Goal: Task Accomplishment & Management: Manage account settings

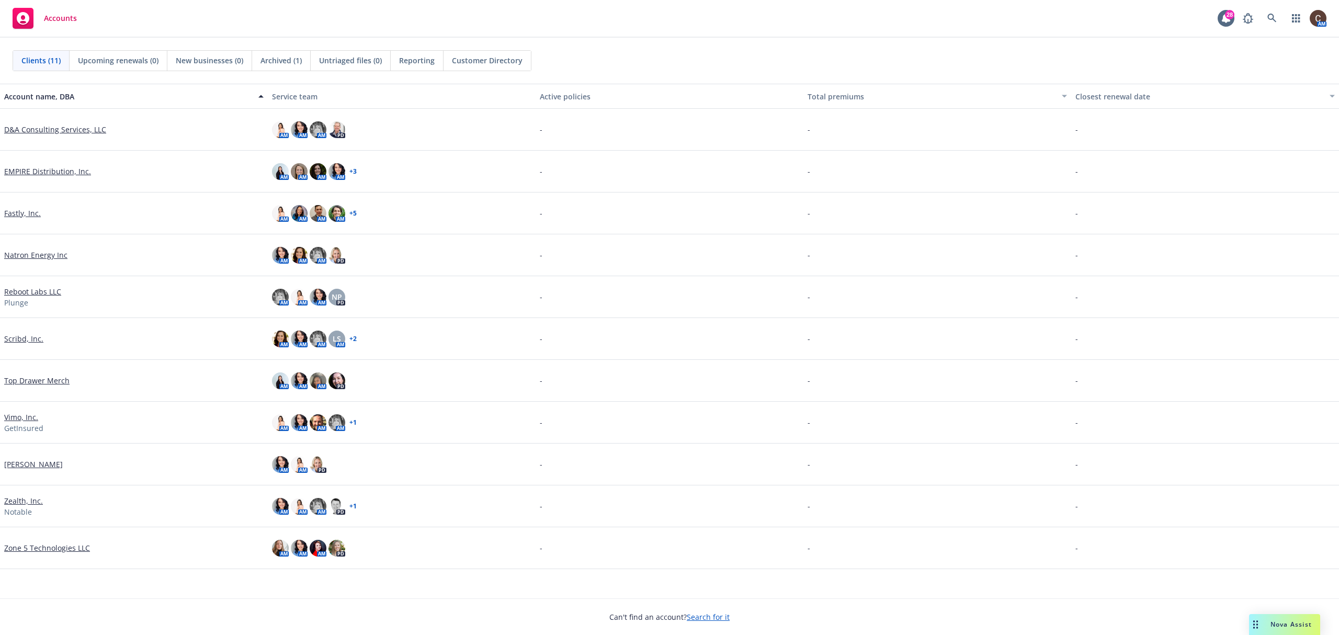
click at [34, 339] on link "Scribd, Inc." at bounding box center [23, 338] width 39 height 11
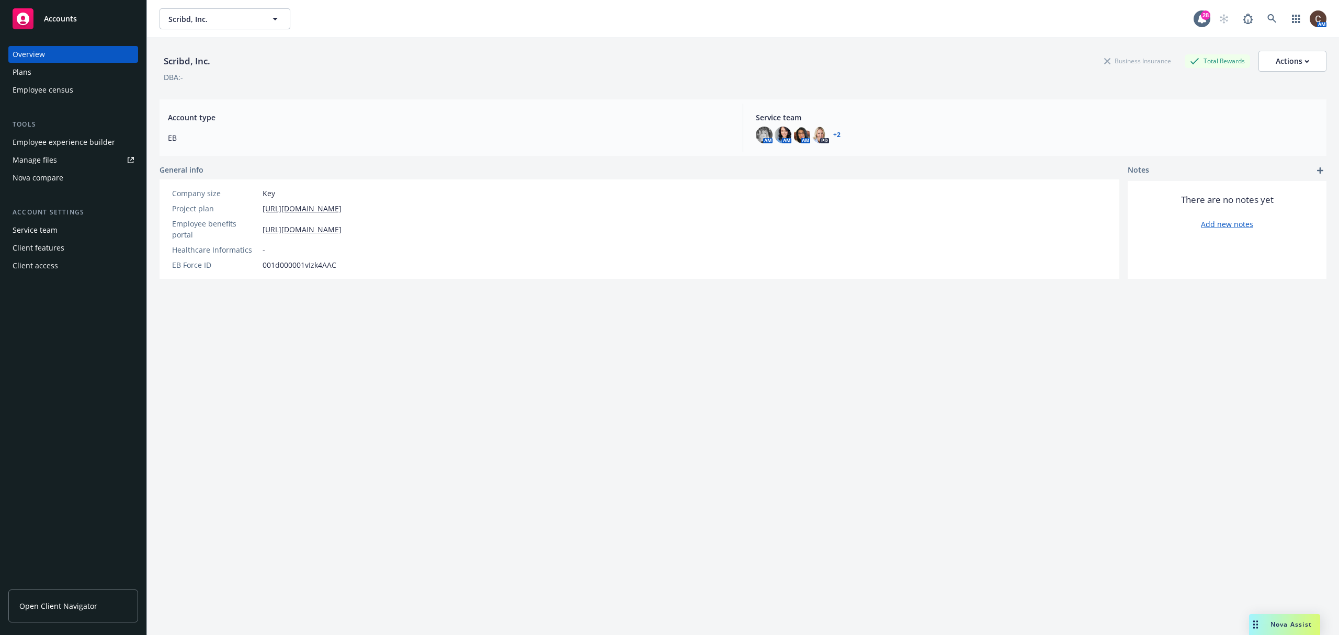
click at [49, 145] on div "Employee experience builder" at bounding box center [64, 142] width 102 height 17
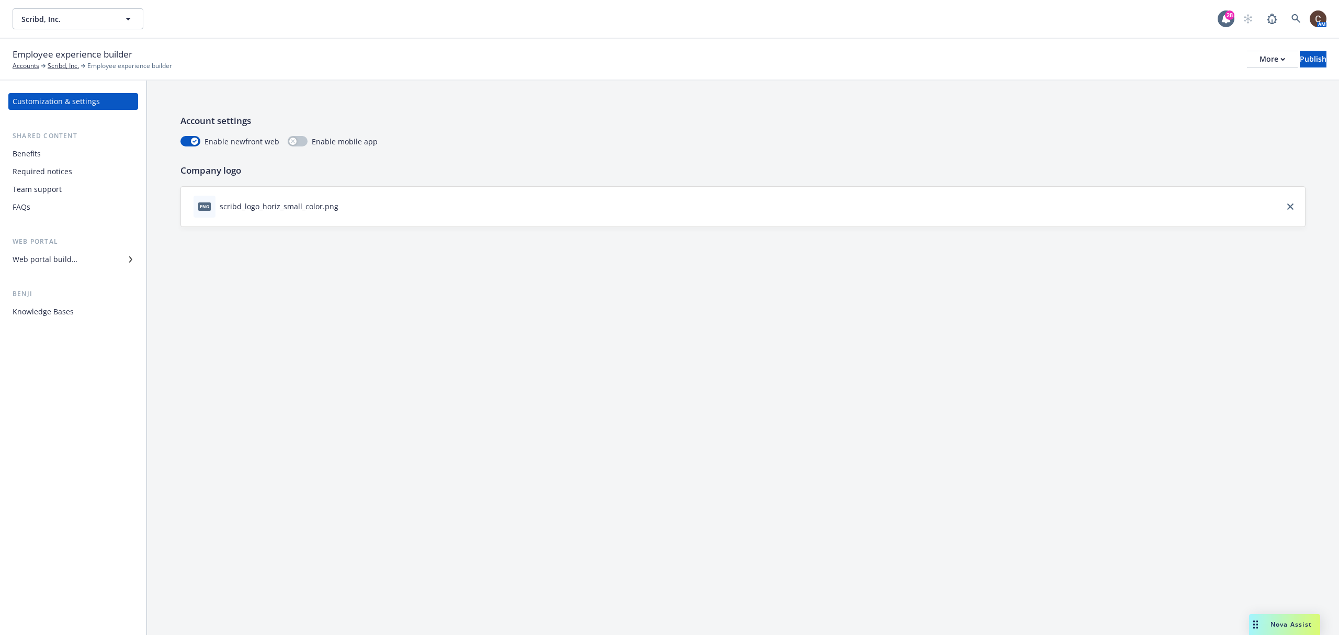
click at [58, 260] on div "Web portal builder" at bounding box center [45, 259] width 65 height 17
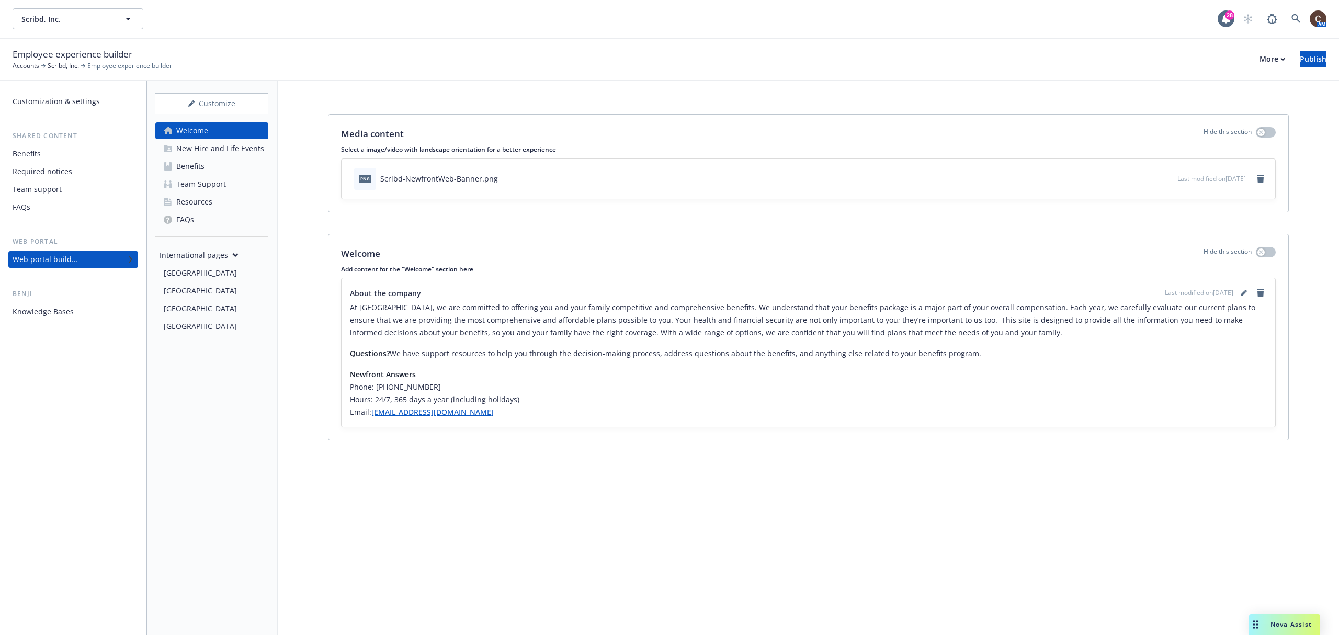
click at [236, 153] on div "New Hire and Life Events" at bounding box center [220, 148] width 88 height 17
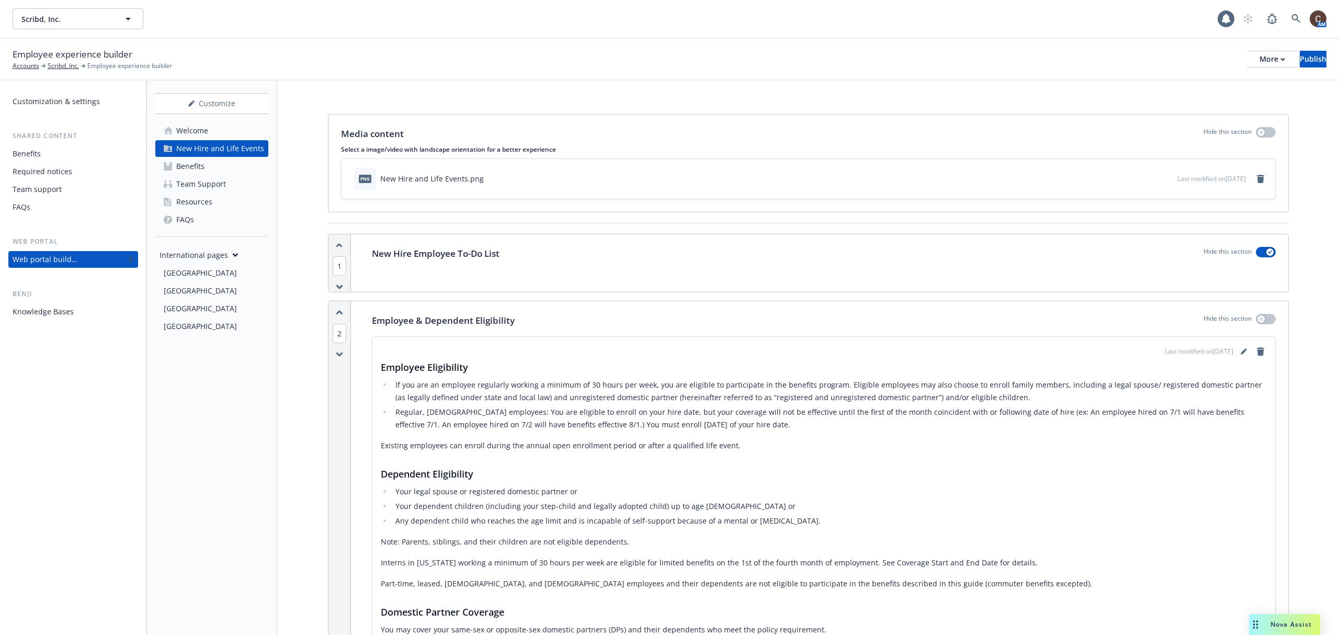
click at [187, 267] on div "Canada" at bounding box center [200, 273] width 73 height 17
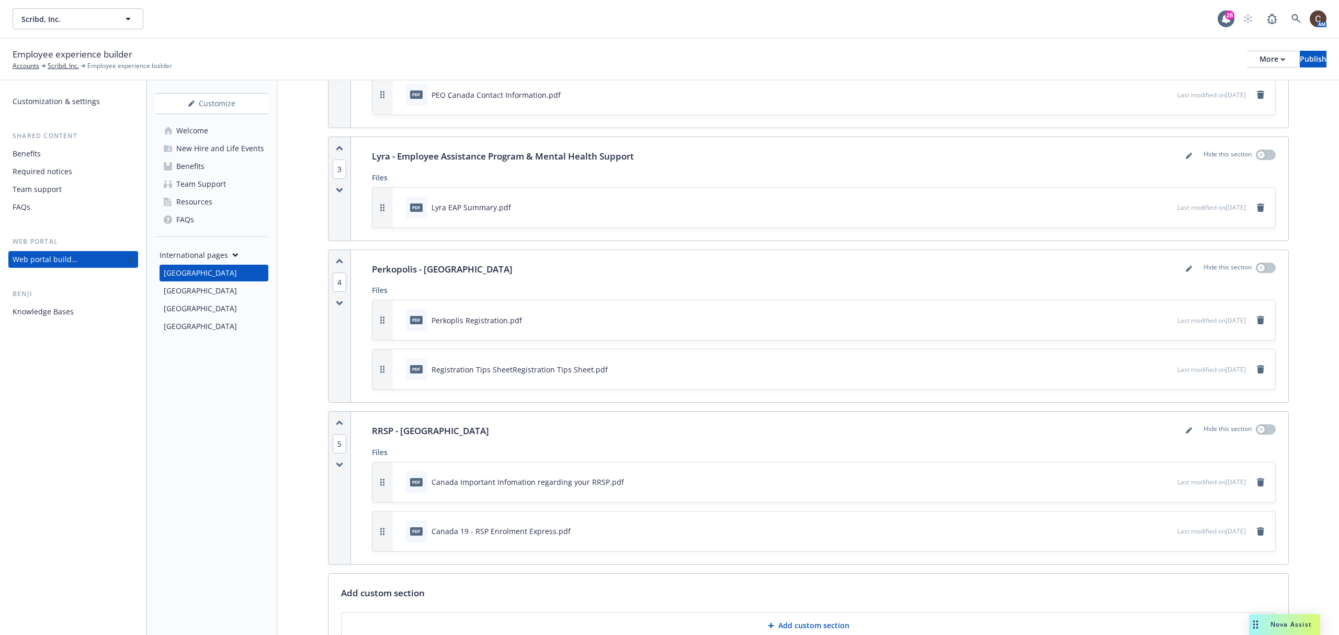
scroll to position [905, 0]
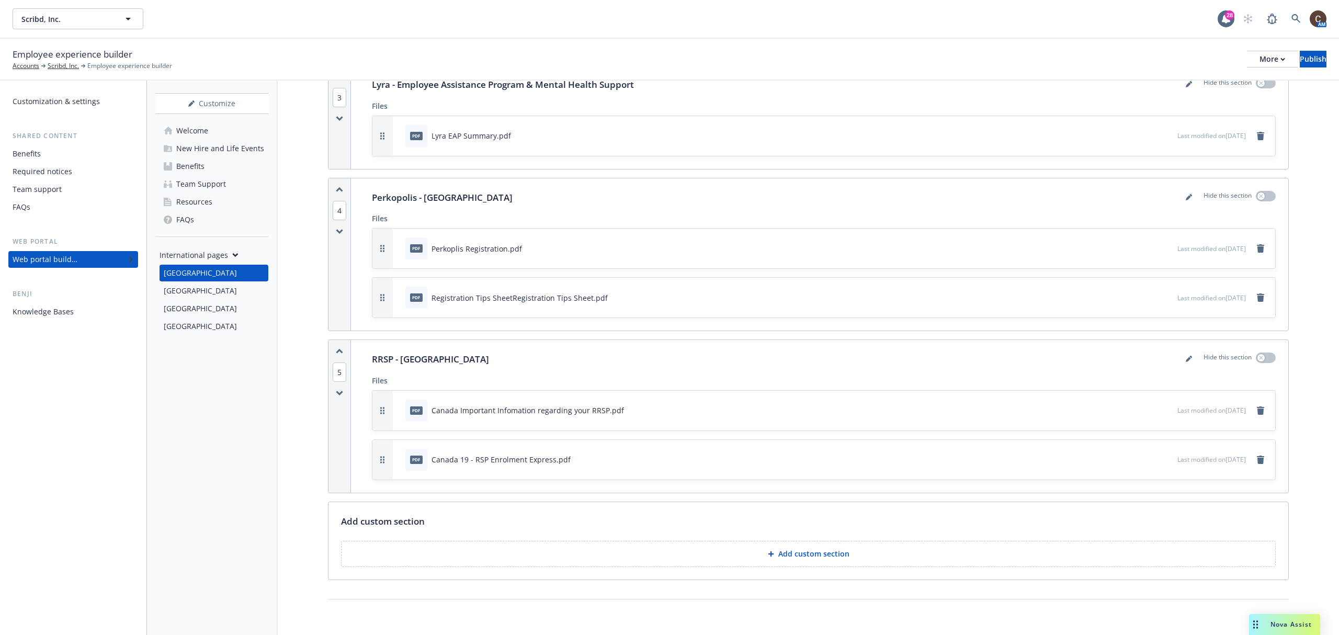
click at [211, 295] on div "United Kingdom" at bounding box center [200, 290] width 73 height 17
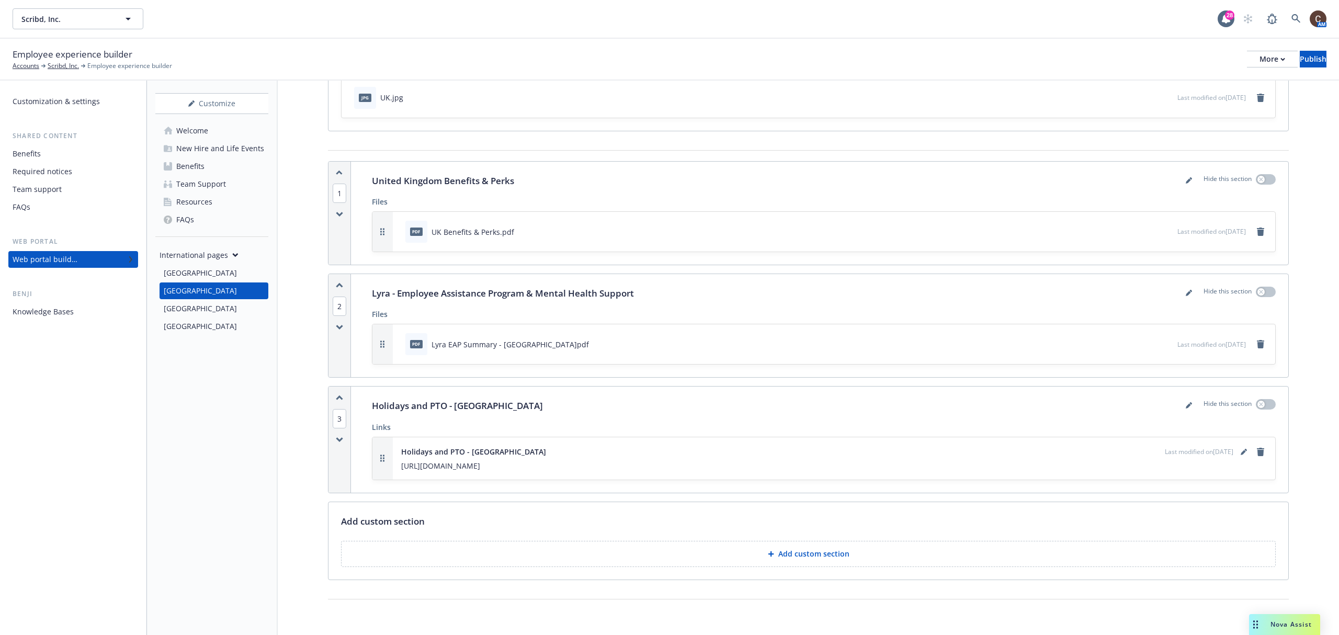
click at [218, 271] on div "Canada" at bounding box center [214, 273] width 100 height 17
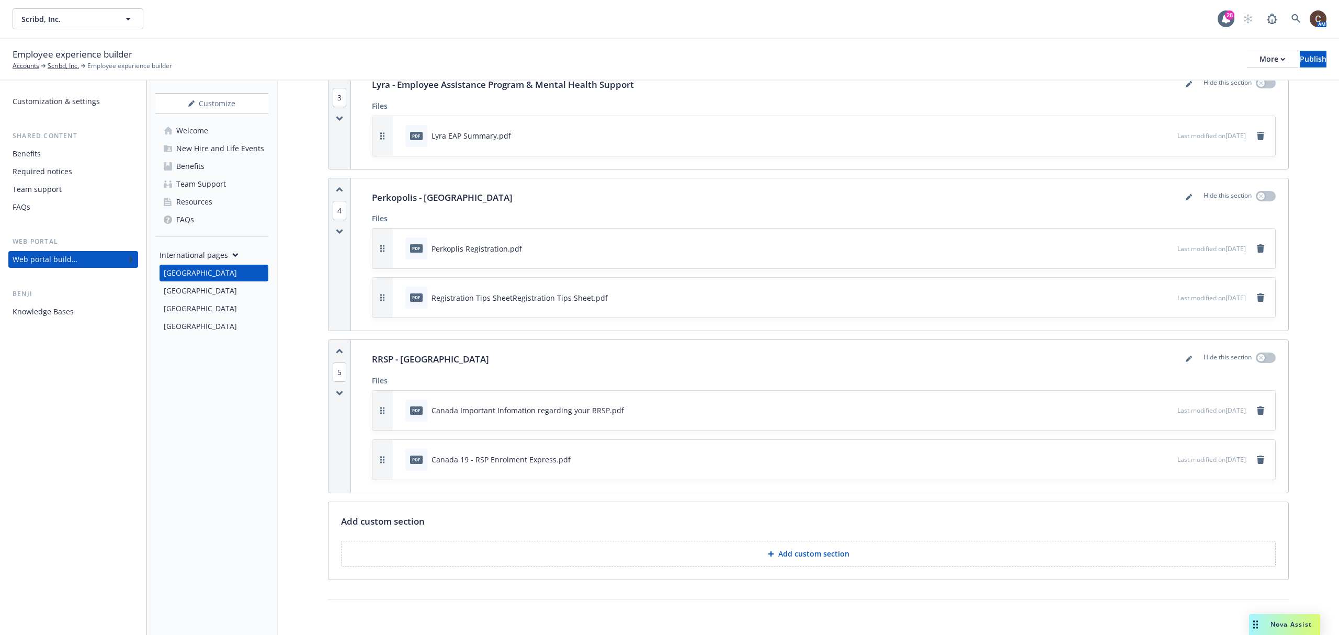
click at [785, 563] on button "Add custom section" at bounding box center [808, 554] width 934 height 26
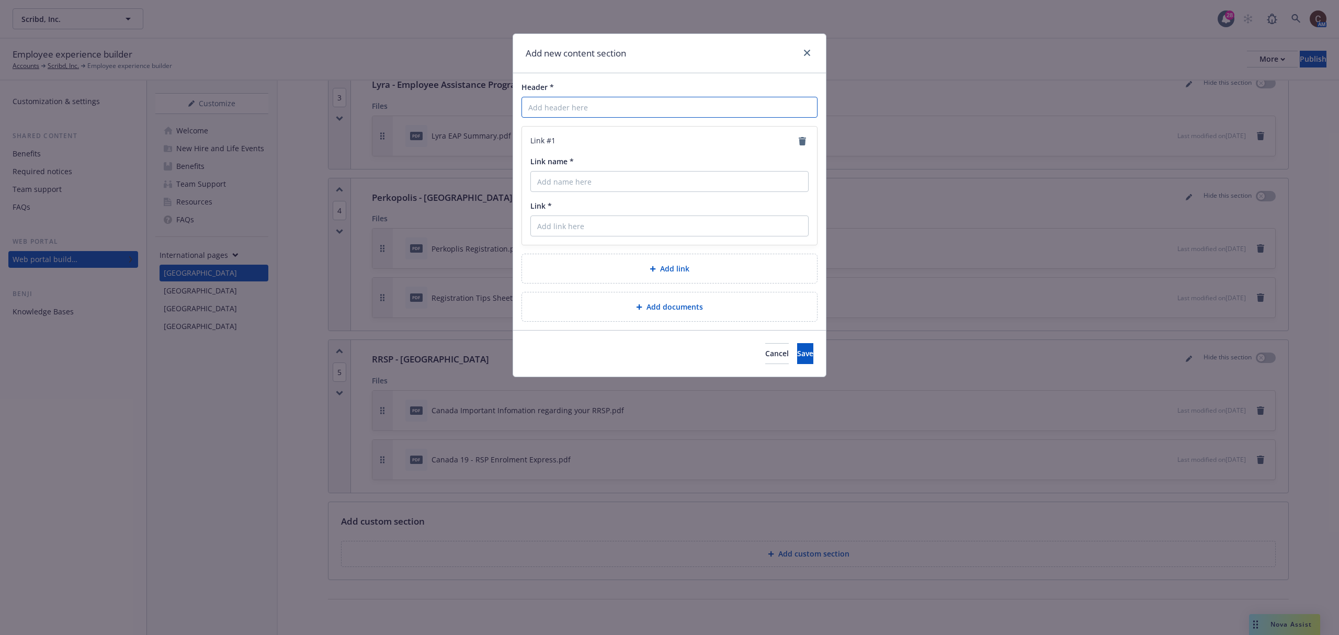
click at [691, 109] on input "Header *" at bounding box center [669, 107] width 296 height 21
click at [765, 356] on button "Cancel" at bounding box center [777, 353] width 24 height 21
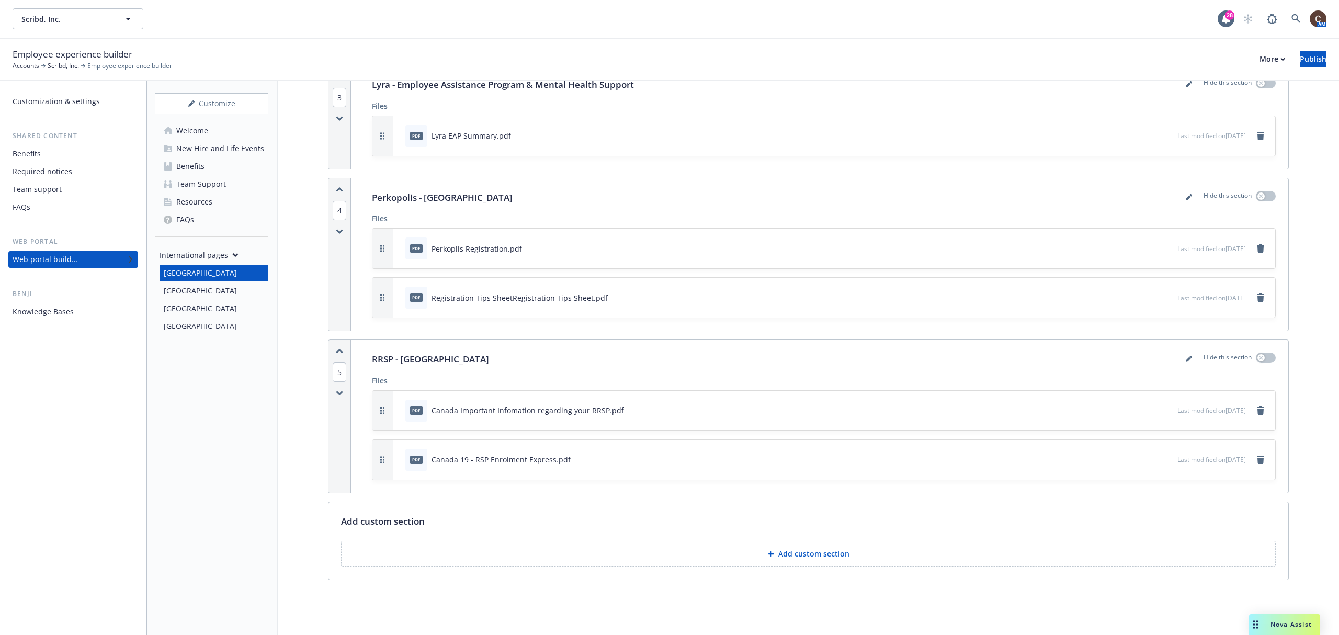
click at [206, 289] on div "United Kingdom" at bounding box center [200, 290] width 73 height 17
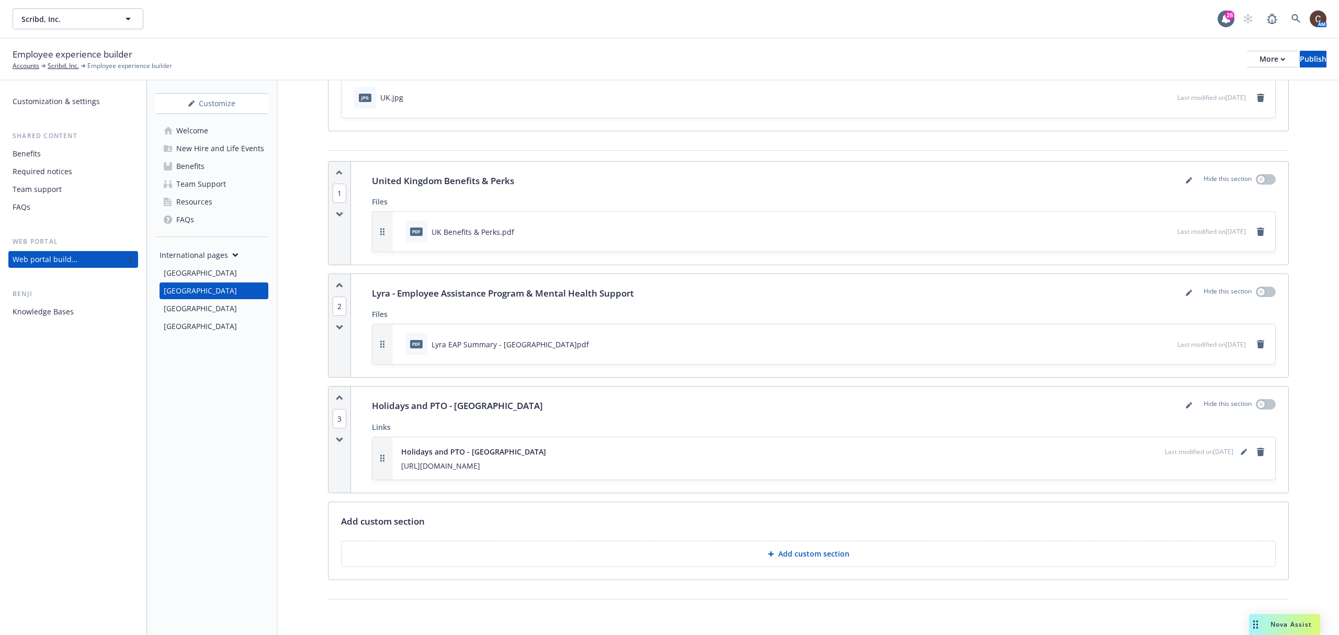
scroll to position [84, 0]
click at [206, 270] on div "Canada" at bounding box center [214, 273] width 100 height 17
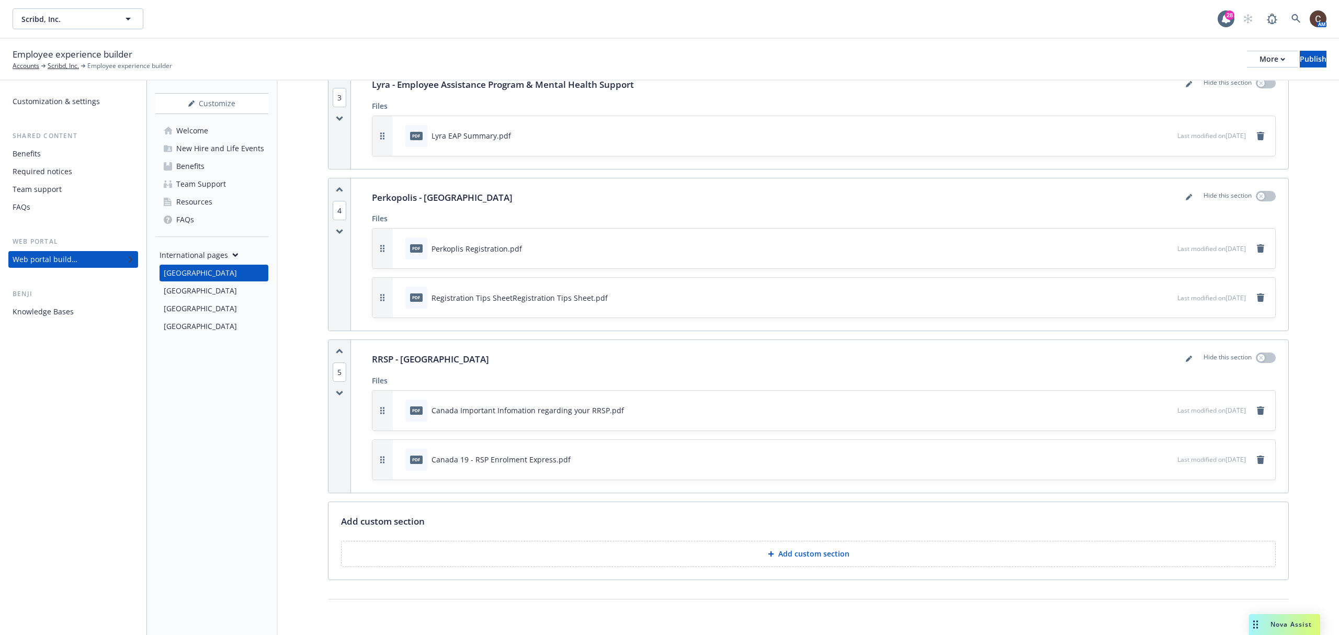
click at [778, 553] on p "Add custom section" at bounding box center [813, 554] width 71 height 10
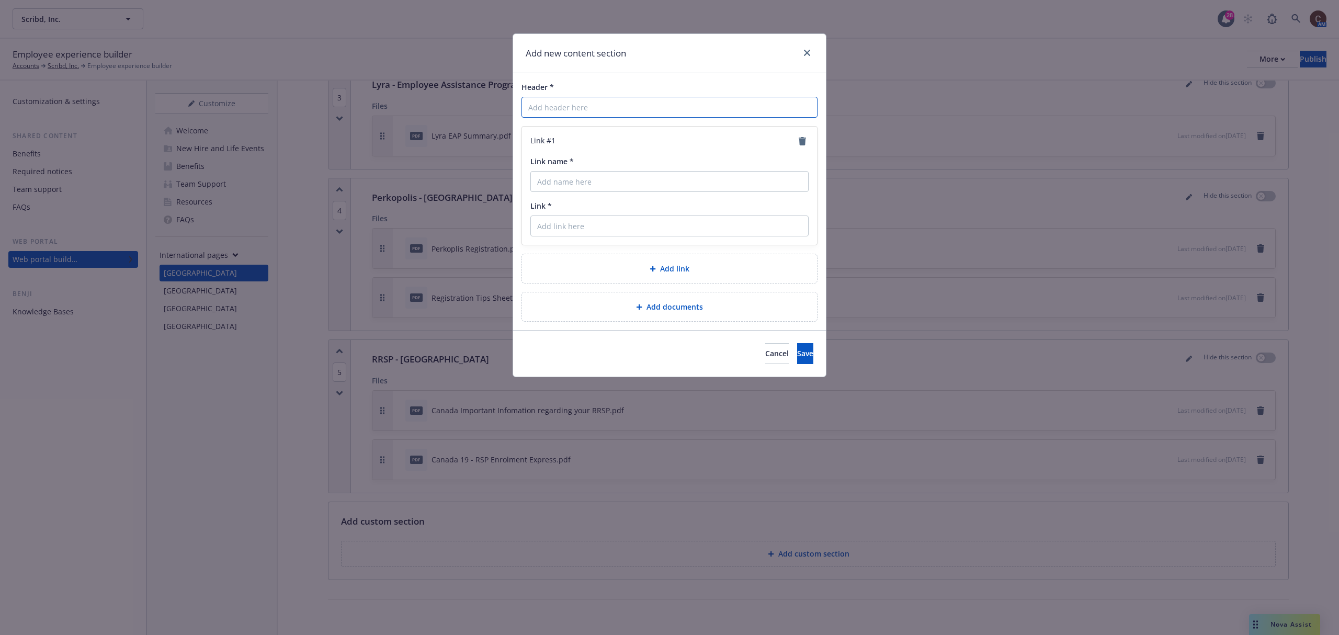
click at [606, 102] on input "Header *" at bounding box center [669, 107] width 296 height 21
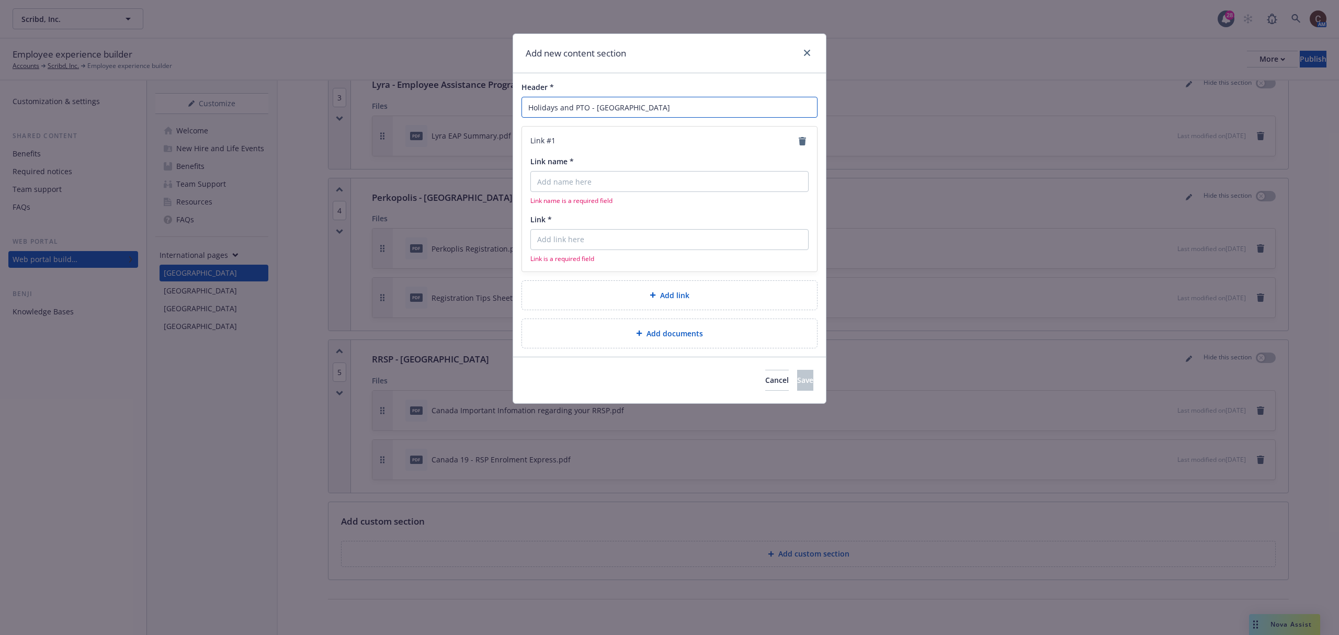
type input "Holidays and PTO - Canada"
click at [657, 182] on input "Link name *" at bounding box center [669, 181] width 278 height 21
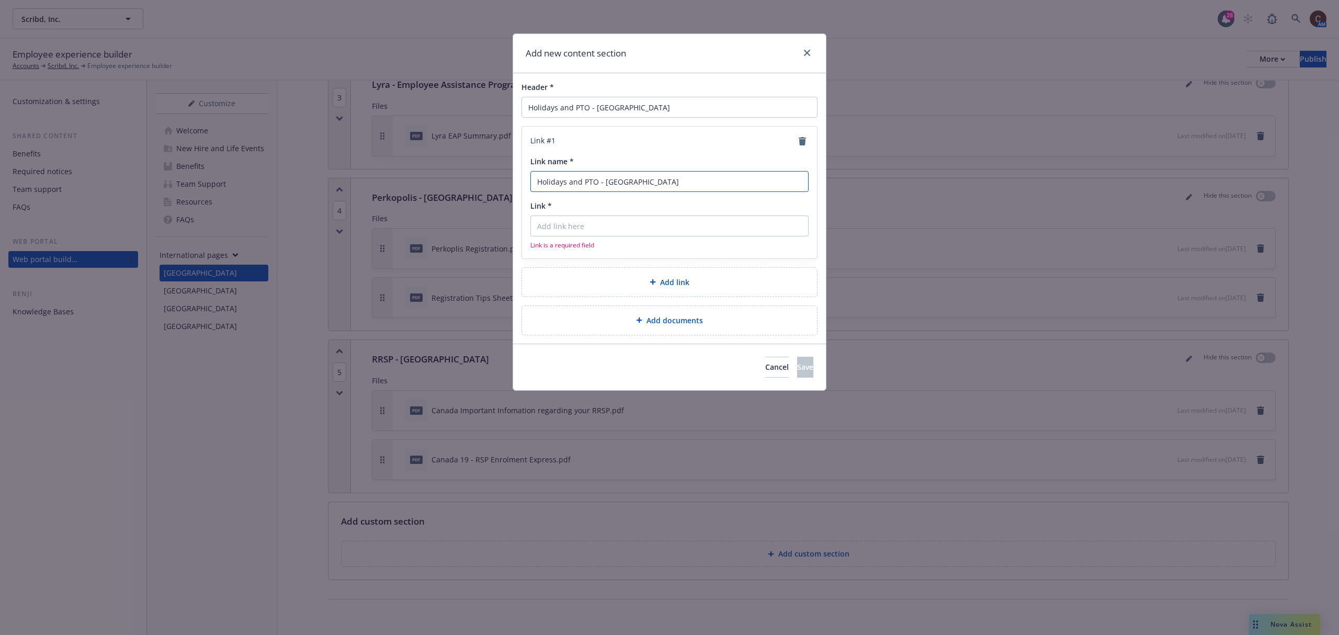
type input "Holidays and PTO - Canada"
click at [621, 233] on input "Link *" at bounding box center [669, 225] width 278 height 21
paste input "https://docs.google.com/document/d/1Dec_vmtI6IRk4Efs-QV3SNJHlPEBAlIubRfQlL4kGaM…"
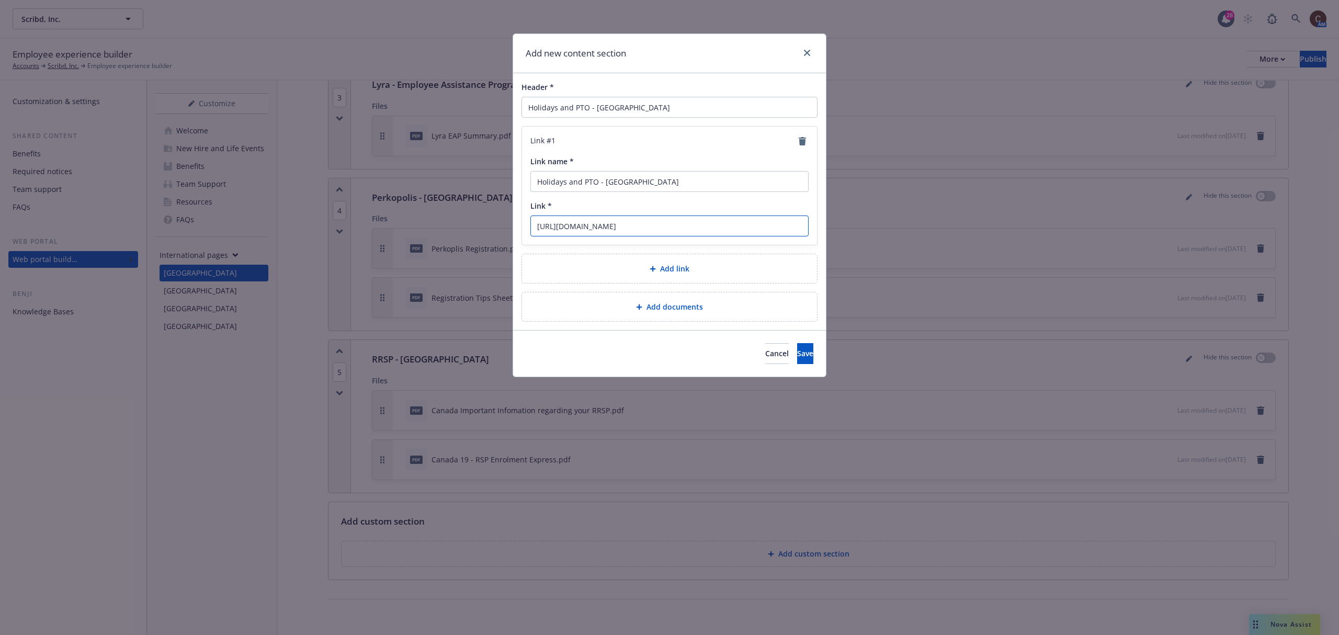
scroll to position [0, 81]
type input "https://docs.google.com/document/d/1Dec_vmtI6IRk4Efs-QV3SNJHlPEBAlIubRfQlL4kGaM…"
click at [798, 358] on button "Save" at bounding box center [805, 353] width 16 height 21
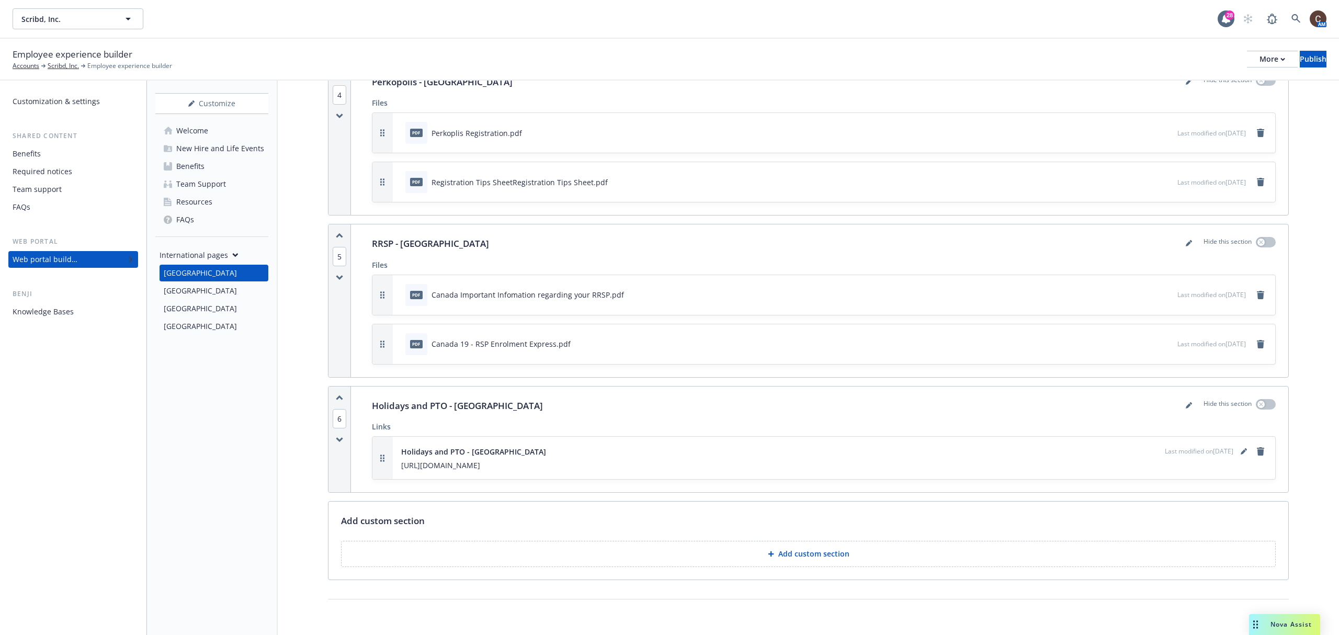
scroll to position [1021, 0]
click at [252, 286] on div "United Kingdom" at bounding box center [214, 290] width 100 height 17
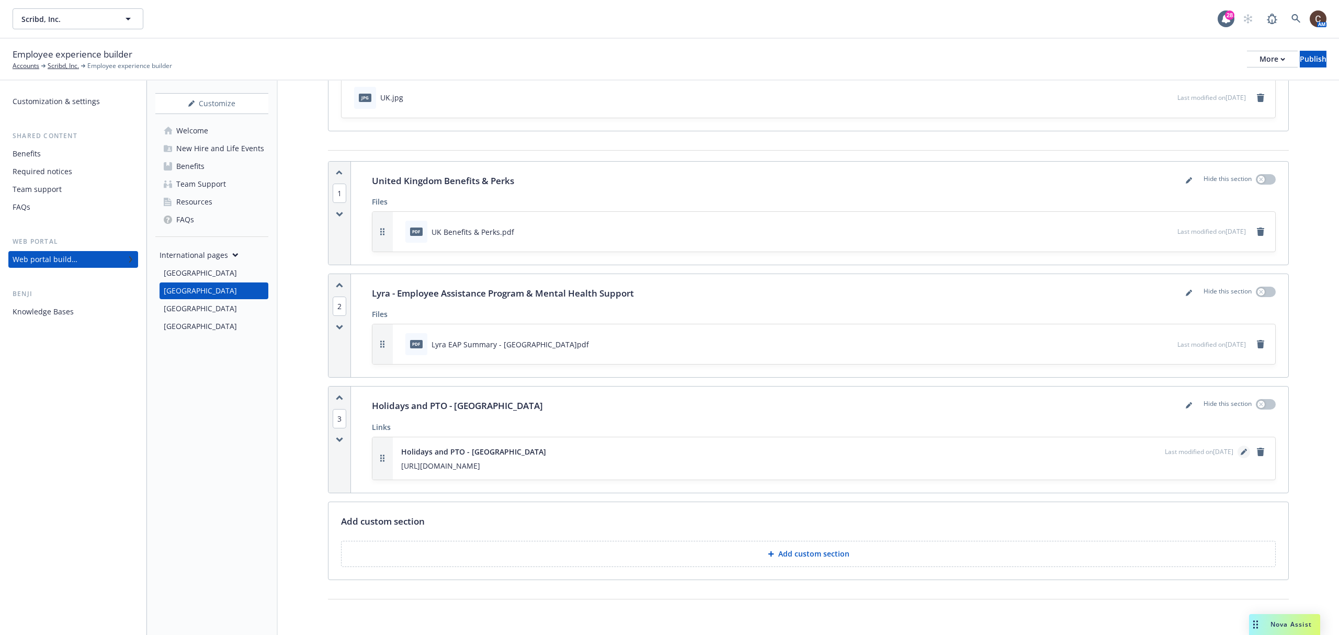
click at [1240, 451] on icon "editPencil" at bounding box center [1242, 452] width 5 height 5
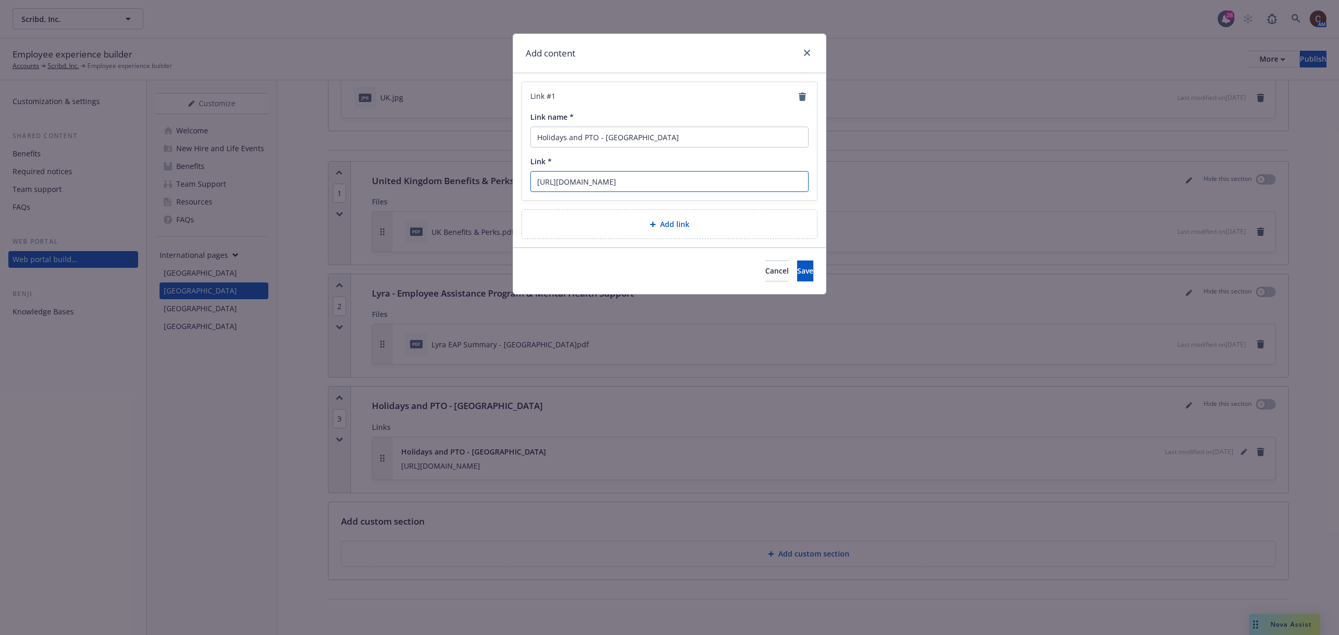
click at [624, 181] on input "https://docs.google.com/document/d/1CB8NfpLEqQ1ZJzJZZjeD2Hc_fzpt2dK0QdnJyw6emeg…" at bounding box center [669, 181] width 278 height 21
paste input "UoqMoyKrY-pHTtlN0lWVLVvODBOZCYd2V76yUlqBma4"
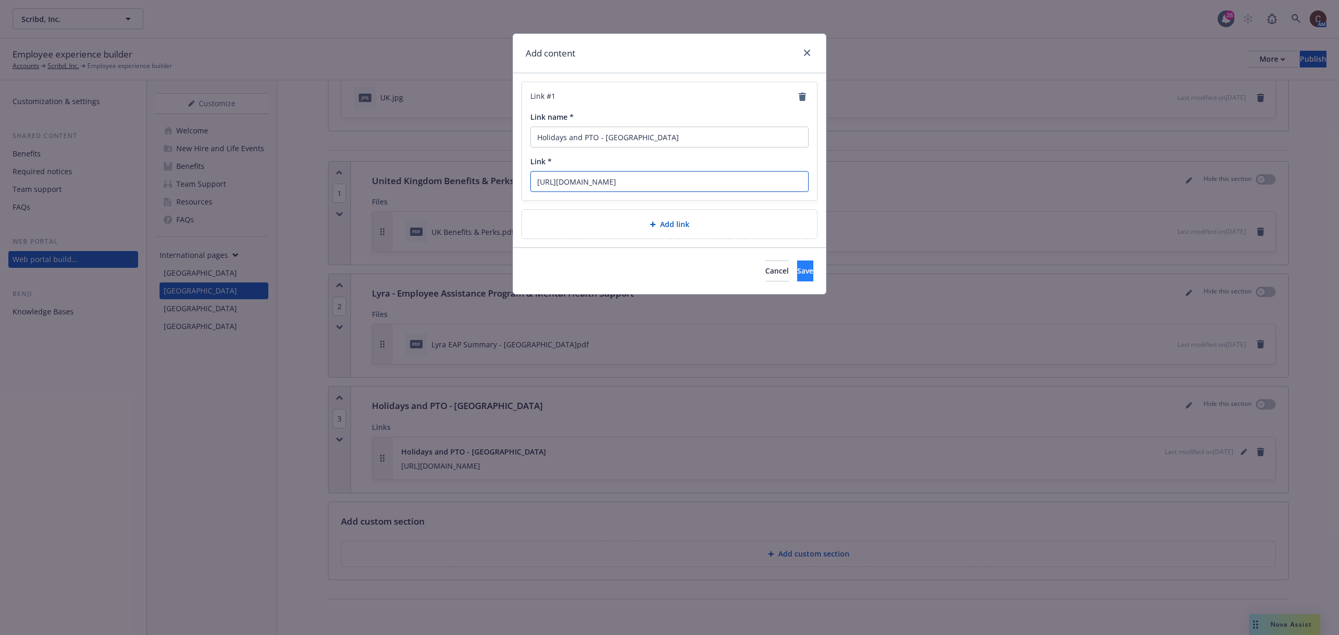
type input "https://docs.google.com/document/d/1UoqMoyKrY-pHTtlN0lWVLVvODBOZCYd2V76yUlqBma4…"
click at [797, 270] on button "Save" at bounding box center [805, 270] width 16 height 21
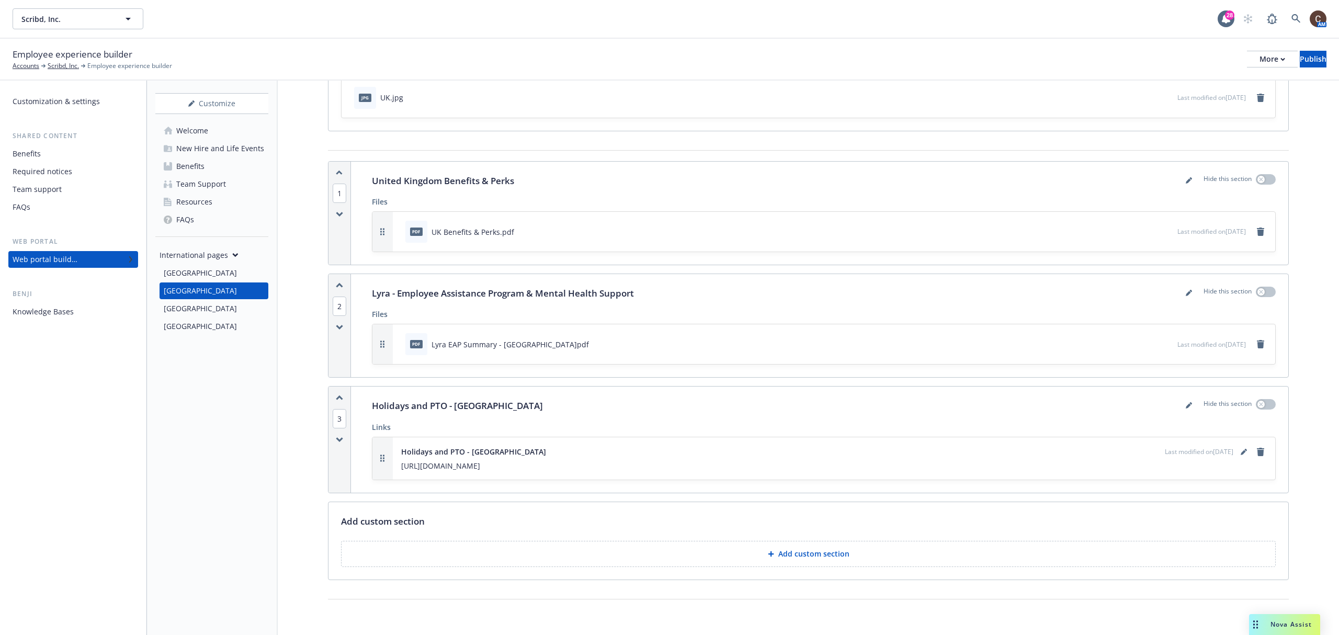
click at [212, 311] on div "Mexico" at bounding box center [214, 308] width 100 height 17
click at [1240, 454] on icon "editPencil" at bounding box center [1242, 452] width 5 height 5
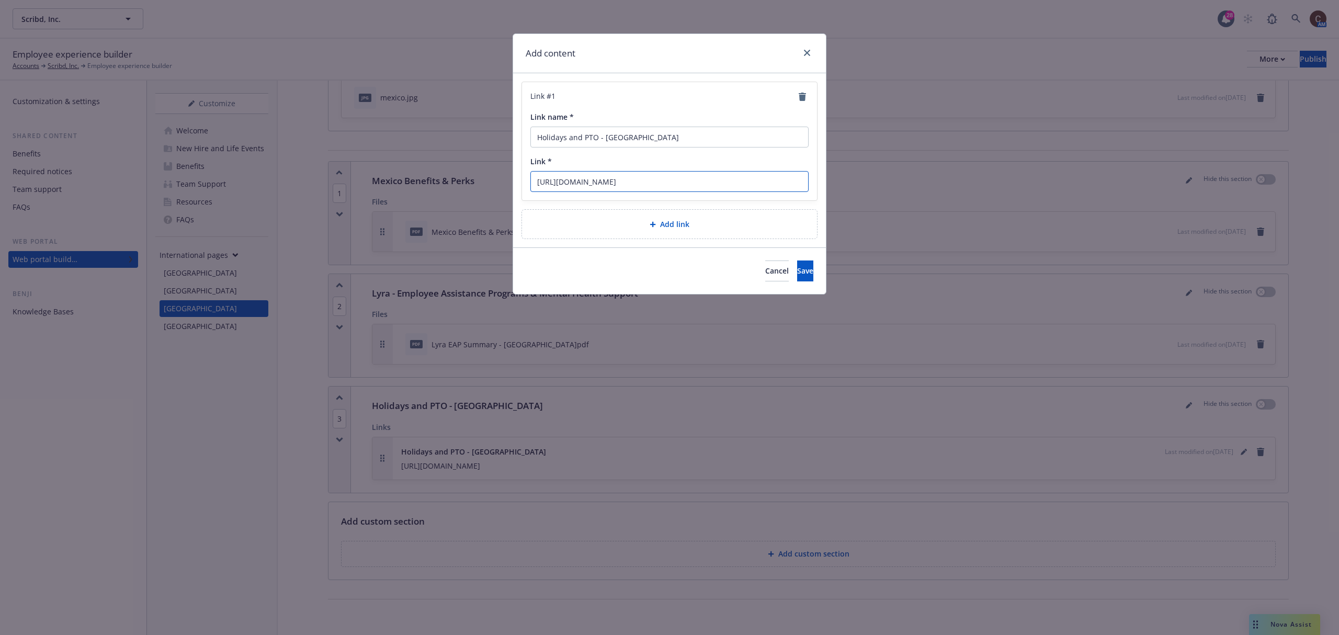
click at [657, 180] on input "https://docs.google.com/document/d/1S31BukWQPKxgX-sFSMFKr3H7_S-vsqXtlQ82KTSy8oo…" at bounding box center [669, 181] width 278 height 21
paste input "1F-KVrKBOFuBnjv1SH626OzrfStWvJo6Q6ZrdxLnRRA/edit?tab=t.0"
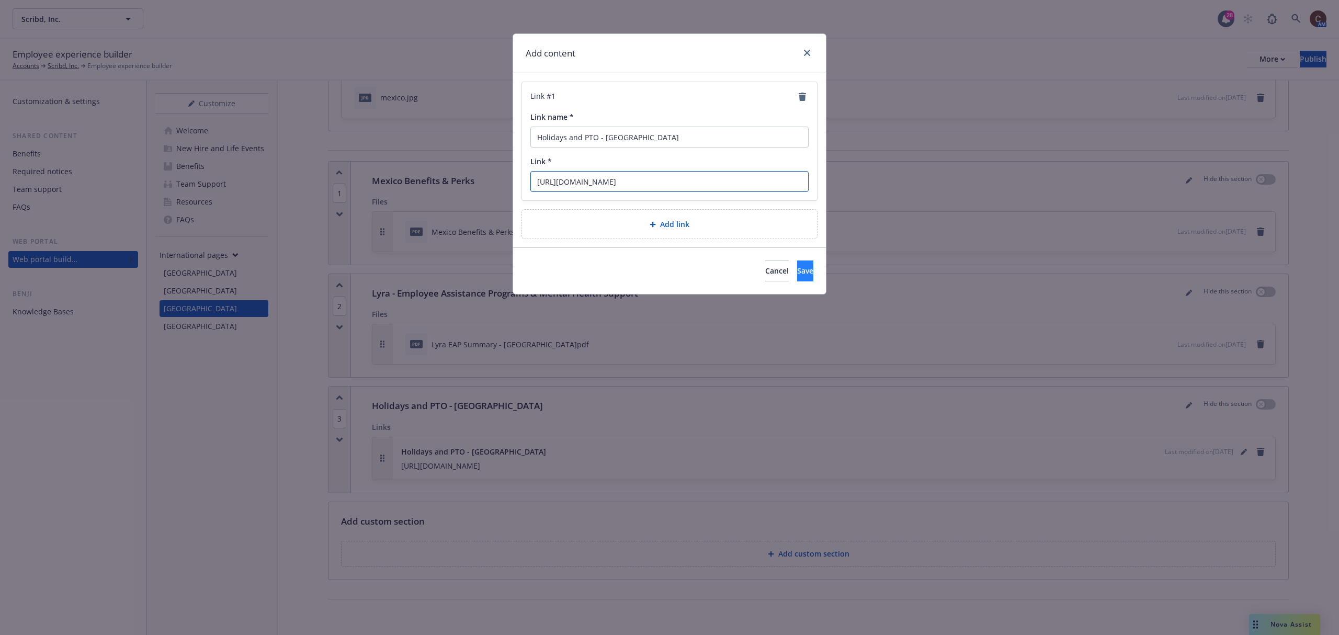
type input "https://docs.google.com/document/d/11F-KVrKBOFuBnjv1SH626OzrfStWvJo6Q6ZrdxLnRRA…"
click at [797, 268] on button "Save" at bounding box center [805, 270] width 16 height 21
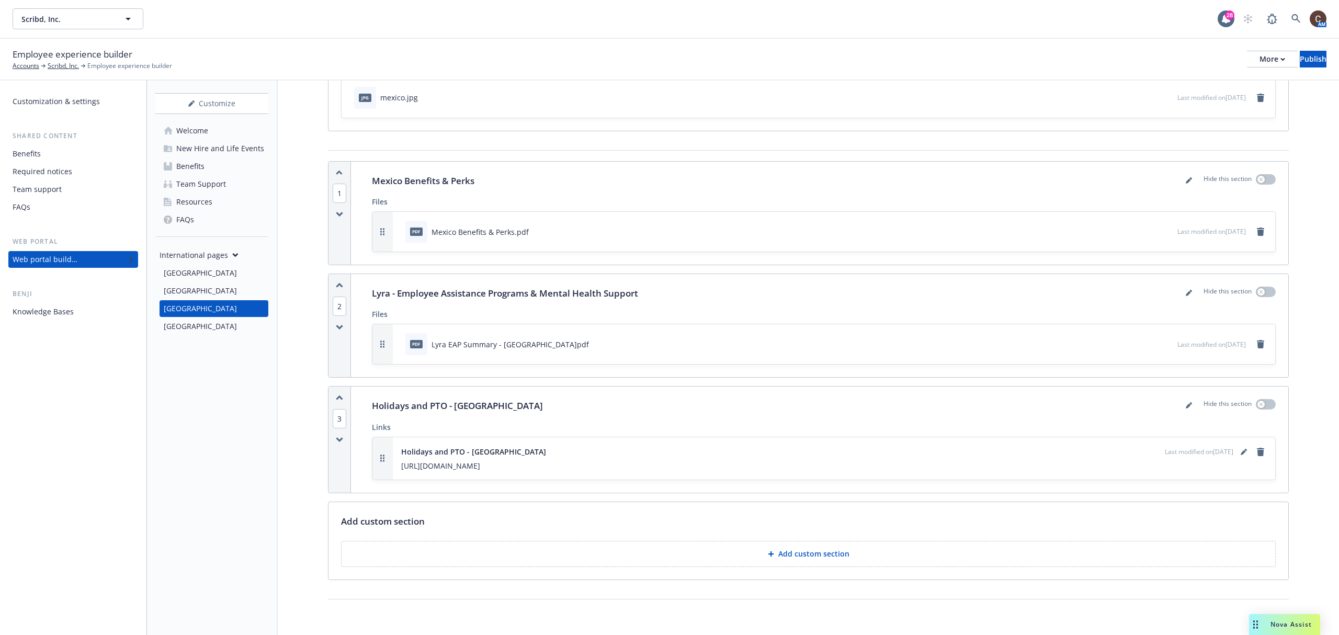
click at [164, 322] on div "Netherlands" at bounding box center [200, 326] width 73 height 17
click at [1240, 452] on icon "editPencil" at bounding box center [1243, 452] width 6 height 6
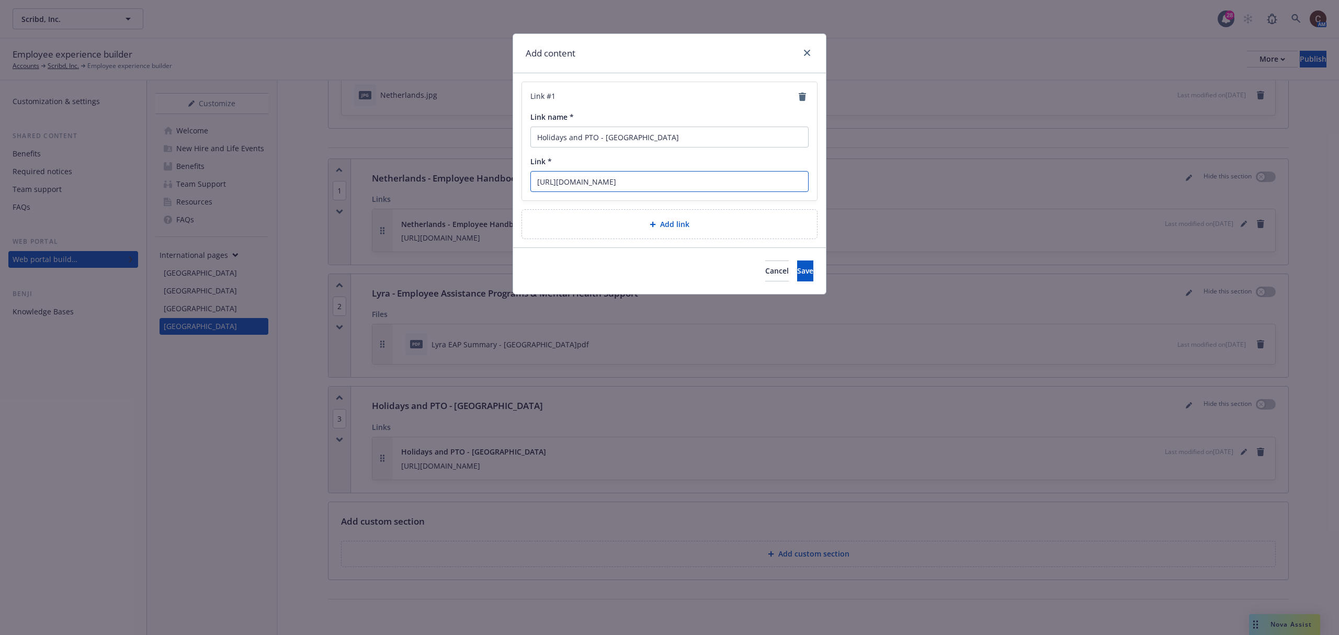
click at [706, 183] on input "https://docs.google.com/document/d/1b6fyLtqO8UFfWGSJeE5TViL-uNQSIHa5k7l2Qg_jui0…" at bounding box center [669, 181] width 278 height 21
paste input "JAhvomk9x8RlZk3EKJkOvuKkHNsLJlLtnKt8XK9WOto/edit?tab=t.0"
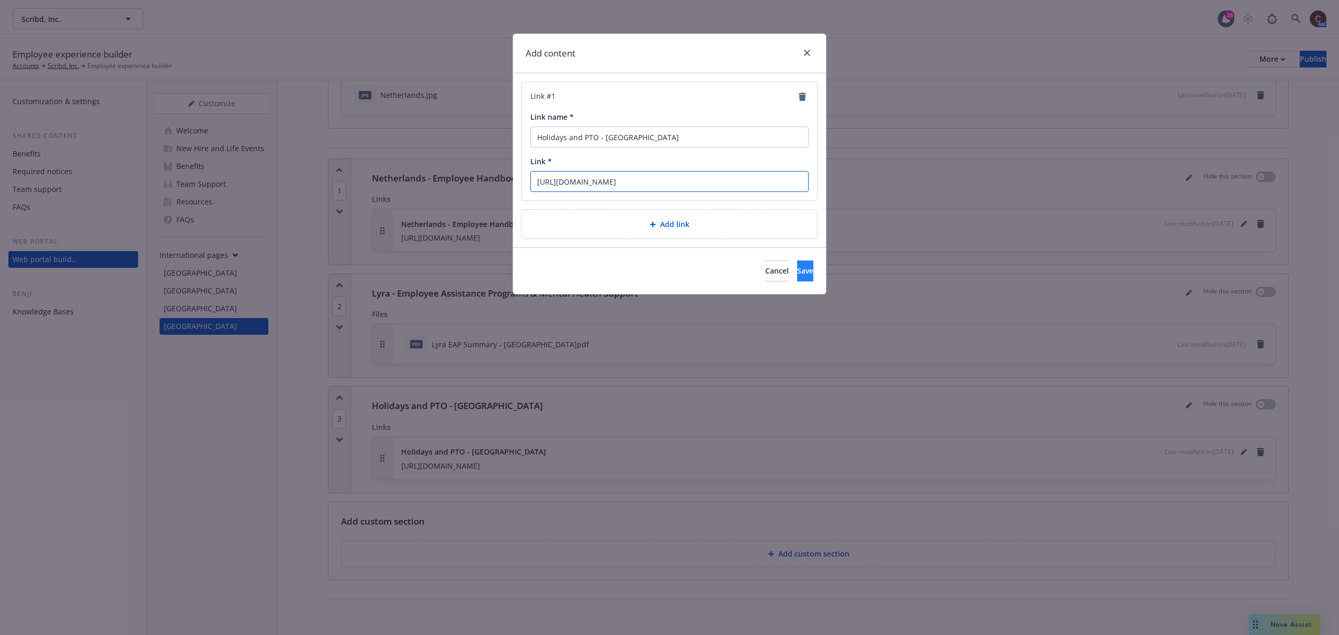
type input "https://docs.google.com/document/d/1JAhvomk9x8RlZk3EKJkOvuKkHNsLJlLtnKt8XK9WOto…"
click at [797, 276] on span "Save" at bounding box center [805, 271] width 16 height 10
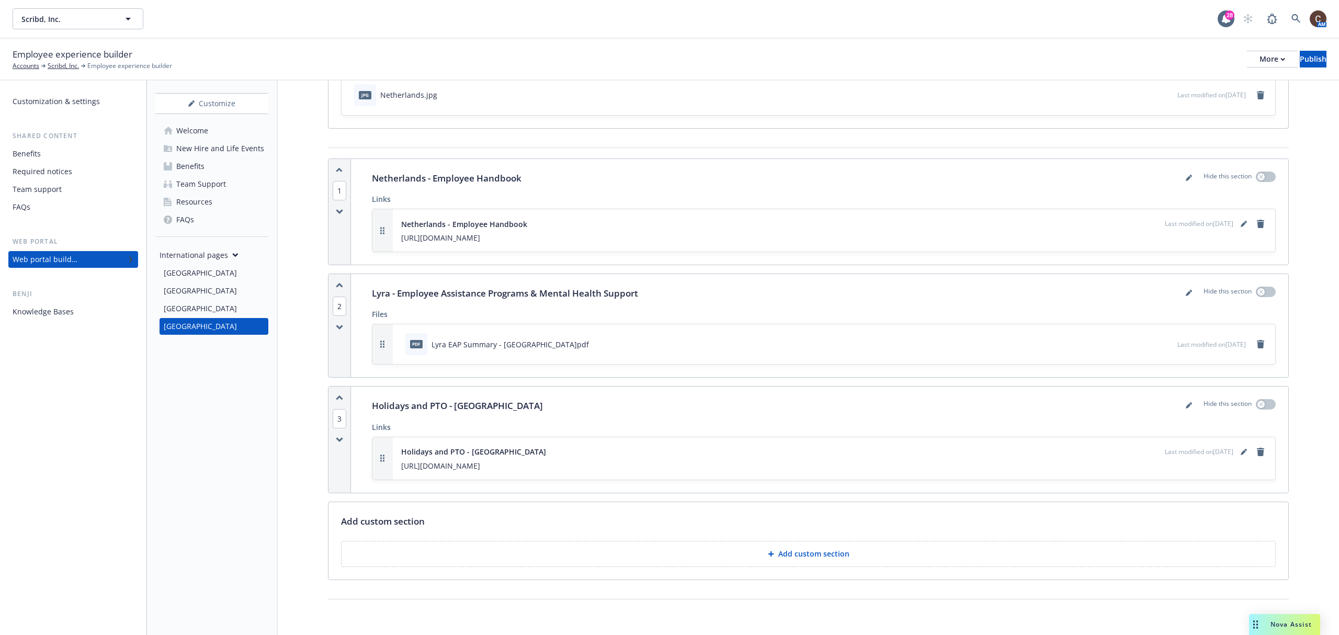
click at [203, 201] on div "Resources" at bounding box center [194, 201] width 36 height 17
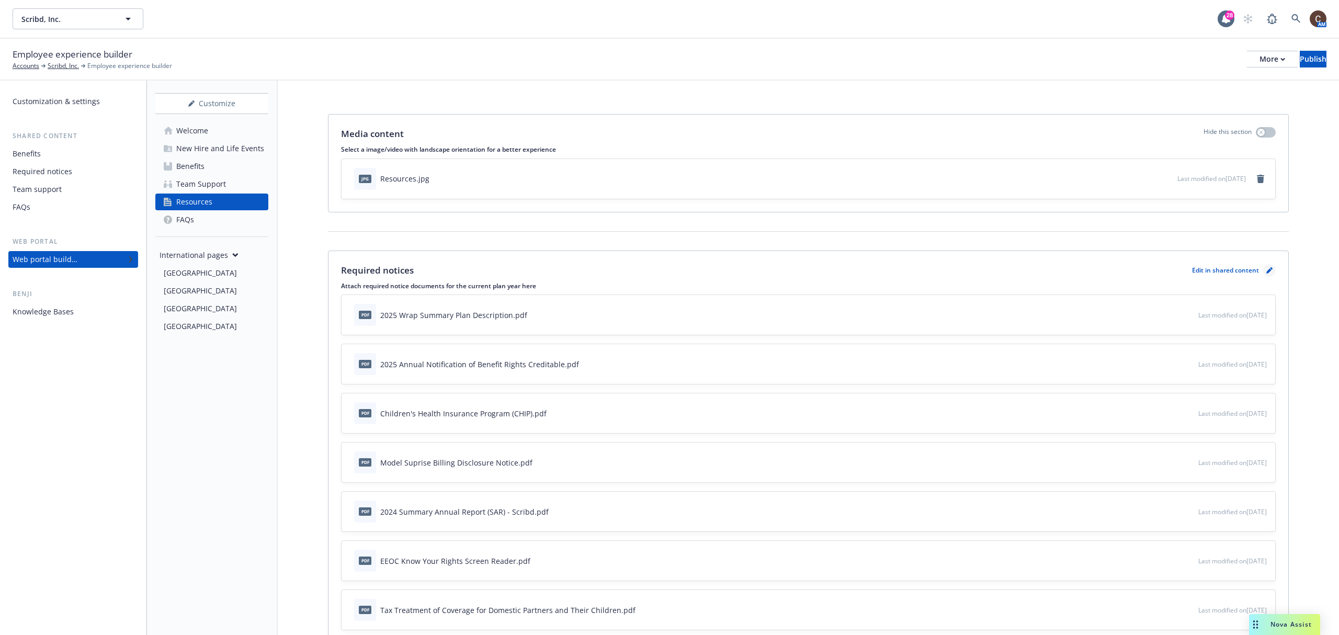
click at [1266, 270] on icon "pencil" at bounding box center [1269, 270] width 6 height 6
click at [49, 187] on div "Team support" at bounding box center [37, 189] width 49 height 17
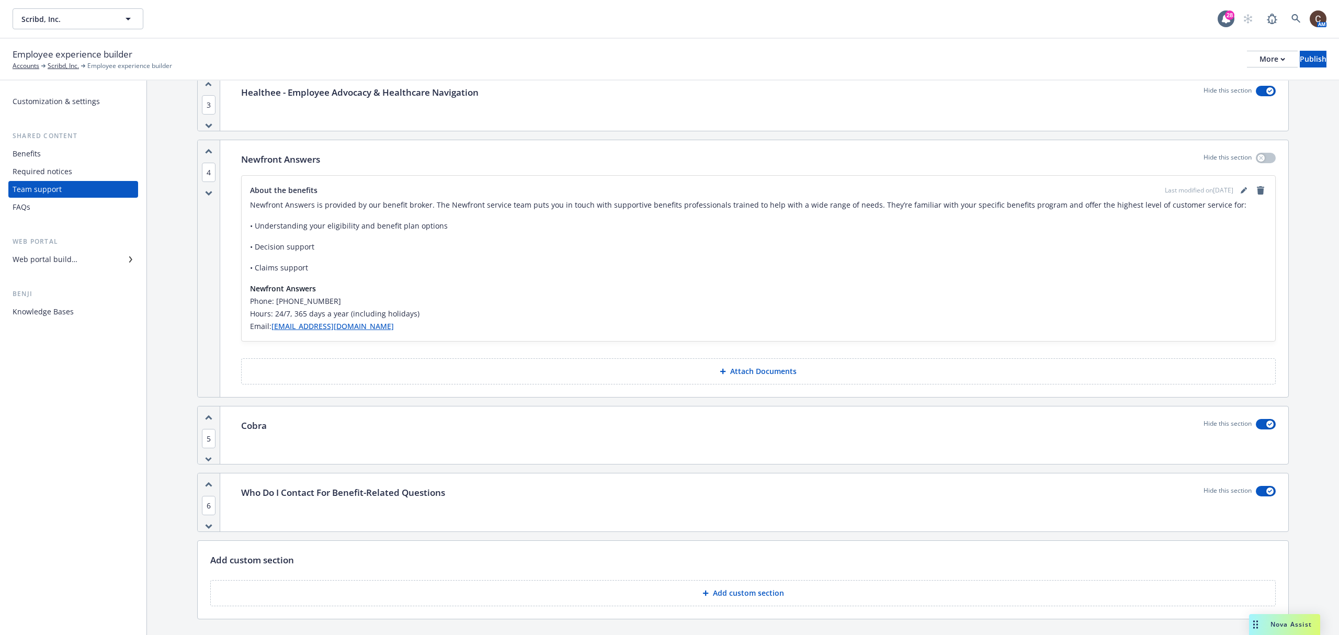
scroll to position [205, 0]
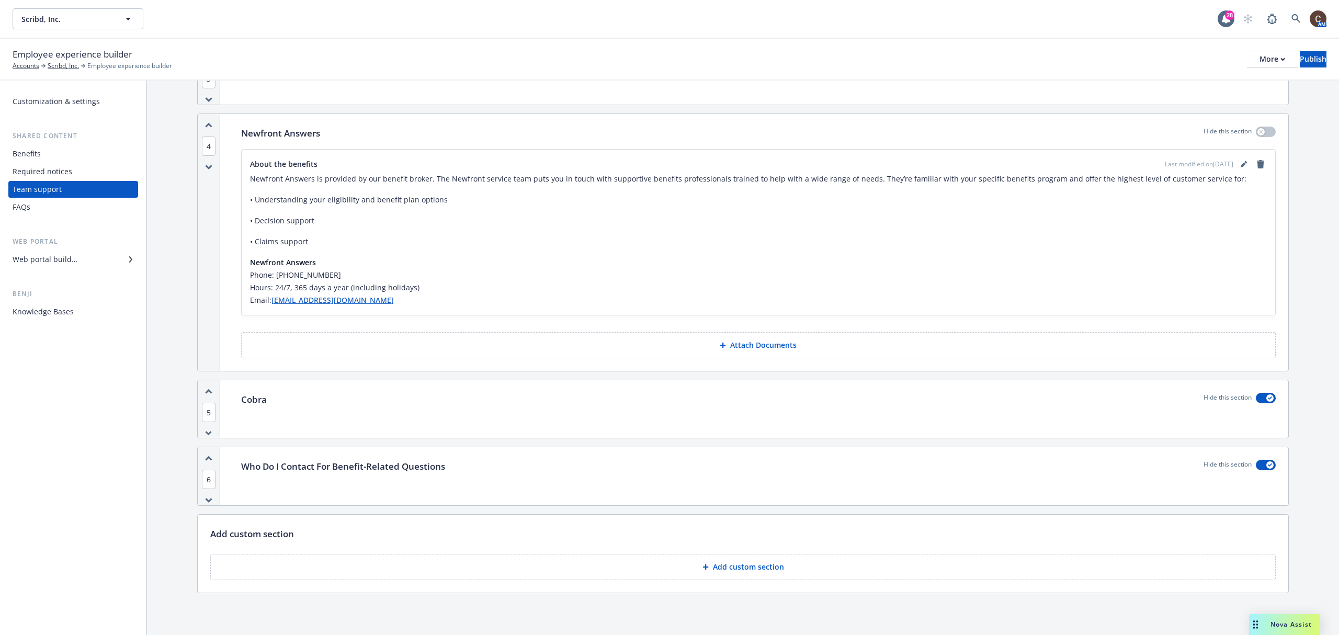
click at [82, 210] on div "FAQs" at bounding box center [73, 207] width 121 height 17
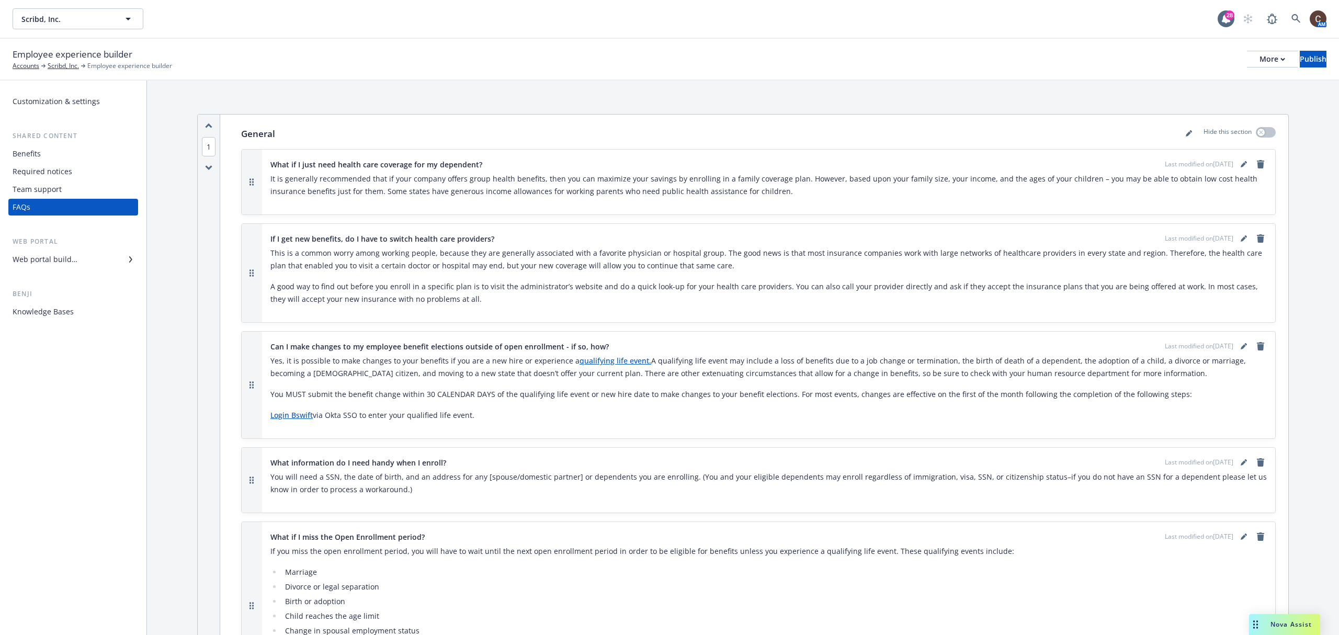
click at [89, 190] on div "Team support" at bounding box center [73, 189] width 121 height 17
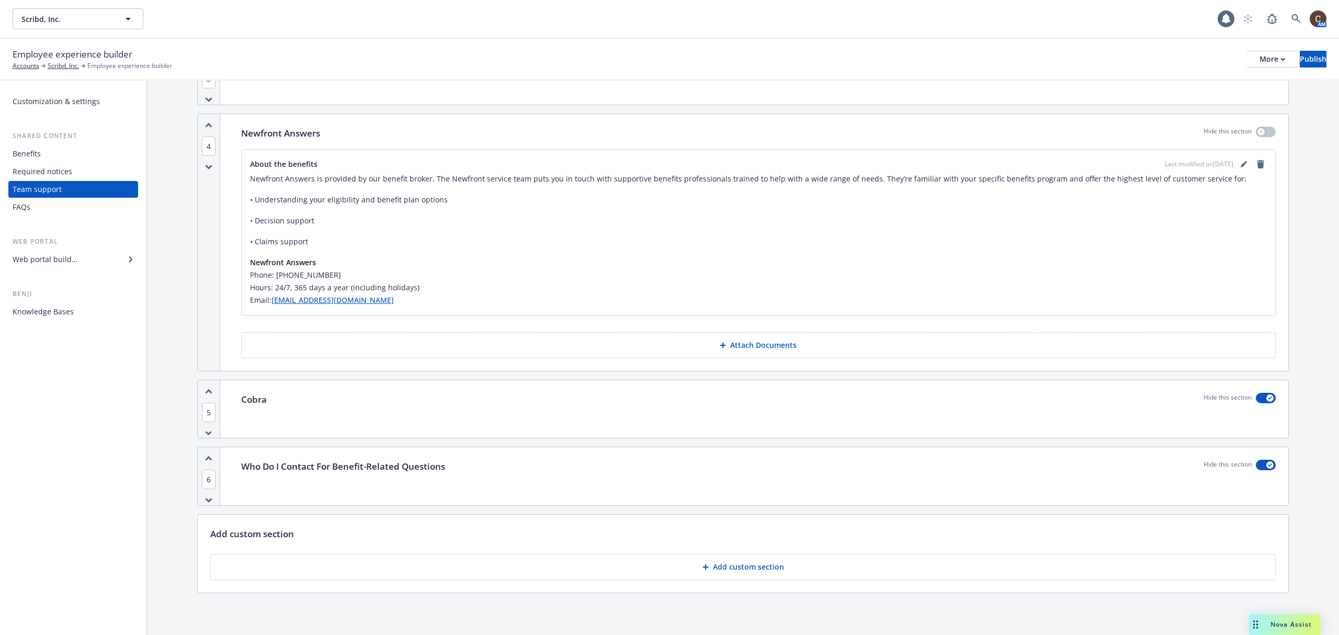
scroll to position [205, 0]
click at [718, 566] on p "Add custom section" at bounding box center [748, 567] width 71 height 10
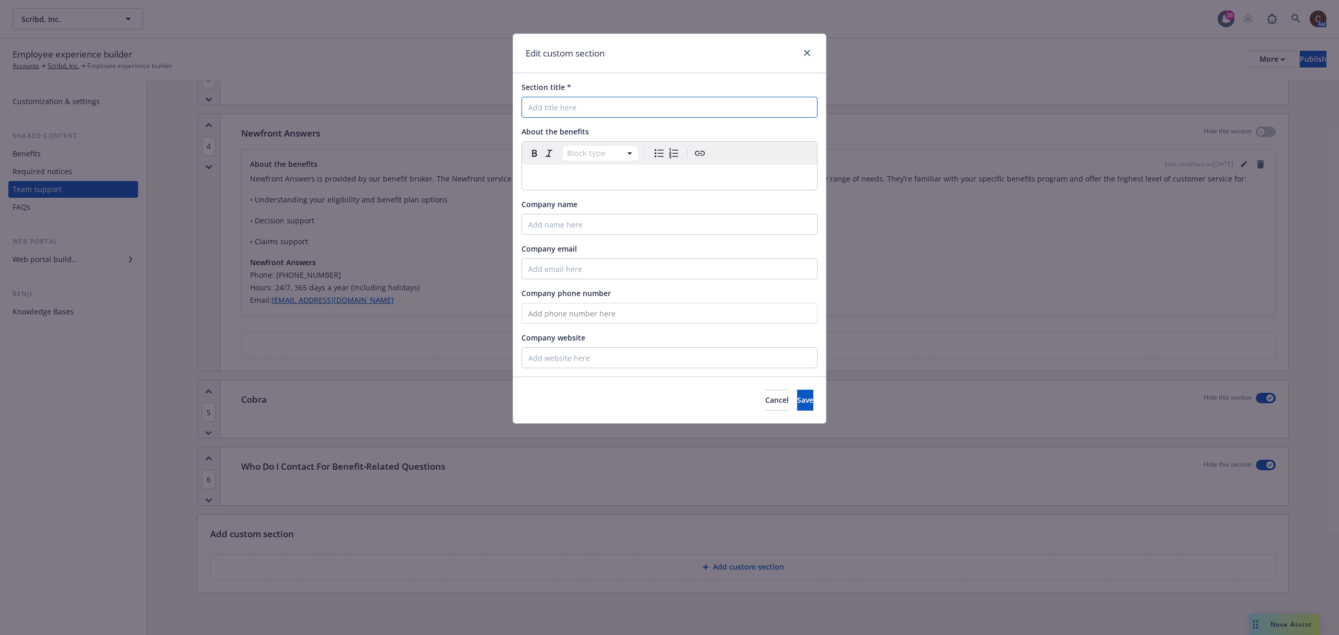
click at [693, 108] on input "Section title *" at bounding box center [669, 107] width 296 height 21
type input "Carrier Contacts"
click at [678, 182] on p "editable markdown" at bounding box center [669, 177] width 282 height 13
drag, startPoint x: 622, startPoint y: 174, endPoint x: 607, endPoint y: 175, distance: 14.7
click at [528, 174] on p "Carrier Contacts" at bounding box center [669, 177] width 282 height 13
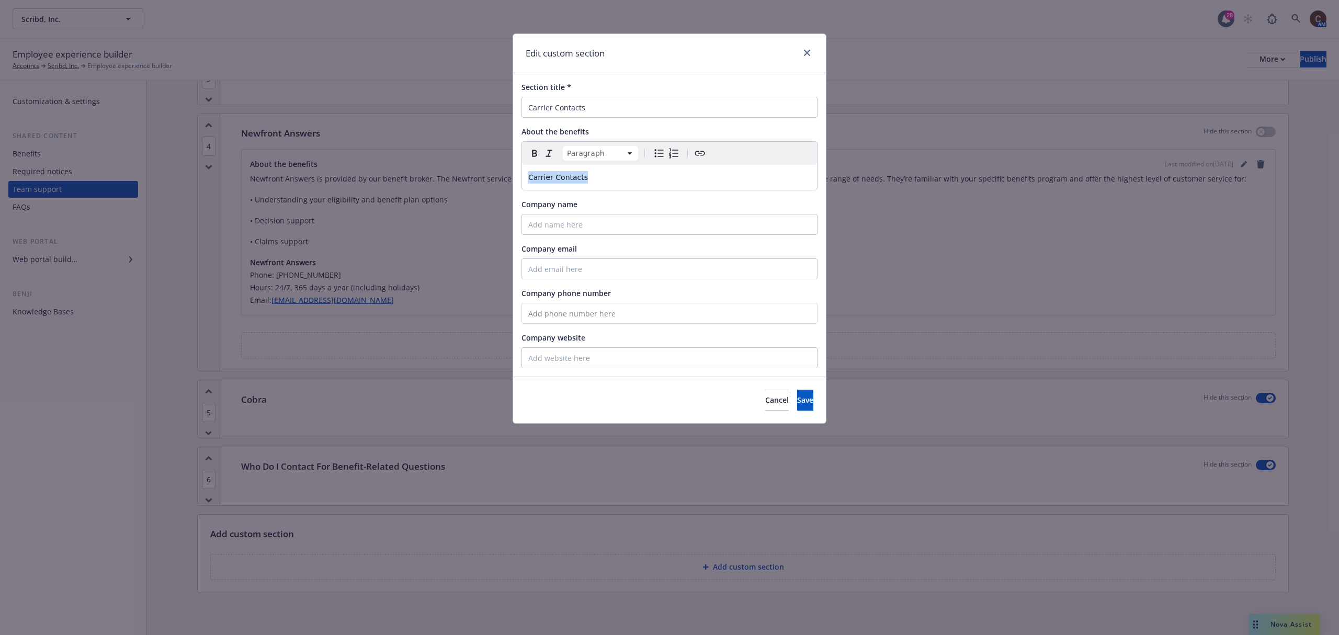
click at [698, 158] on icon "Create link" at bounding box center [699, 153] width 13 height 13
type input "https://docs.google.com/document/d/1kG5STTPQiMFXr2h5moTWvL_TFjSJZp3YDoWXx_S5i1M…"
click at [600, 241] on button "Save" at bounding box center [604, 249] width 33 height 21
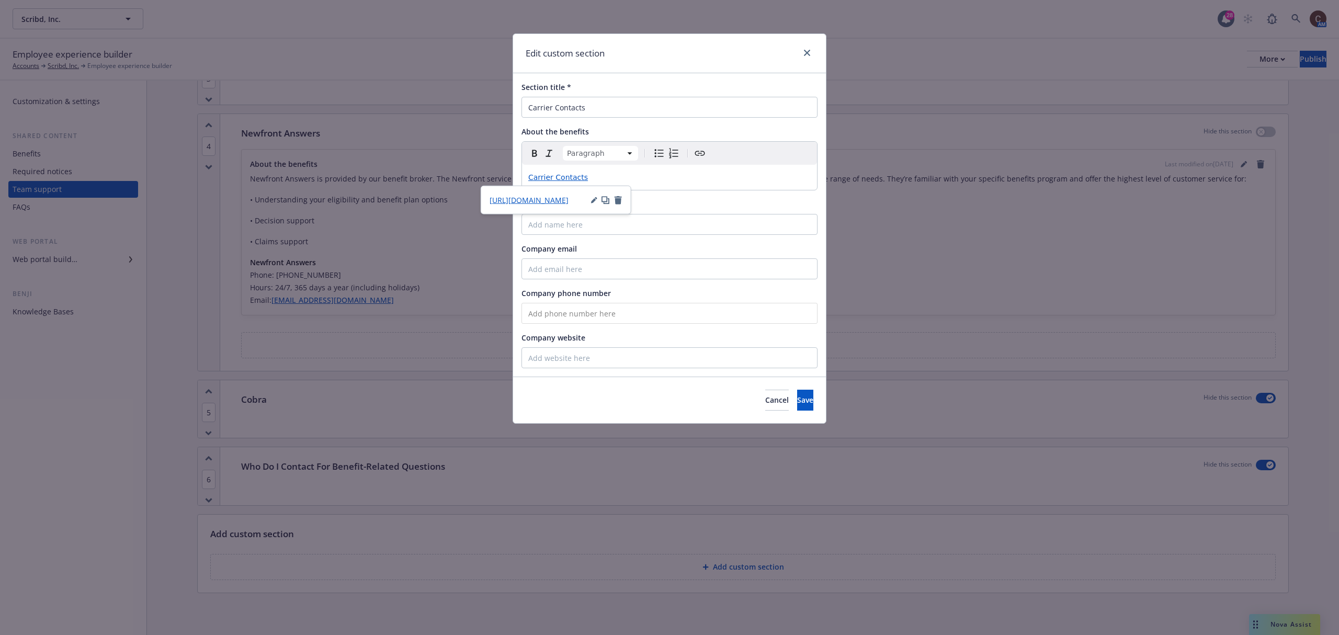
click at [774, 206] on div "Company name" at bounding box center [669, 204] width 296 height 11
click at [797, 405] on span "Save" at bounding box center [805, 400] width 16 height 10
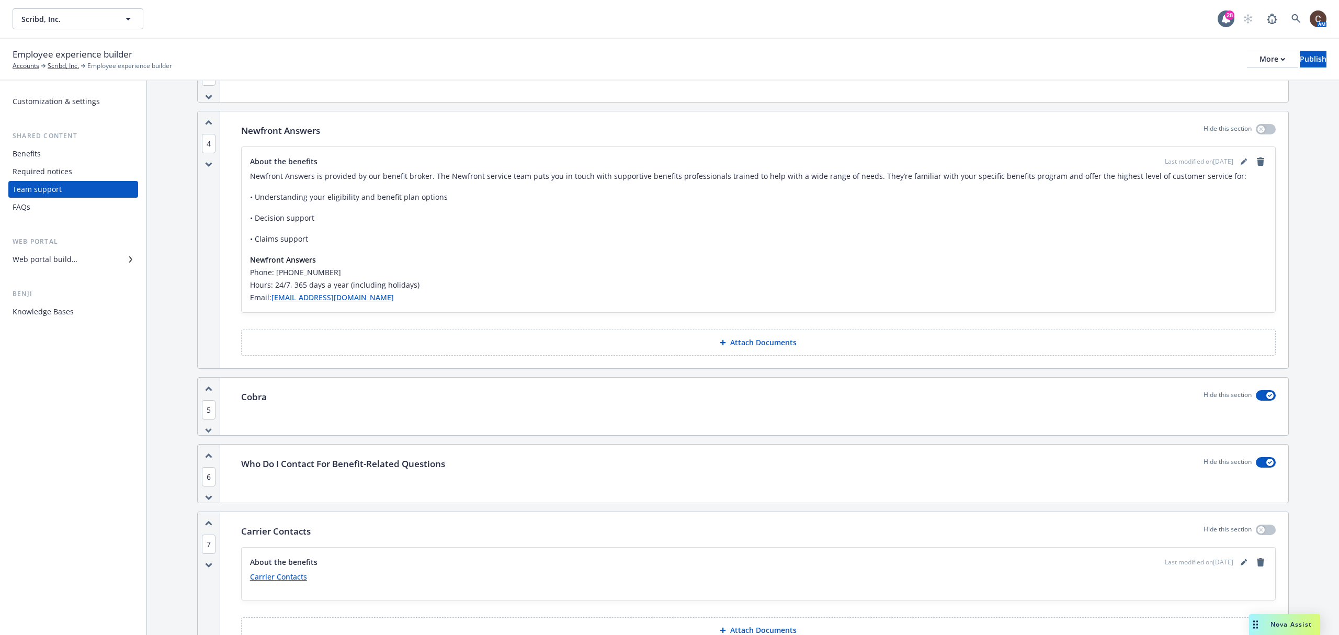
scroll to position [344, 0]
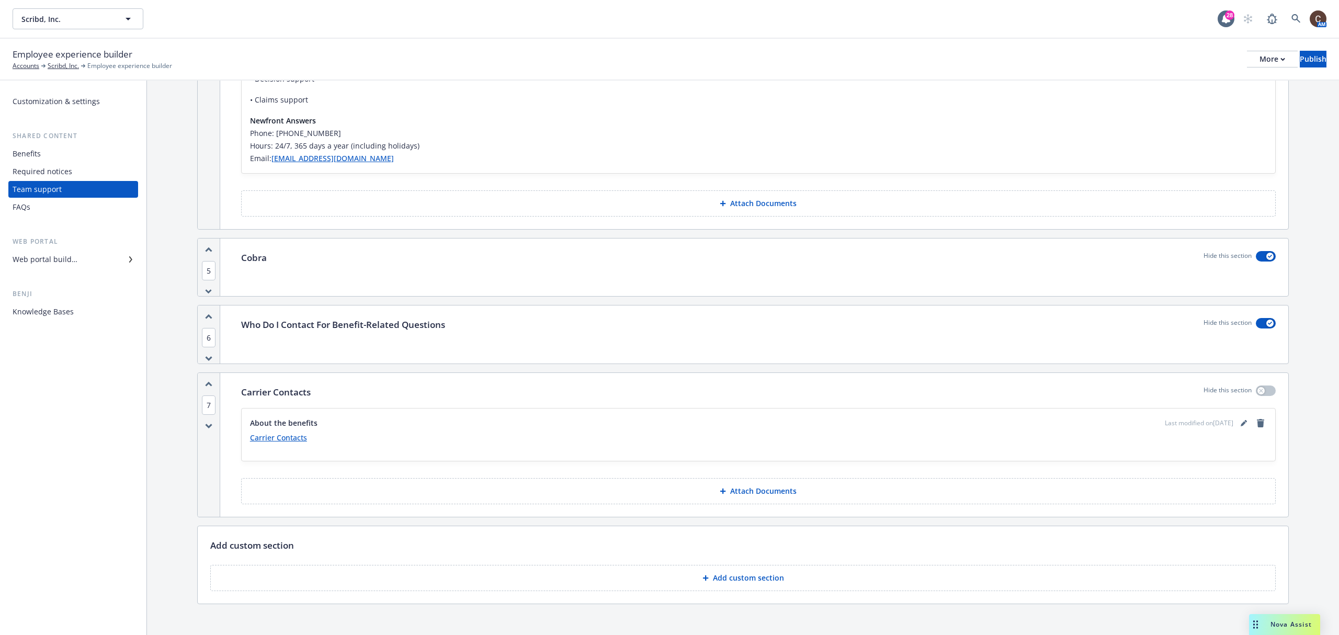
click at [211, 385] on icon "button" at bounding box center [209, 384] width 6 height 3
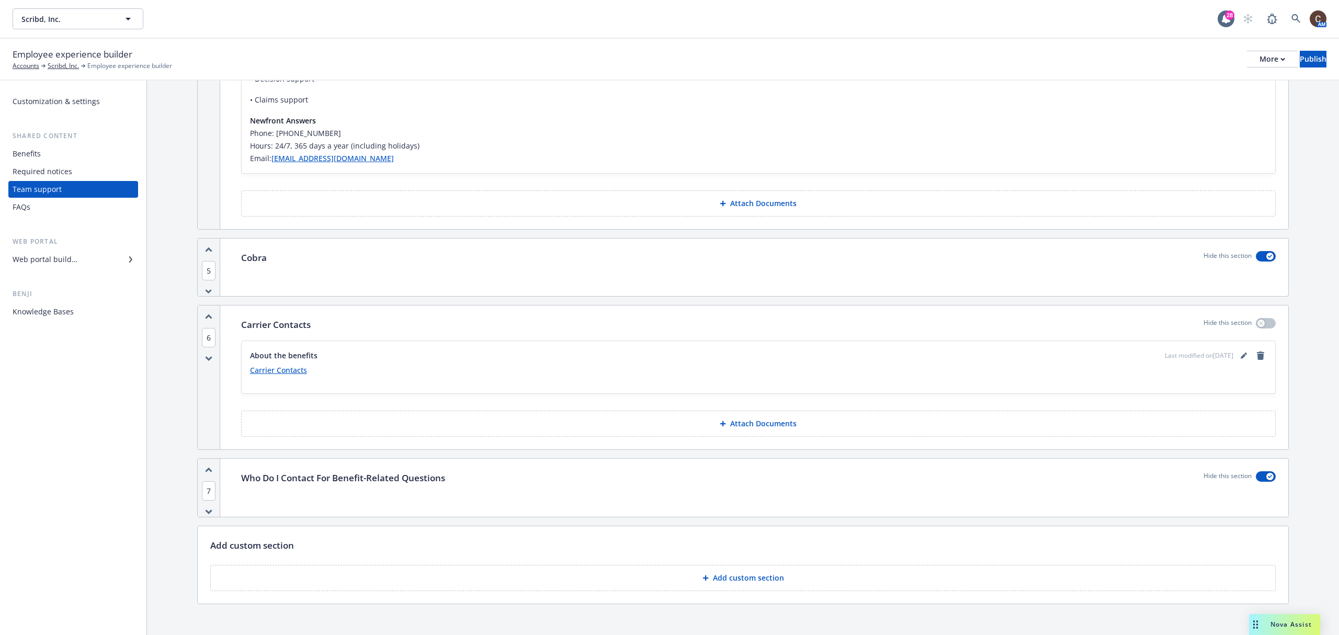
click at [213, 319] on div "6" at bounding box center [209, 376] width 22 height 143
click at [211, 318] on icon "button" at bounding box center [209, 316] width 6 height 3
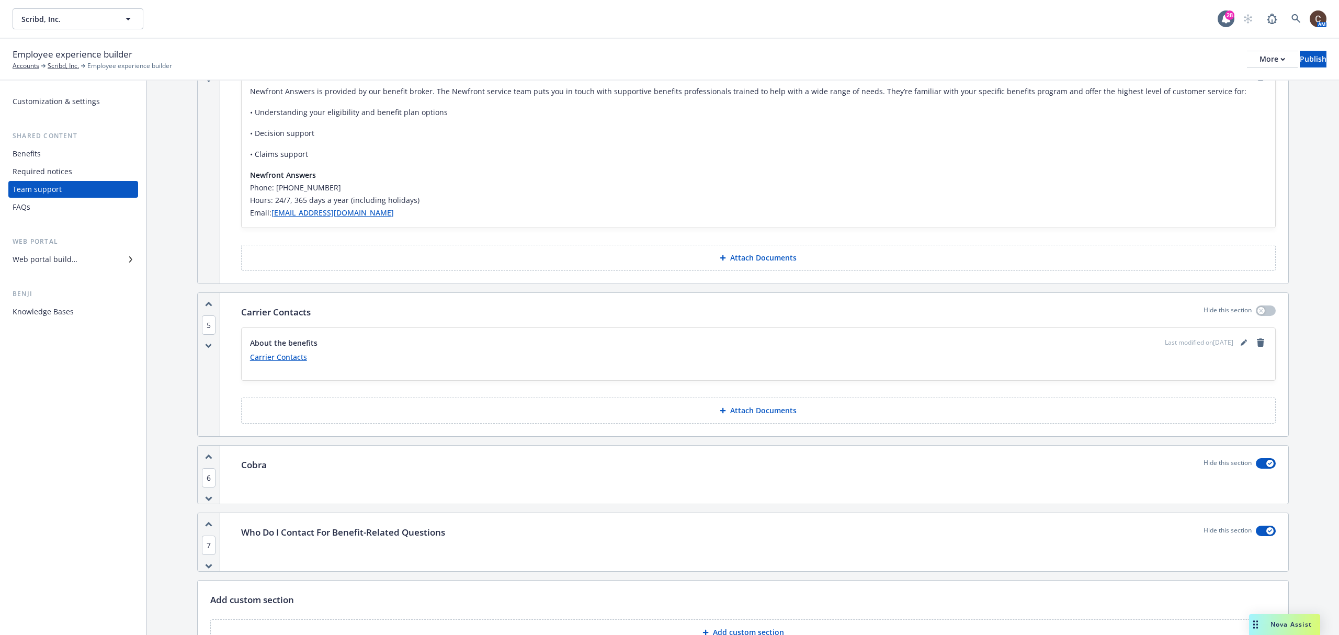
scroll to position [205, 0]
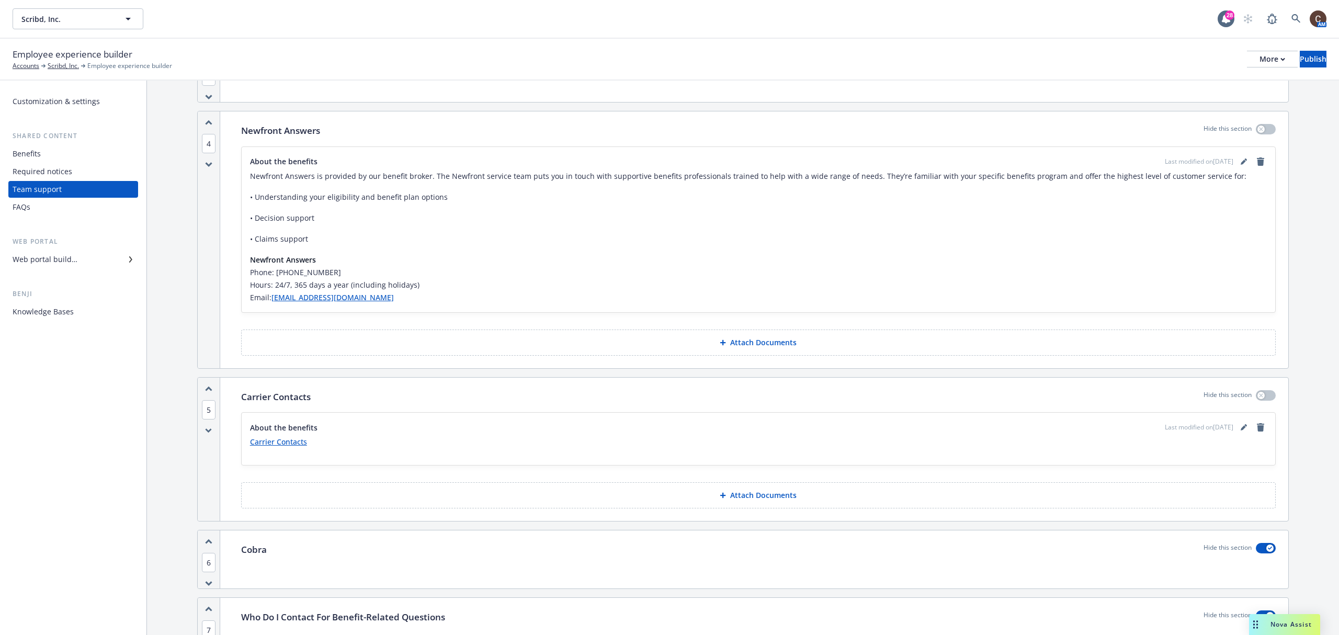
click at [205, 394] on div "5" at bounding box center [209, 449] width 22 height 143
click at [209, 390] on icon "button" at bounding box center [209, 388] width 6 height 3
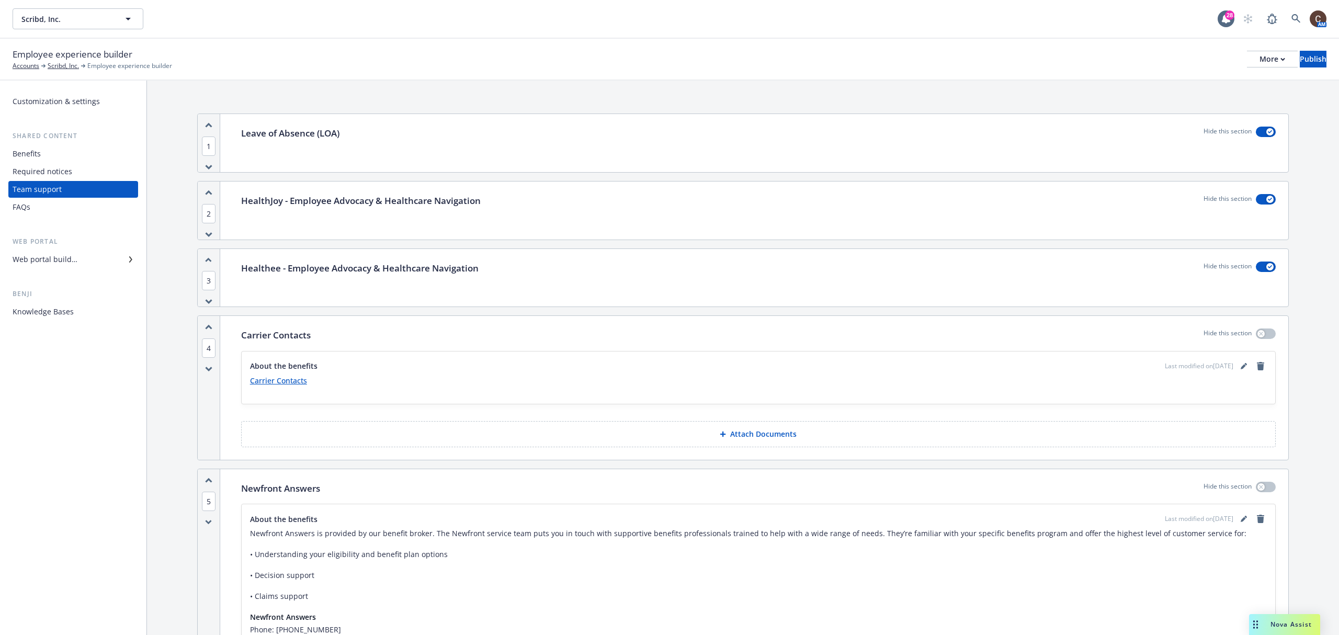
scroll to position [0, 0]
click at [1259, 56] on div "More" at bounding box center [1272, 59] width 26 height 16
click at [1197, 83] on link "Copy preview link" at bounding box center [1185, 82] width 155 height 21
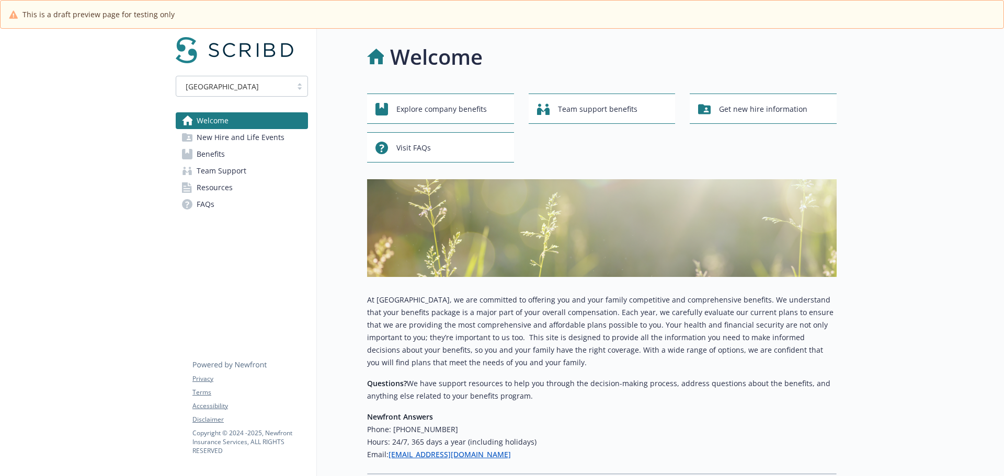
click at [254, 174] on link "Team Support" at bounding box center [242, 171] width 132 height 17
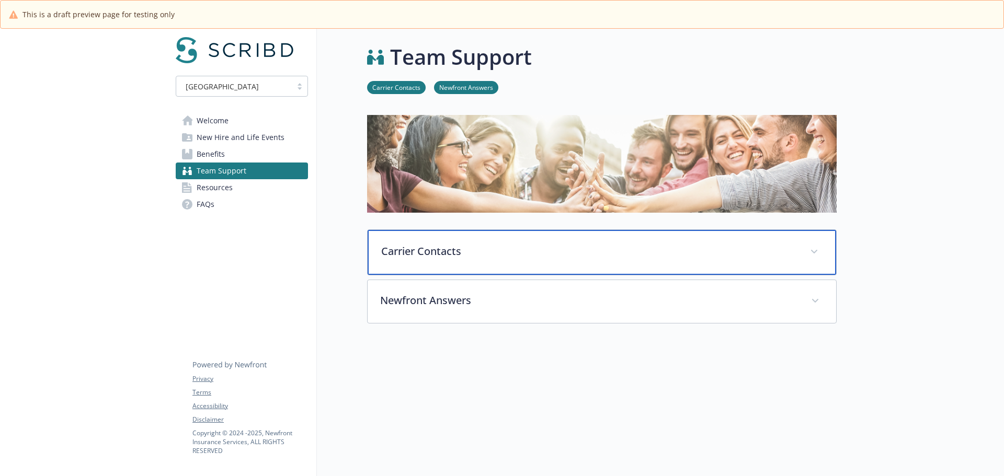
click at [521, 247] on p "Carrier Contacts" at bounding box center [589, 252] width 416 height 16
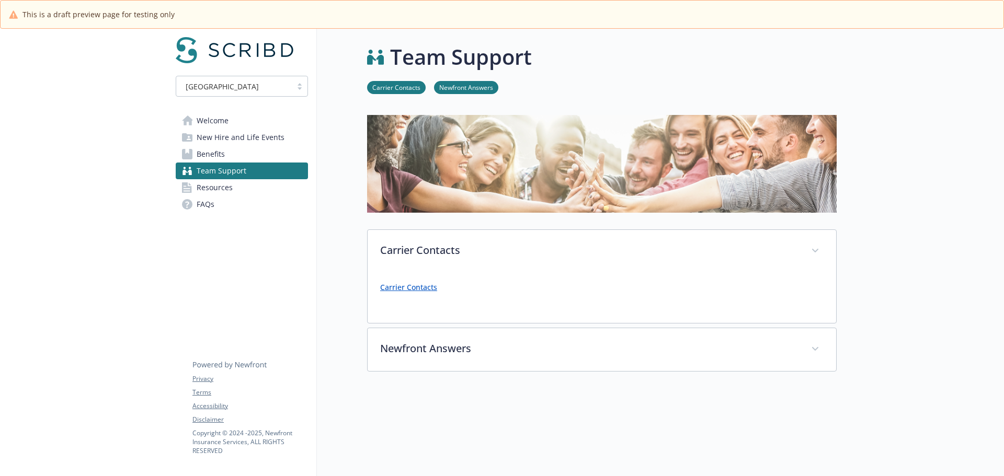
click at [429, 291] on link "Carrier Contacts" at bounding box center [408, 287] width 57 height 10
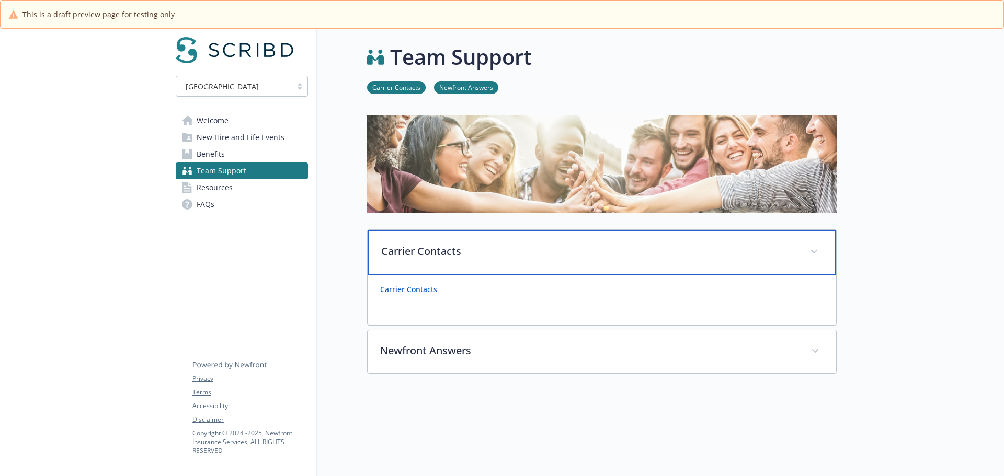
click at [518, 243] on div "Carrier Contacts" at bounding box center [602, 252] width 469 height 45
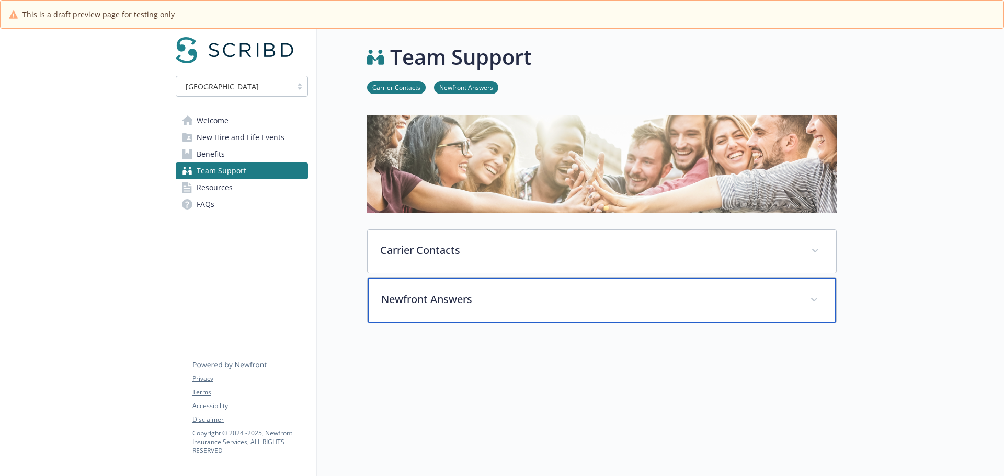
click at [516, 290] on div "Newfront Answers" at bounding box center [602, 300] width 469 height 45
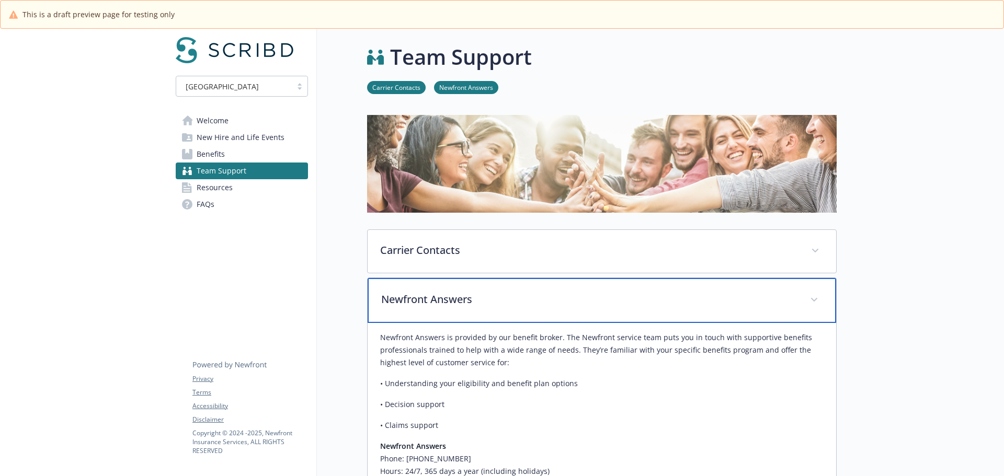
click at [518, 305] on p "Newfront Answers" at bounding box center [589, 300] width 416 height 16
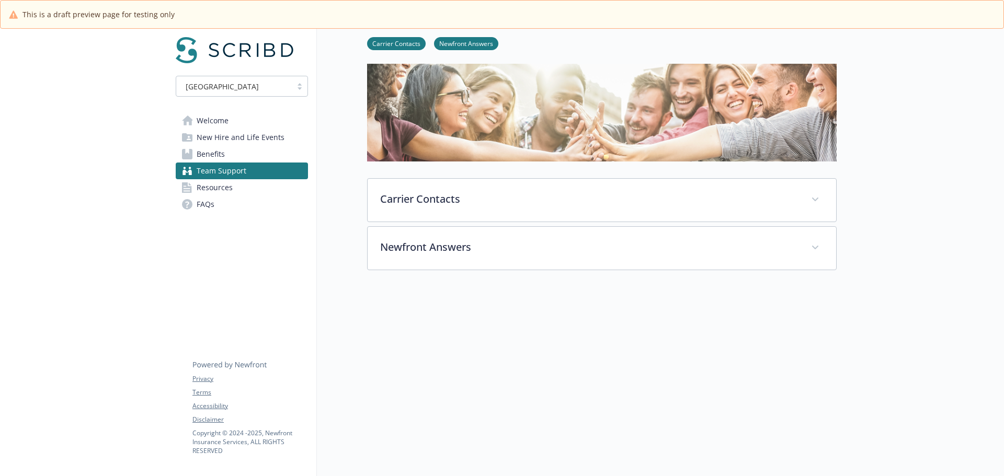
click at [254, 188] on link "Resources" at bounding box center [242, 187] width 132 height 17
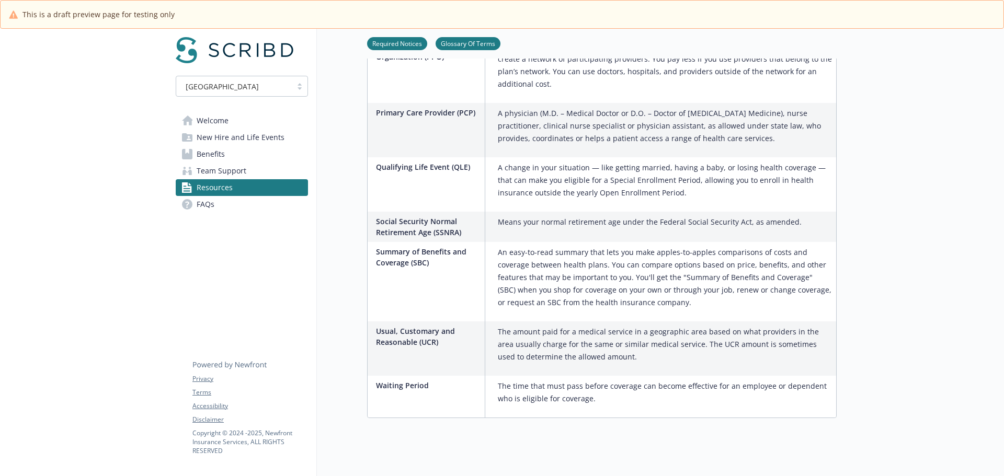
click at [193, 170] on link "Team Support" at bounding box center [242, 171] width 132 height 17
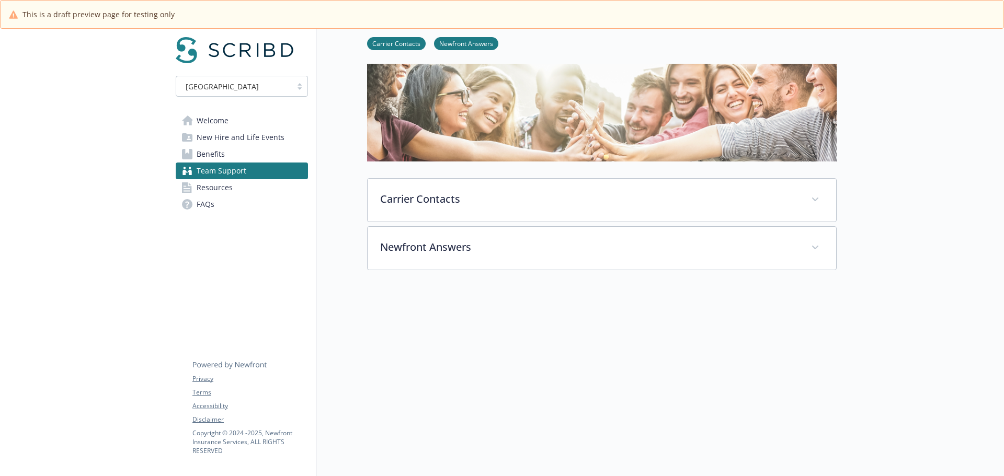
click at [230, 152] on link "Benefits" at bounding box center [242, 154] width 132 height 17
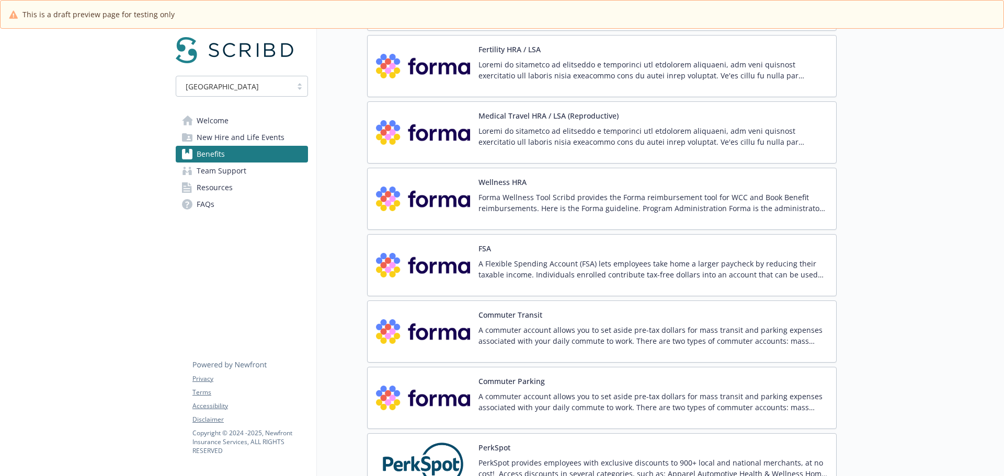
scroll to position [1733, 0]
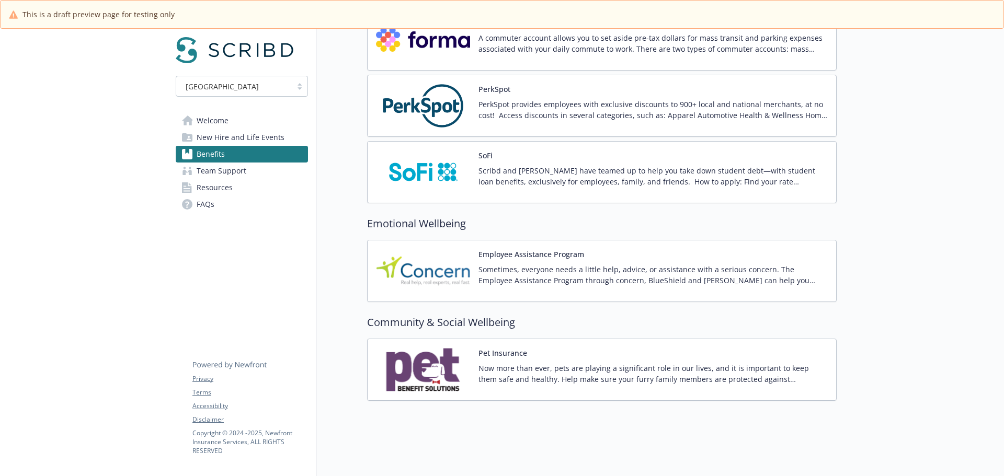
click at [257, 144] on span "New Hire and Life Events" at bounding box center [241, 137] width 88 height 17
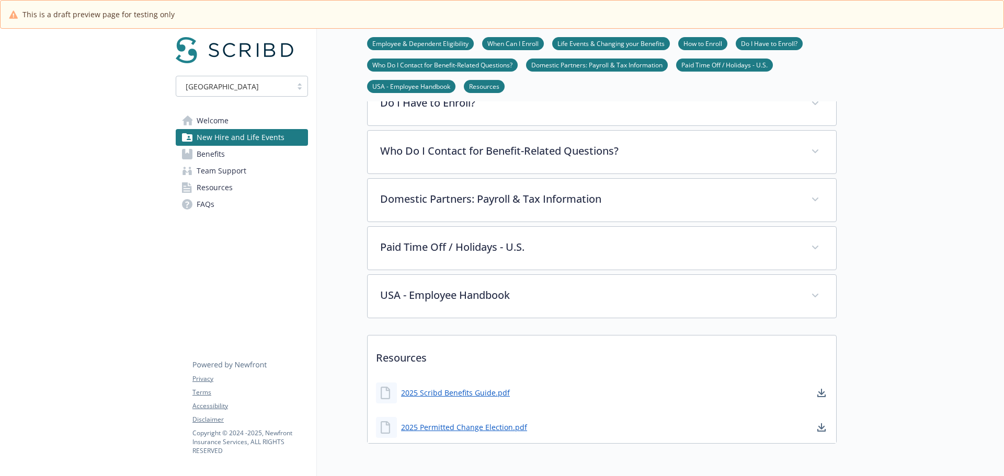
scroll to position [382, 0]
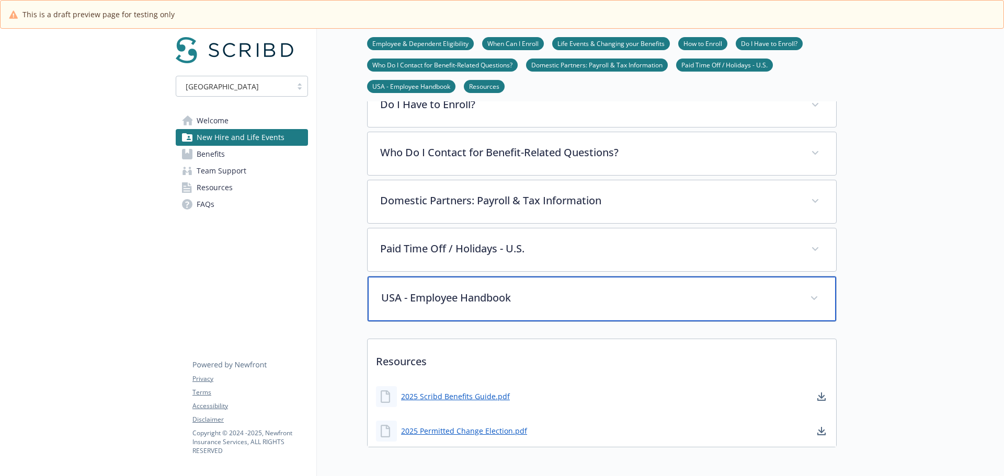
click at [531, 302] on p "USA - Employee Handbook" at bounding box center [589, 298] width 416 height 16
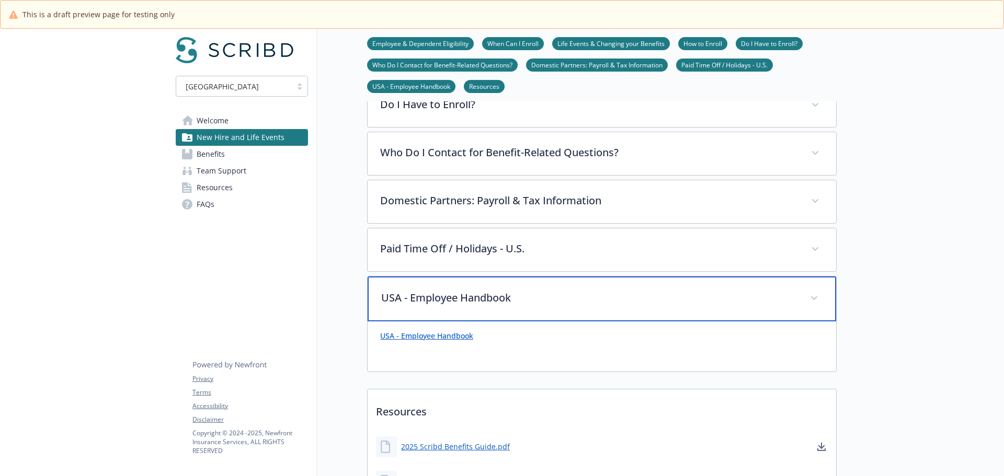
click at [531, 302] on p "USA - Employee Handbook" at bounding box center [589, 298] width 416 height 16
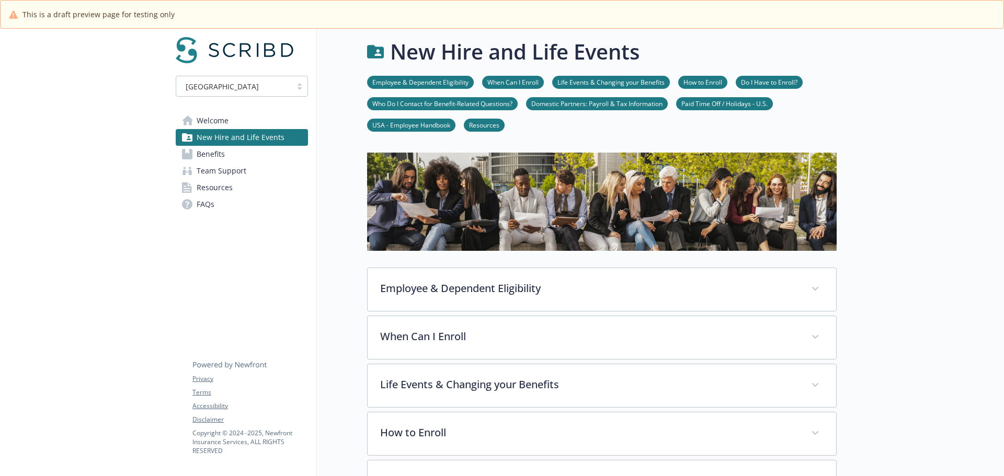
scroll to position [0, 0]
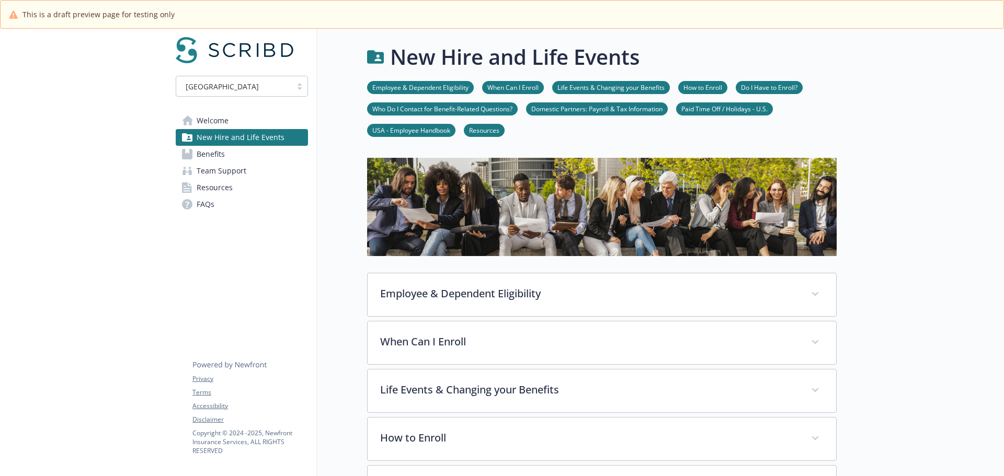
click at [231, 116] on link "Welcome" at bounding box center [242, 120] width 132 height 17
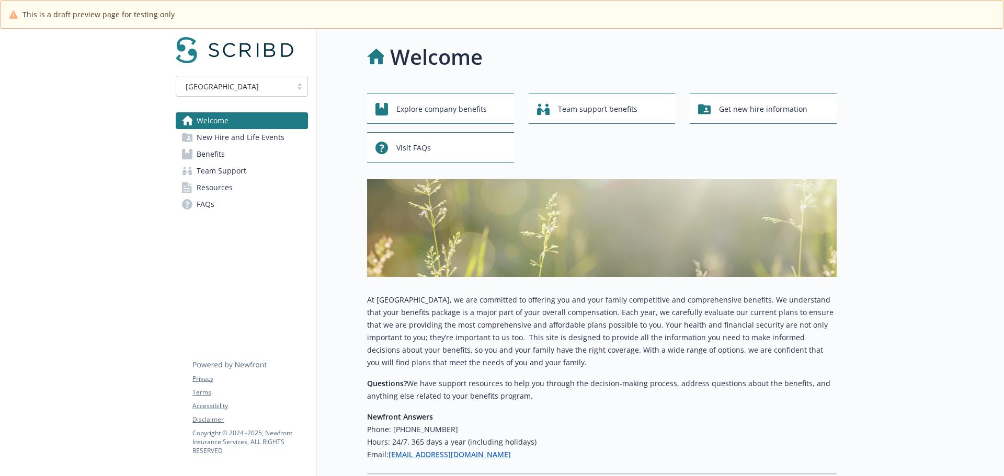
click at [259, 73] on div "USA Welcome New Hire and Life Events Benefits Team Support Resources FAQs Priva…" at bounding box center [241, 131] width 149 height 205
click at [259, 85] on div "USA" at bounding box center [233, 86] width 105 height 11
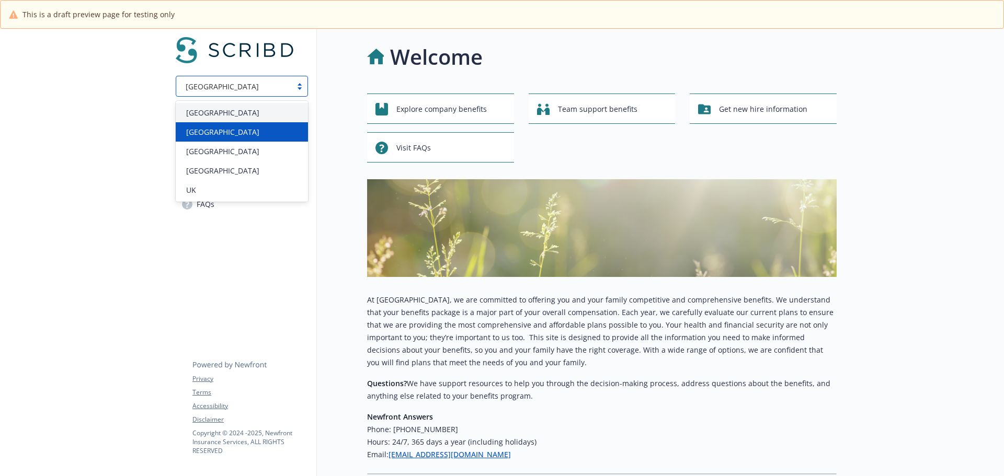
click at [245, 132] on div "Canada" at bounding box center [242, 132] width 120 height 11
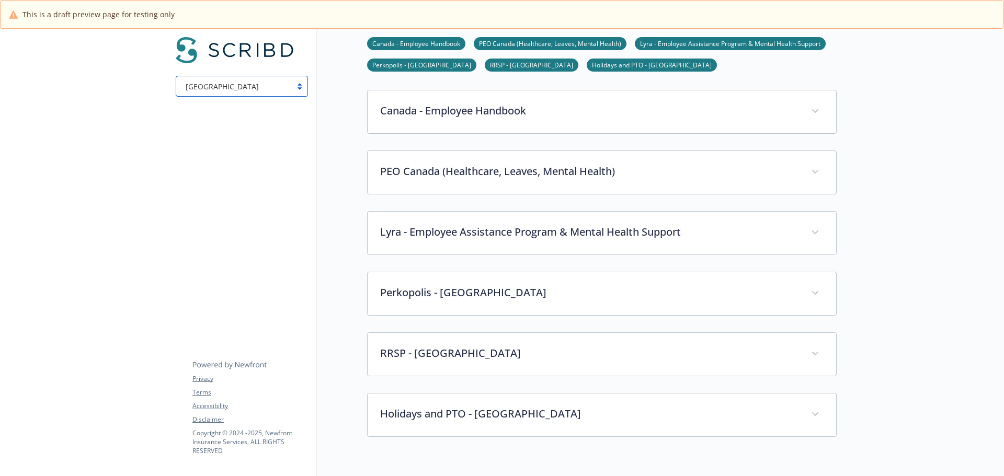
scroll to position [575, 0]
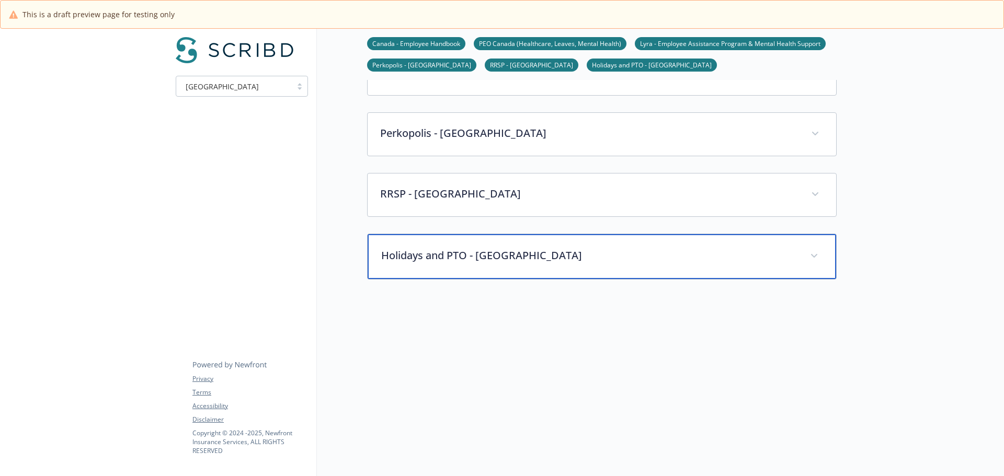
click at [583, 271] on div "Holidays and PTO - Canada" at bounding box center [602, 256] width 469 height 45
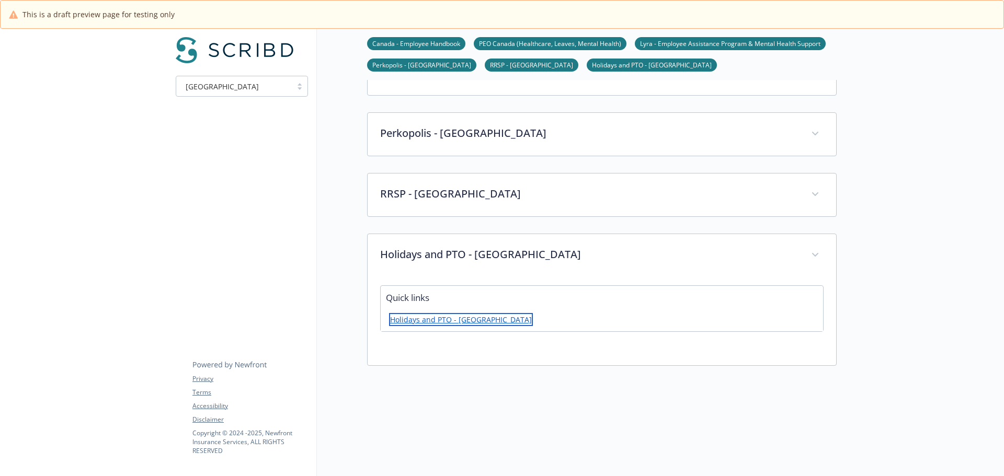
click at [433, 318] on link "Holidays and PTO - Canada" at bounding box center [461, 319] width 144 height 13
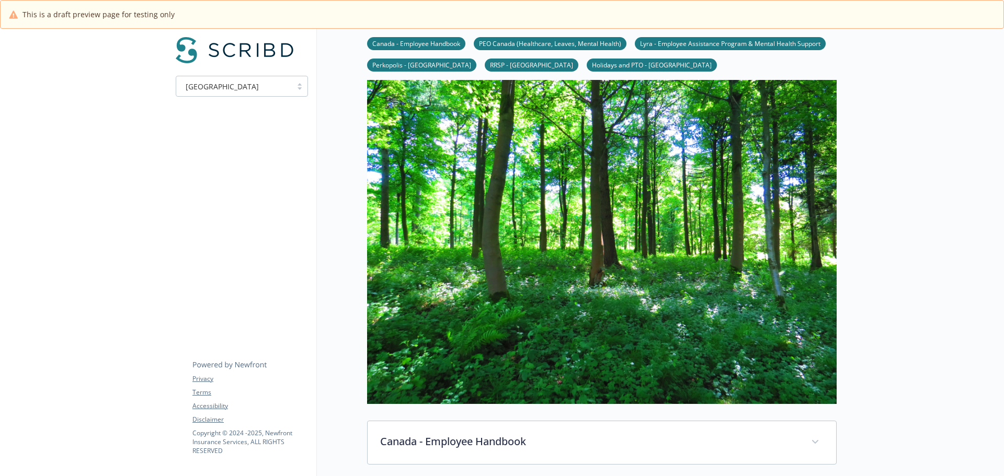
scroll to position [0, 0]
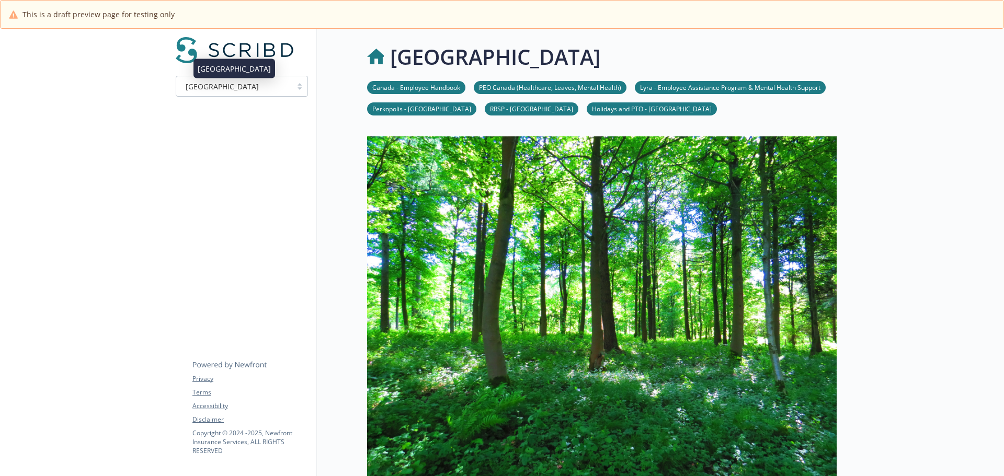
click at [236, 38] on img at bounding box center [235, 50] width 118 height 26
click at [208, 48] on img at bounding box center [235, 50] width 118 height 26
click at [214, 86] on div "Canada" at bounding box center [233, 86] width 105 height 11
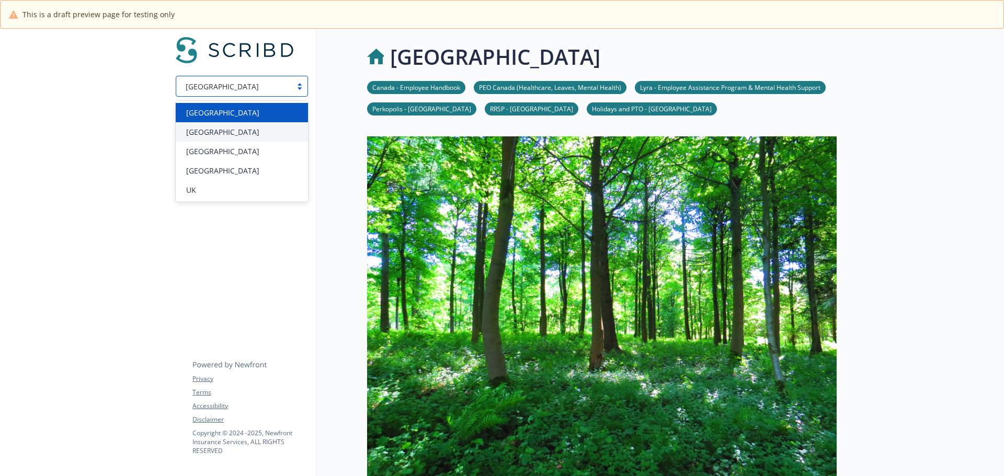
click at [216, 117] on div "USA" at bounding box center [242, 112] width 120 height 11
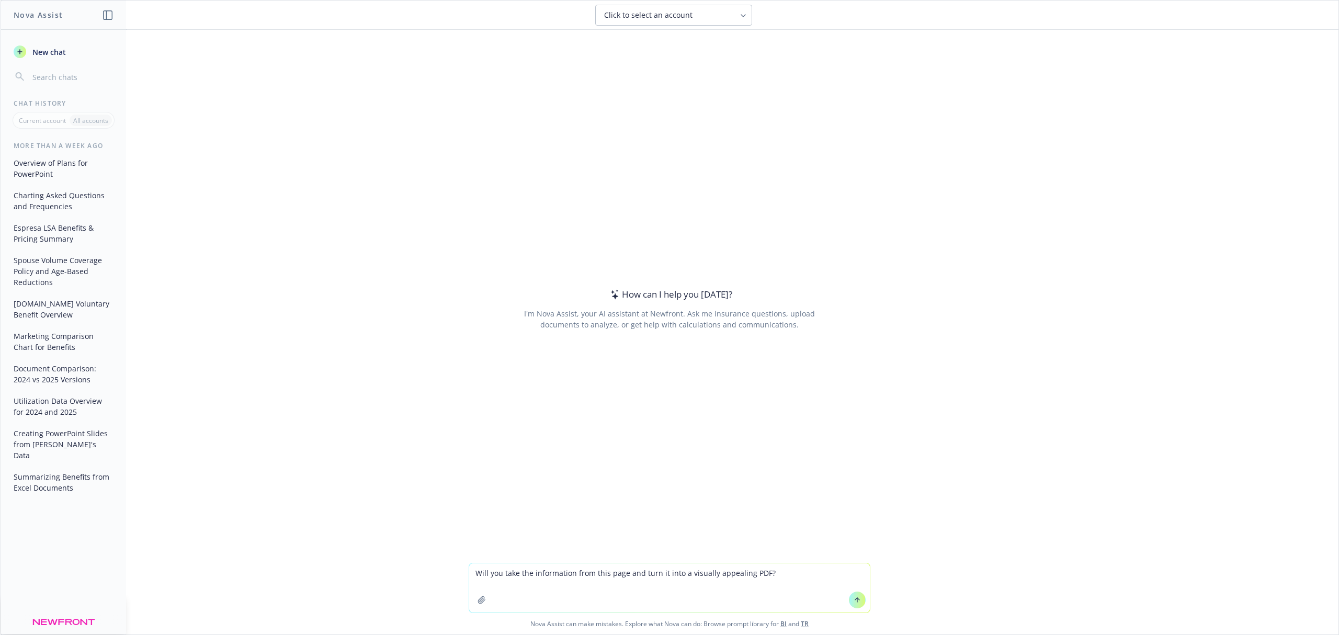
type textarea "Will you take the information from this page and turn it into a visually appeal…"
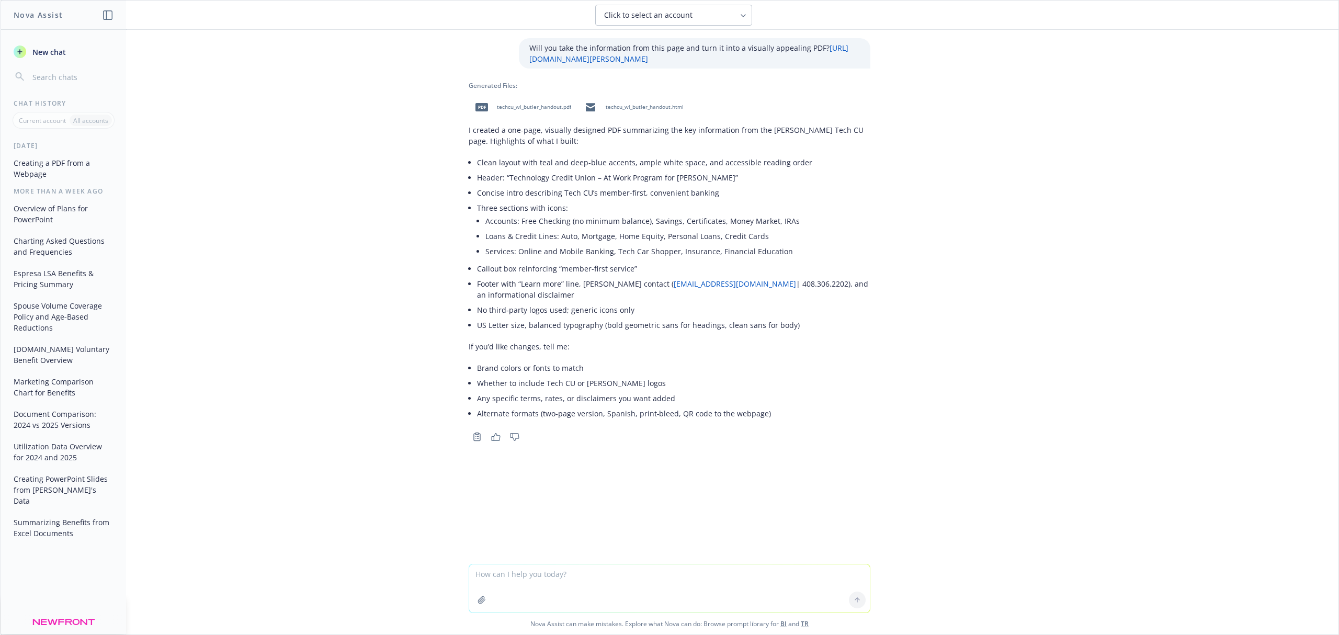
click at [509, 103] on div "pdf techcu_wl_butler_handout.pdf" at bounding box center [521, 107] width 105 height 26
click at [548, 577] on textarea at bounding box center [669, 588] width 401 height 48
click at [647, 574] on textarea "please add a QR code and brand it to TechCu colors, make it fit on one page and…" at bounding box center [669, 587] width 401 height 49
paste textarea "https://www.techcu.com/"
type textarea "please add a QR code and brand it to TechCu colors and logo https://www.techcu.…"
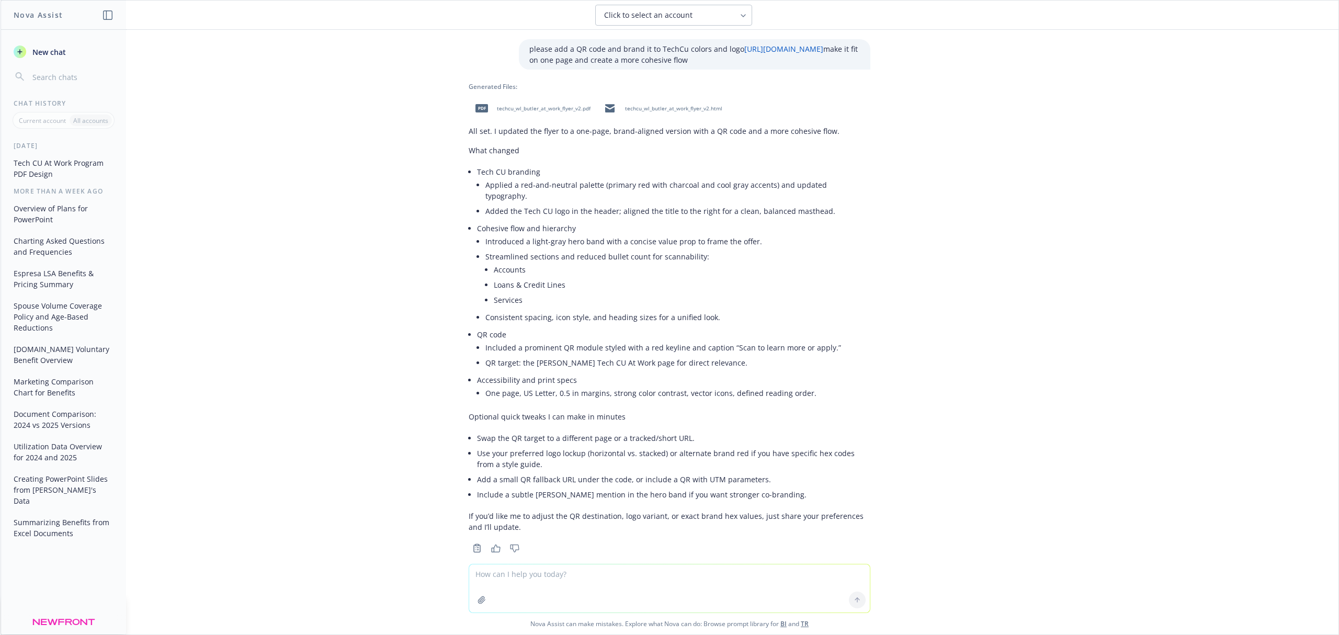
scroll to position [423, 0]
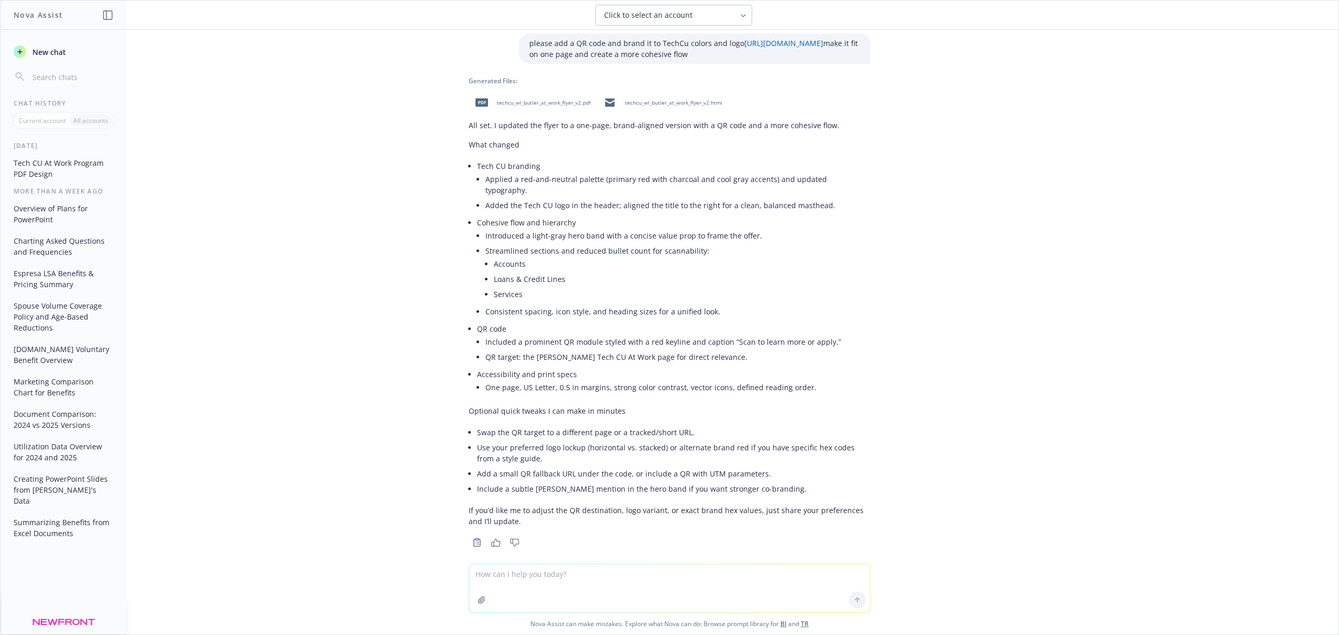
click at [545, 102] on span "techcu_wl_butler_at_work_flyer_v2.pdf" at bounding box center [544, 102] width 94 height 7
click at [578, 578] on textarea at bounding box center [669, 588] width 401 height 48
type textarea "Can you add pictures? also co brand with W. L. butler"
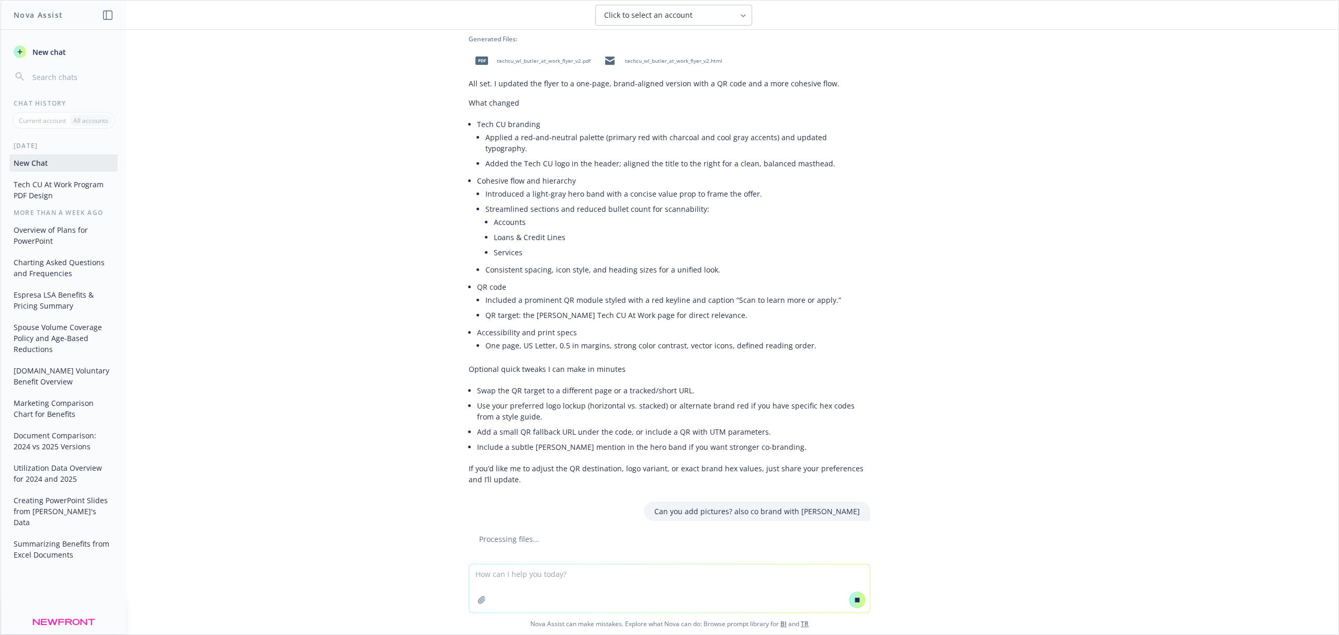
scroll to position [452, 0]
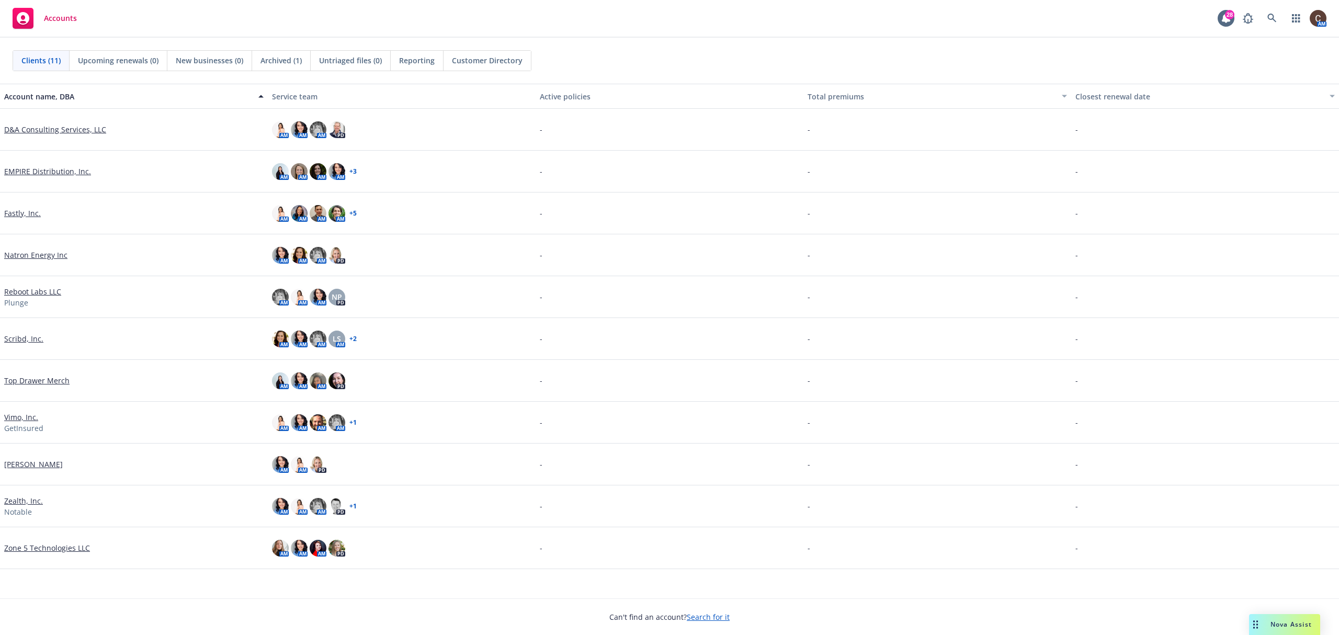
click at [32, 342] on link "Scribd, Inc." at bounding box center [23, 338] width 39 height 11
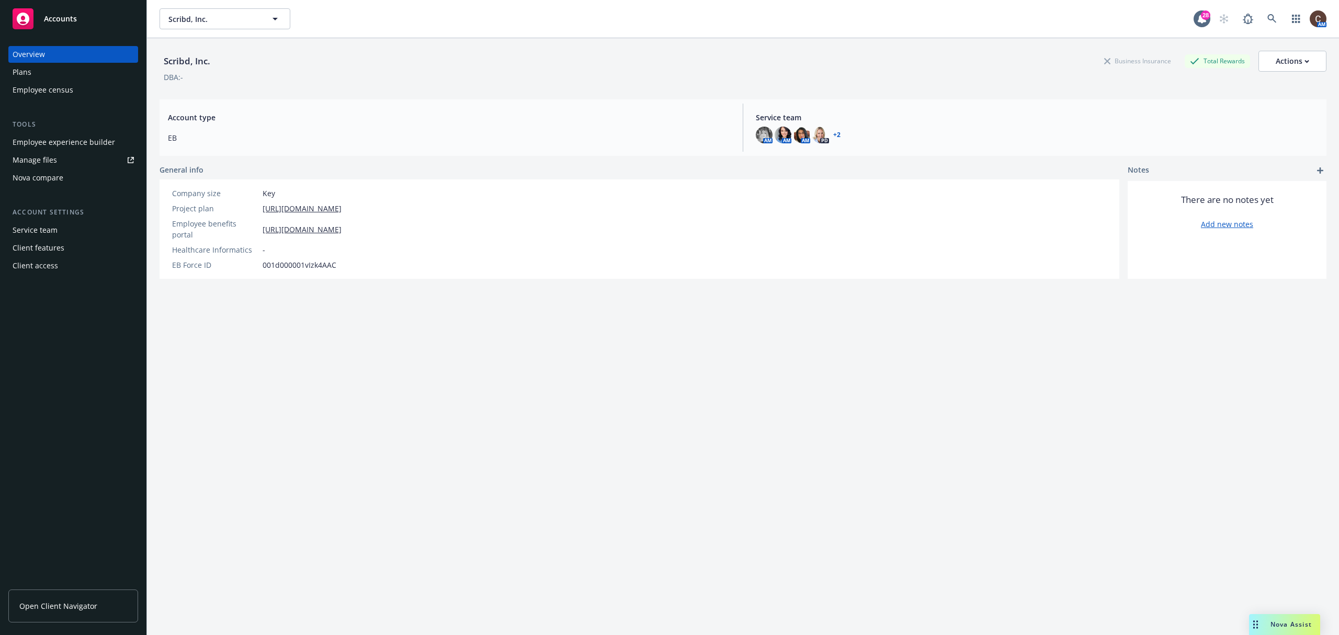
click at [44, 156] on div "Manage files" at bounding box center [35, 160] width 44 height 17
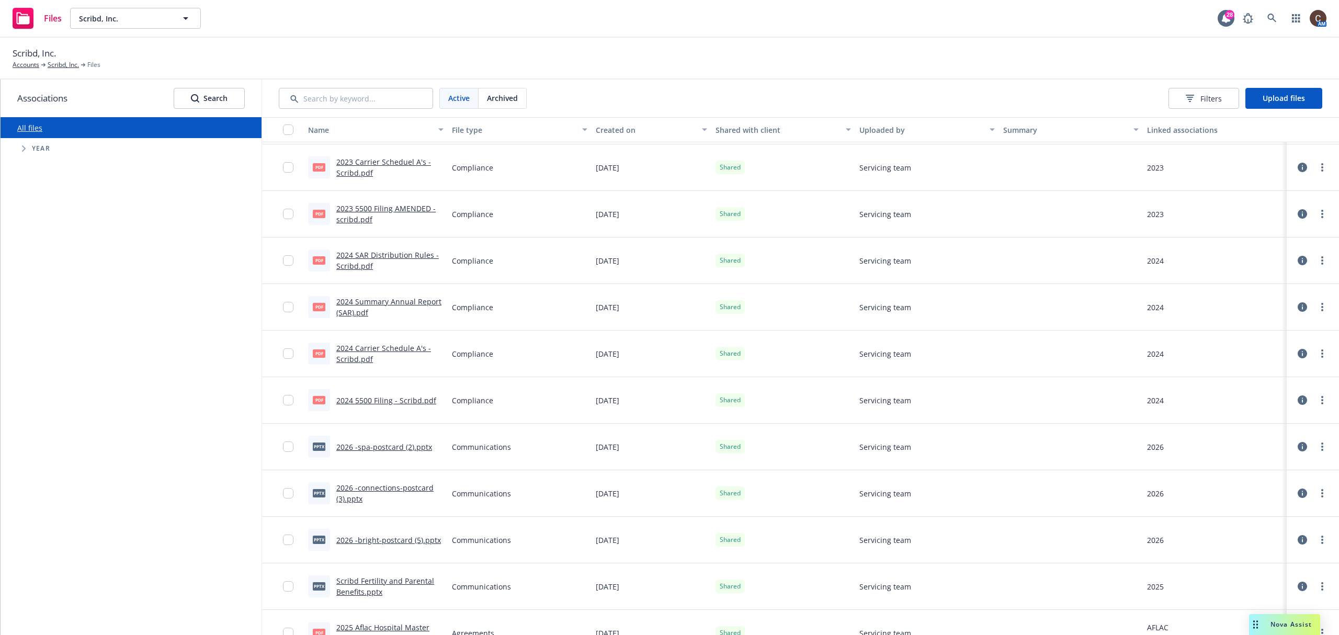
scroll to position [139, 0]
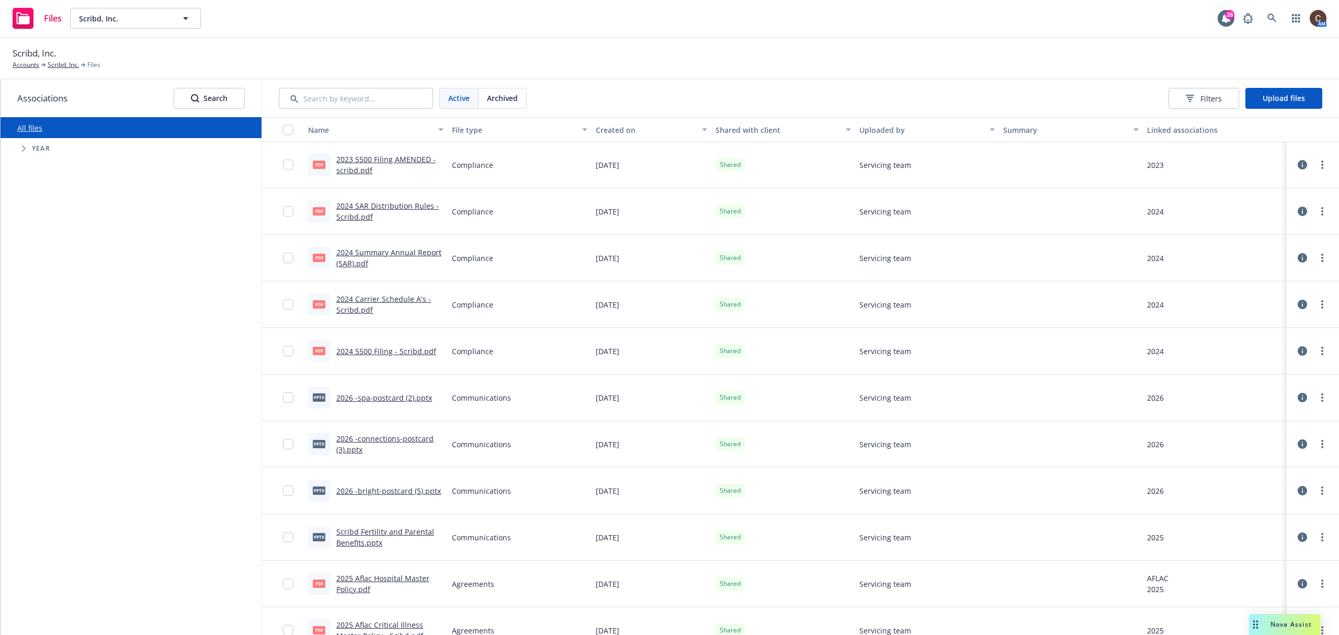
click at [423, 398] on link "2026 -spa-postcard (2).pptx" at bounding box center [384, 398] width 96 height 10
click at [406, 441] on link "2026 -connections-postcard (3).pptx" at bounding box center [384, 443] width 97 height 21
click at [411, 494] on link "2026 -bright-postcard (5).pptx" at bounding box center [388, 491] width 105 height 10
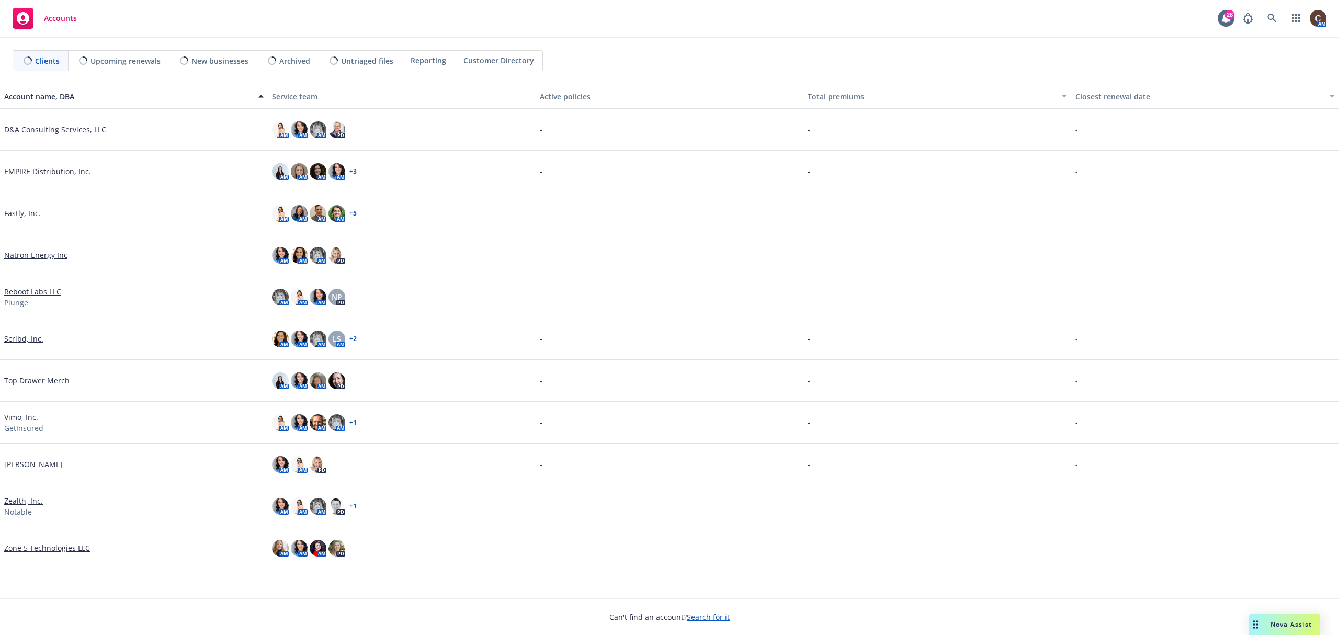
click at [26, 466] on link "[PERSON_NAME]" at bounding box center [33, 464] width 59 height 11
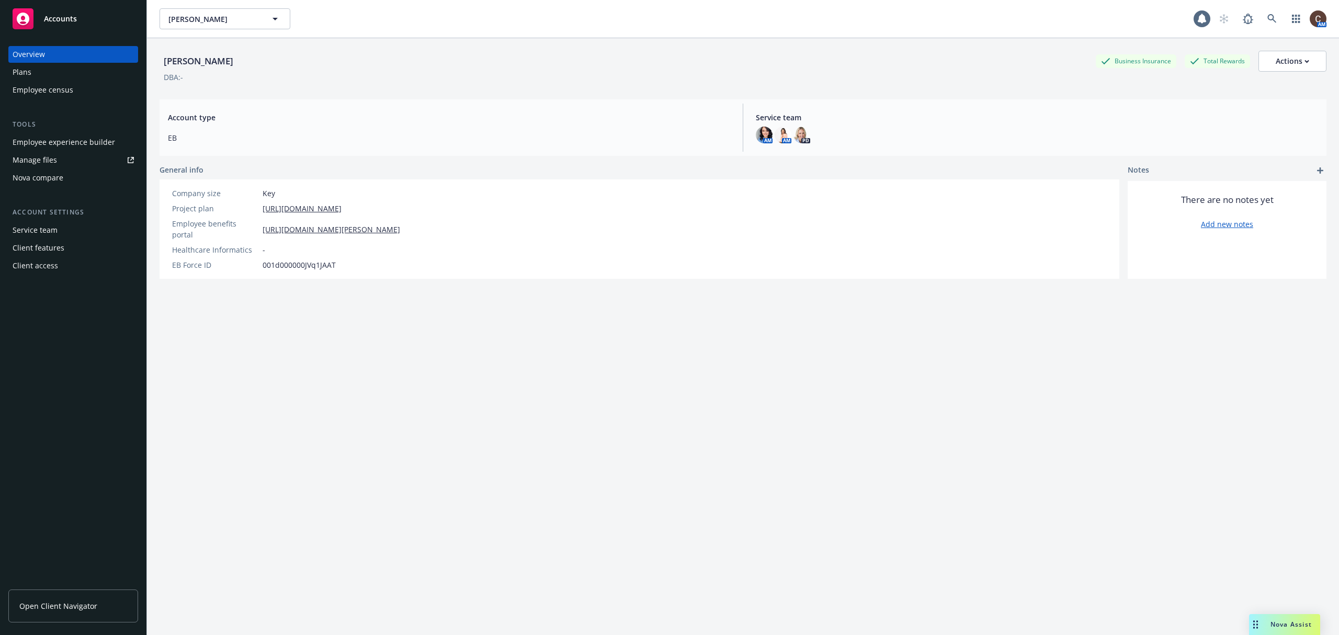
click at [42, 162] on div "Manage files" at bounding box center [35, 160] width 44 height 17
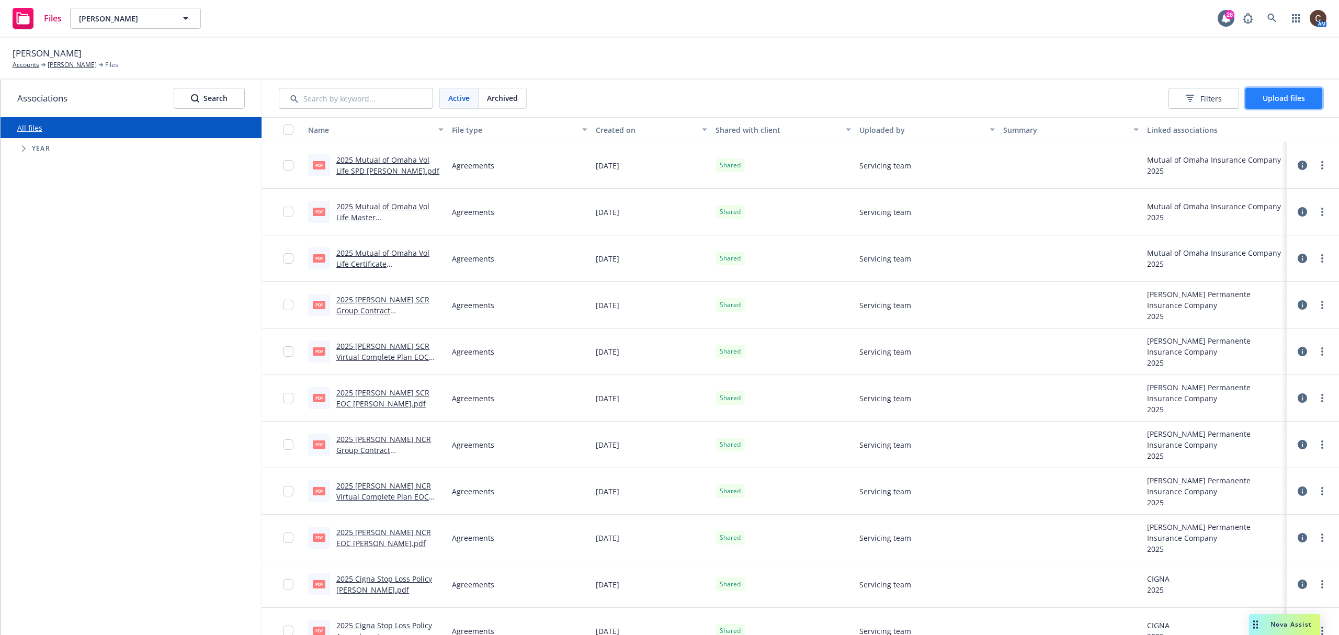
click at [1274, 90] on button "Upload files" at bounding box center [1283, 98] width 77 height 21
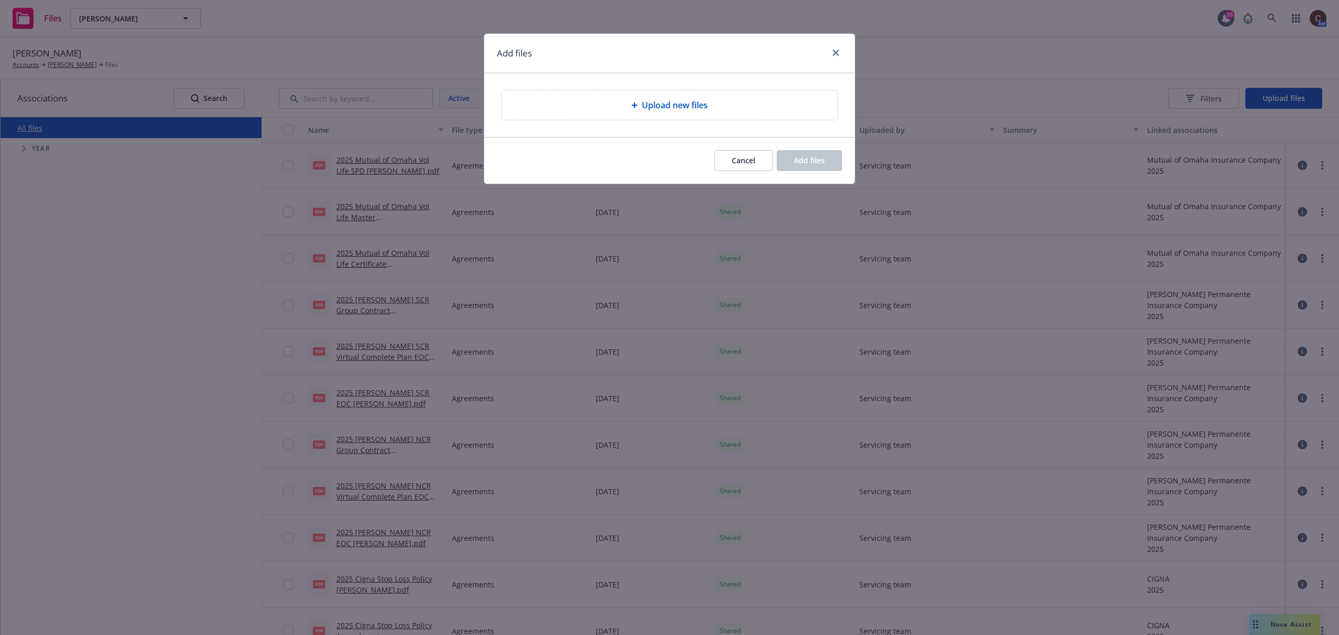
click at [699, 99] on span "Upload new files" at bounding box center [675, 105] width 66 height 13
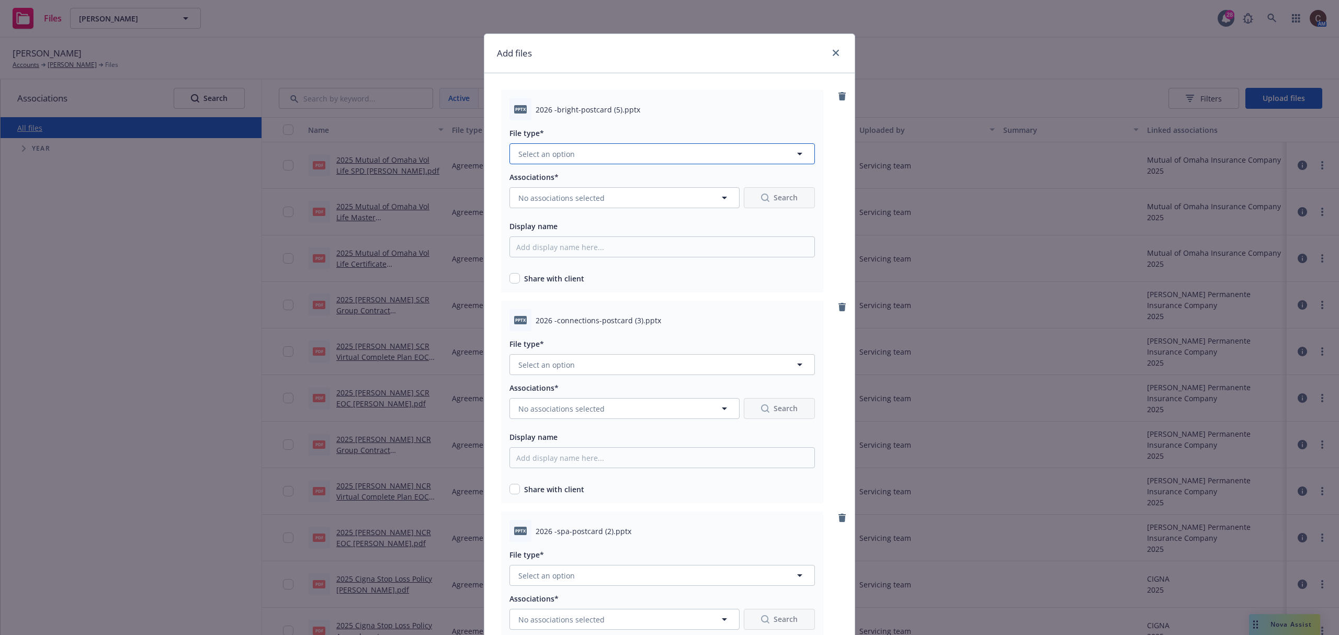
click at [712, 159] on button "Select an option" at bounding box center [661, 153] width 305 height 21
click at [604, 261] on div "Communications" at bounding box center [662, 265] width 292 height 15
click at [603, 193] on button "No associations selected" at bounding box center [624, 197] width 230 height 21
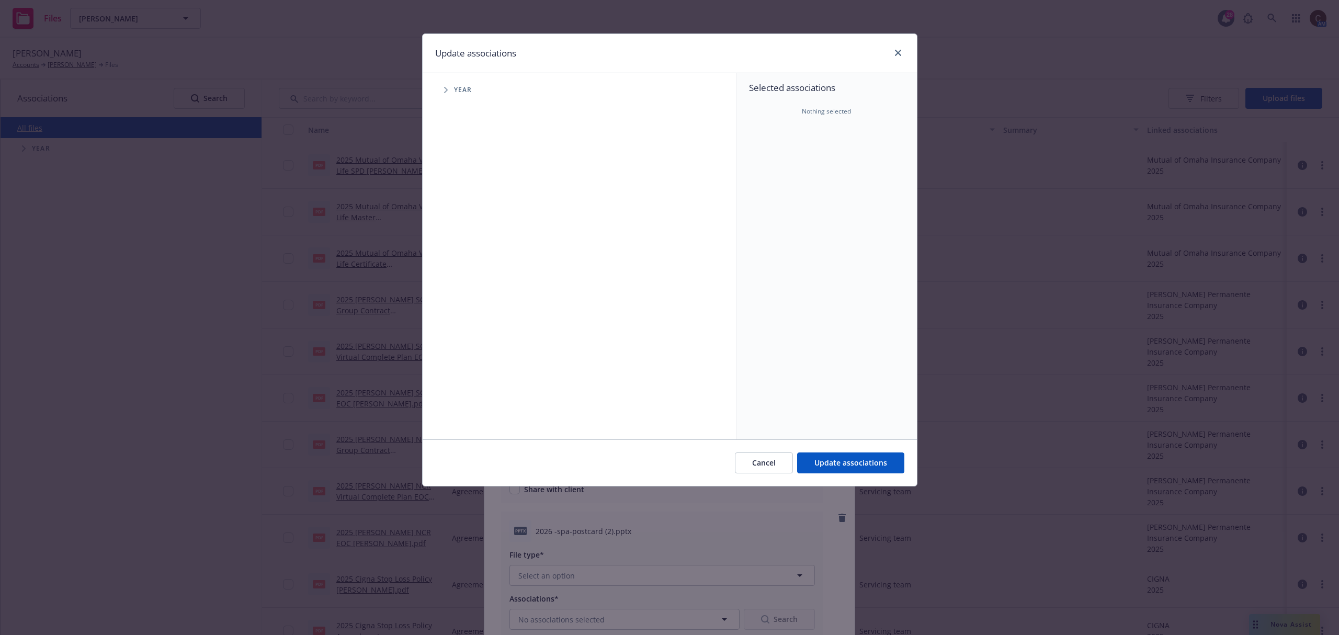
click at [443, 88] on span "Tree Example" at bounding box center [445, 90] width 17 height 17
click at [467, 252] on div "2026 Year" at bounding box center [482, 257] width 31 height 20
checkbox input "true"
click at [463, 259] on span "Tree Example" at bounding box center [458, 257] width 17 height 17
click at [880, 460] on span "Update associations" at bounding box center [850, 463] width 73 height 10
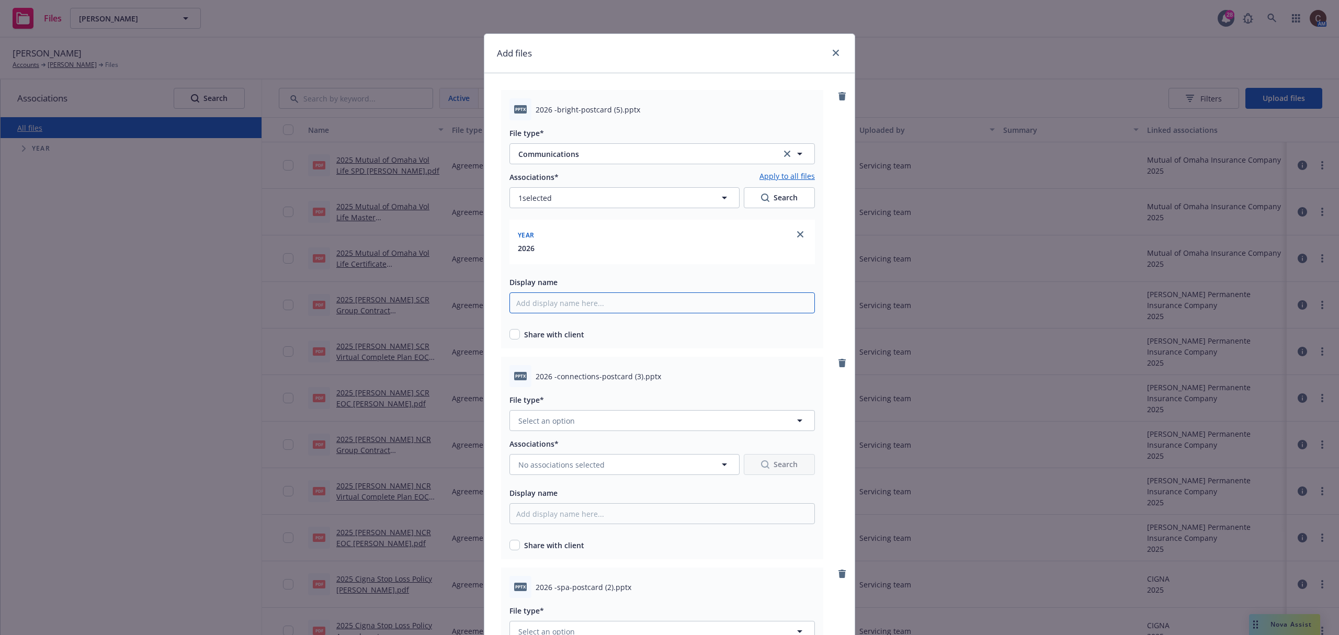
click at [698, 298] on input "Display name" at bounding box center [661, 302] width 305 height 21
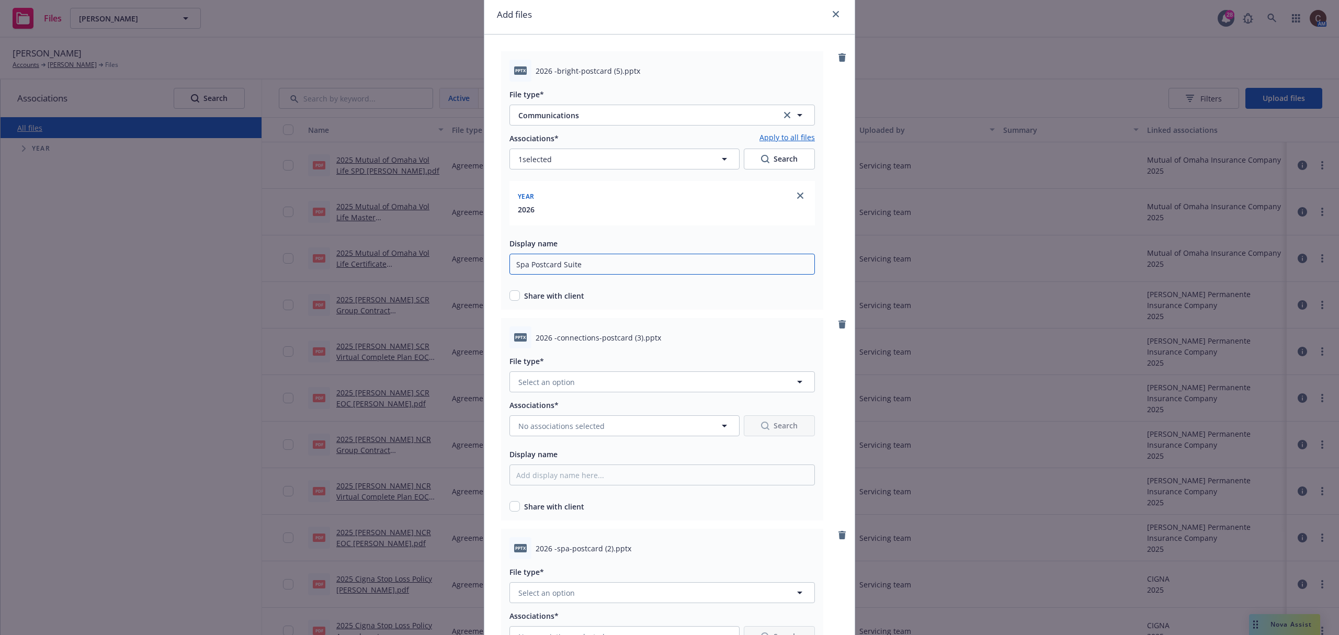
scroll to position [70, 0]
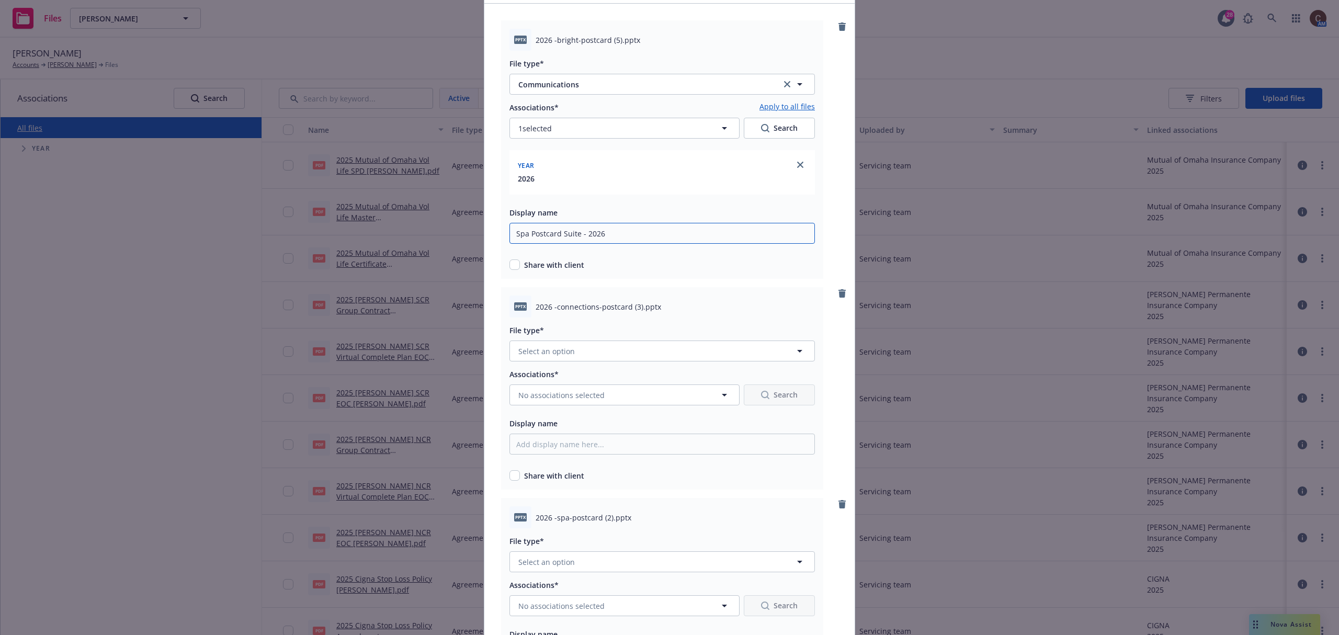
type input "Spa Postcard Suite - 2026"
click at [596, 348] on button "Select an option" at bounding box center [661, 350] width 305 height 21
click at [772, 105] on link "Apply to all files" at bounding box center [786, 107] width 55 height 13
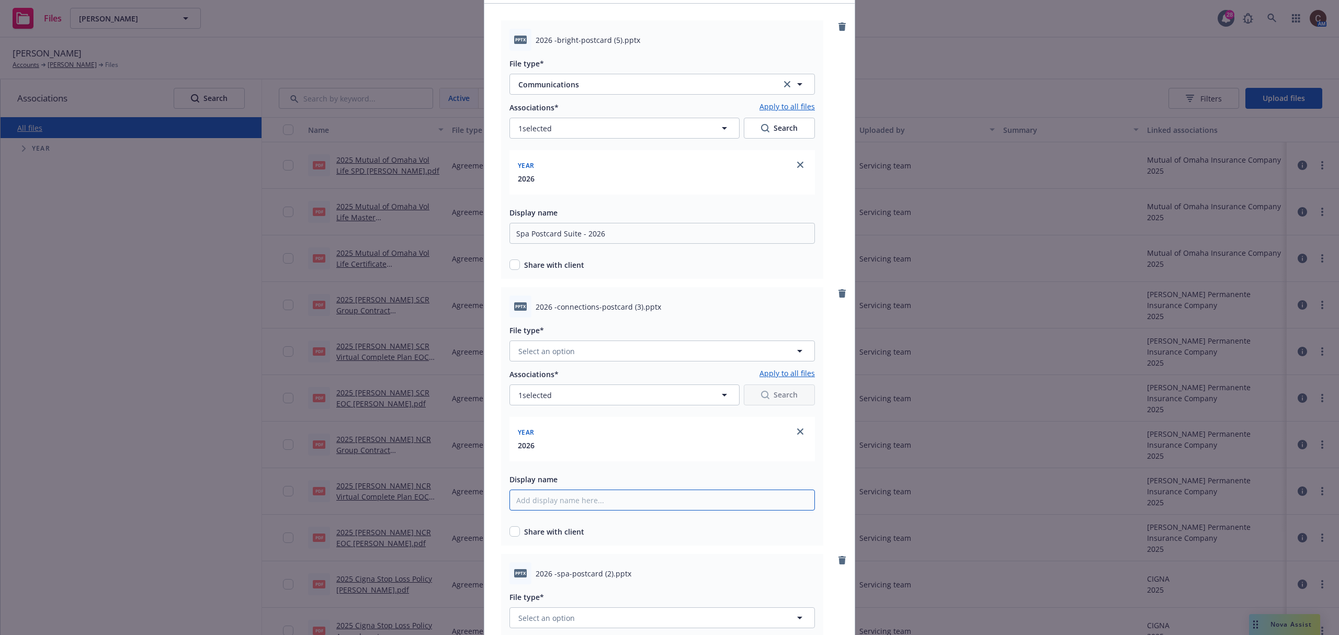
click at [598, 506] on input "Display name" at bounding box center [661, 499] width 305 height 21
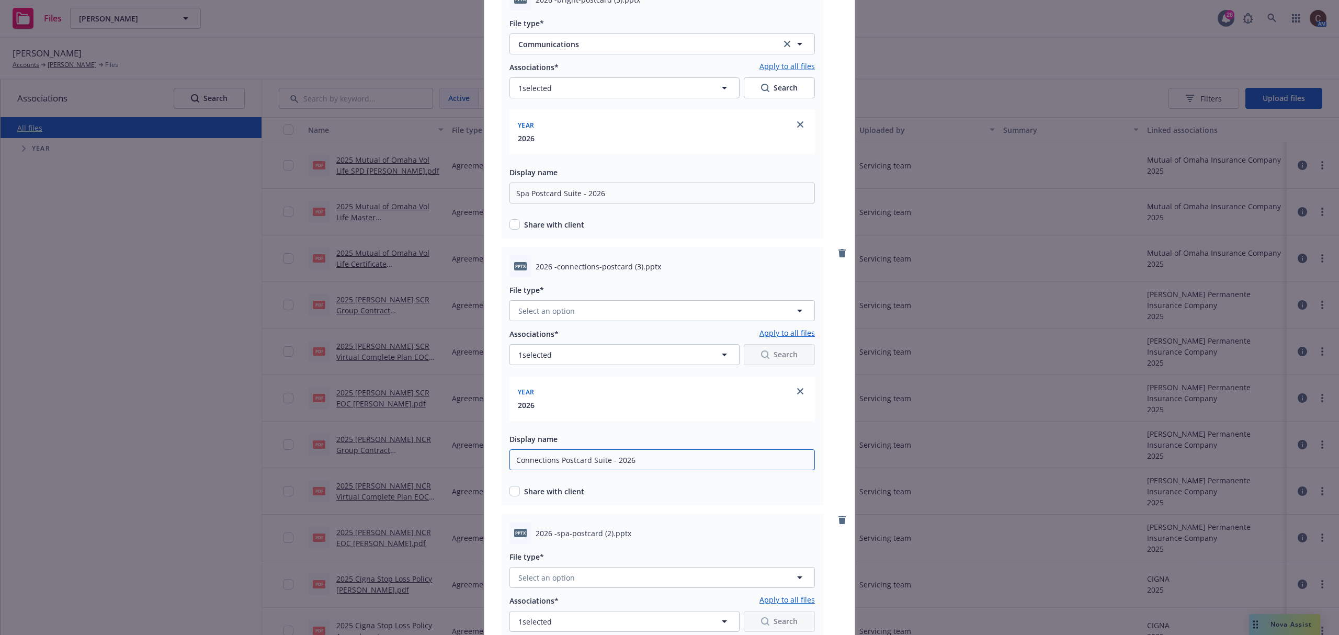
scroll to position [209, 0]
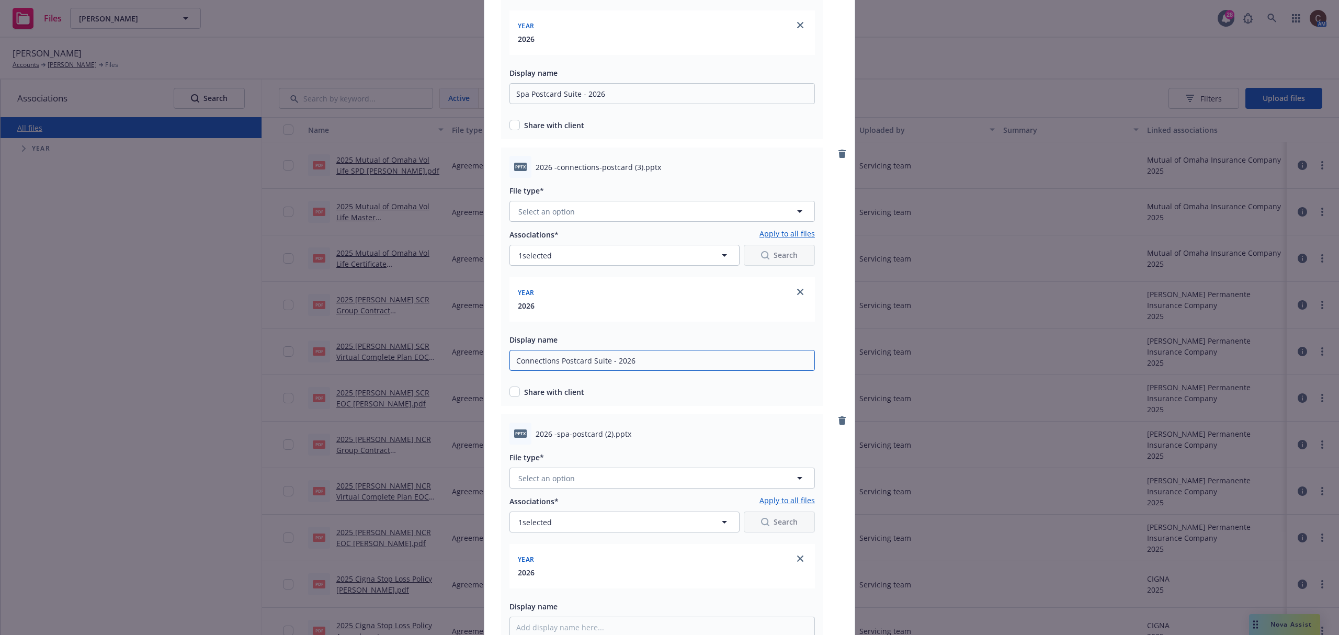
type input "Connections Postcard Suite - 2026"
click at [509, 128] on input "checkbox" at bounding box center [514, 125] width 10 height 10
checkbox input "true"
click at [511, 395] on input "checkbox" at bounding box center [514, 391] width 10 height 10
checkbox input "true"
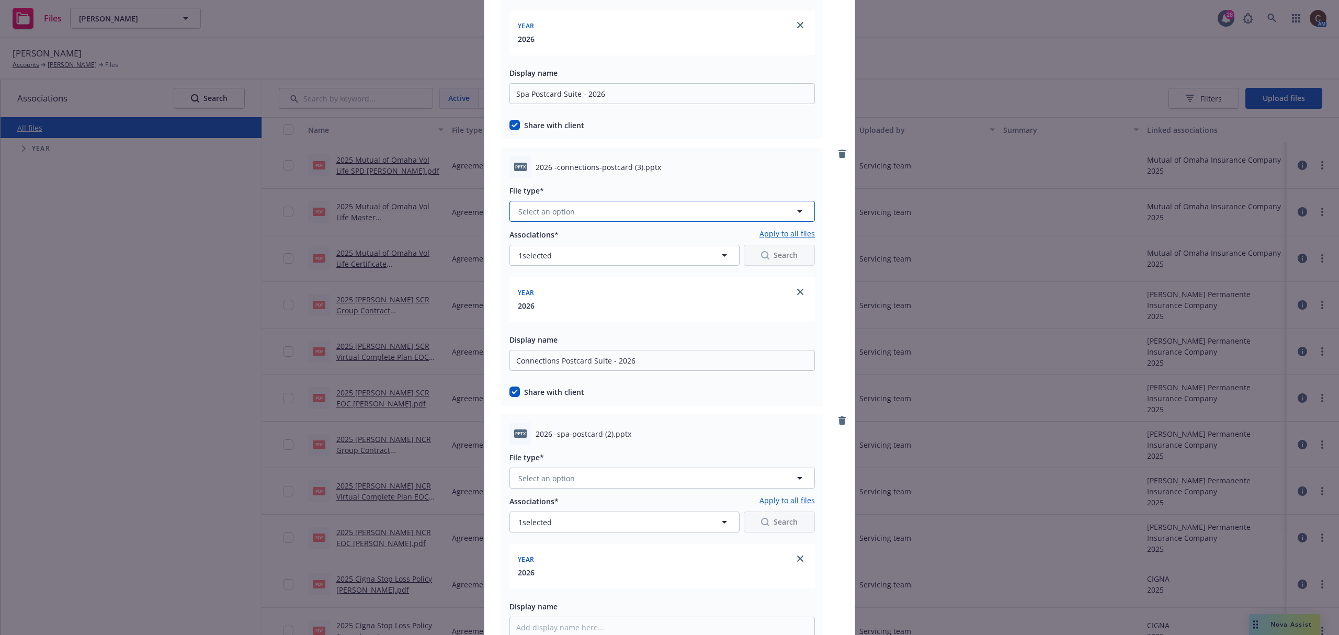
click at [651, 210] on button "Select an option" at bounding box center [661, 211] width 305 height 21
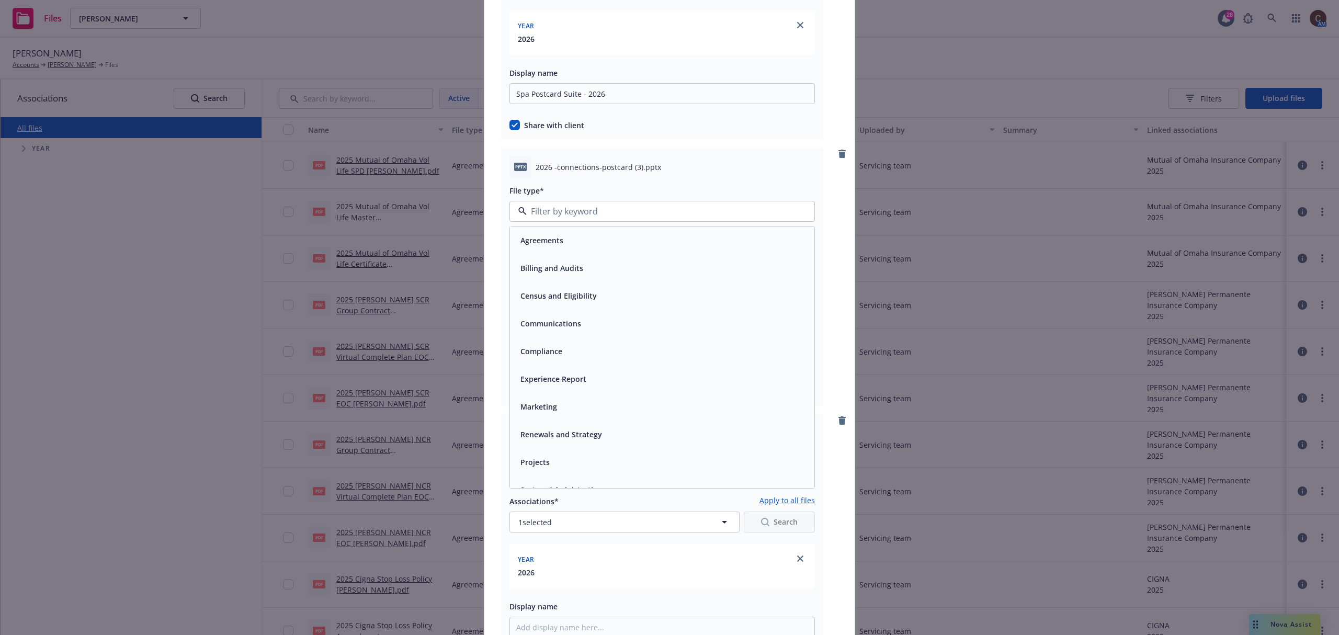
click at [576, 323] on div "Communications" at bounding box center [549, 323] width 67 height 15
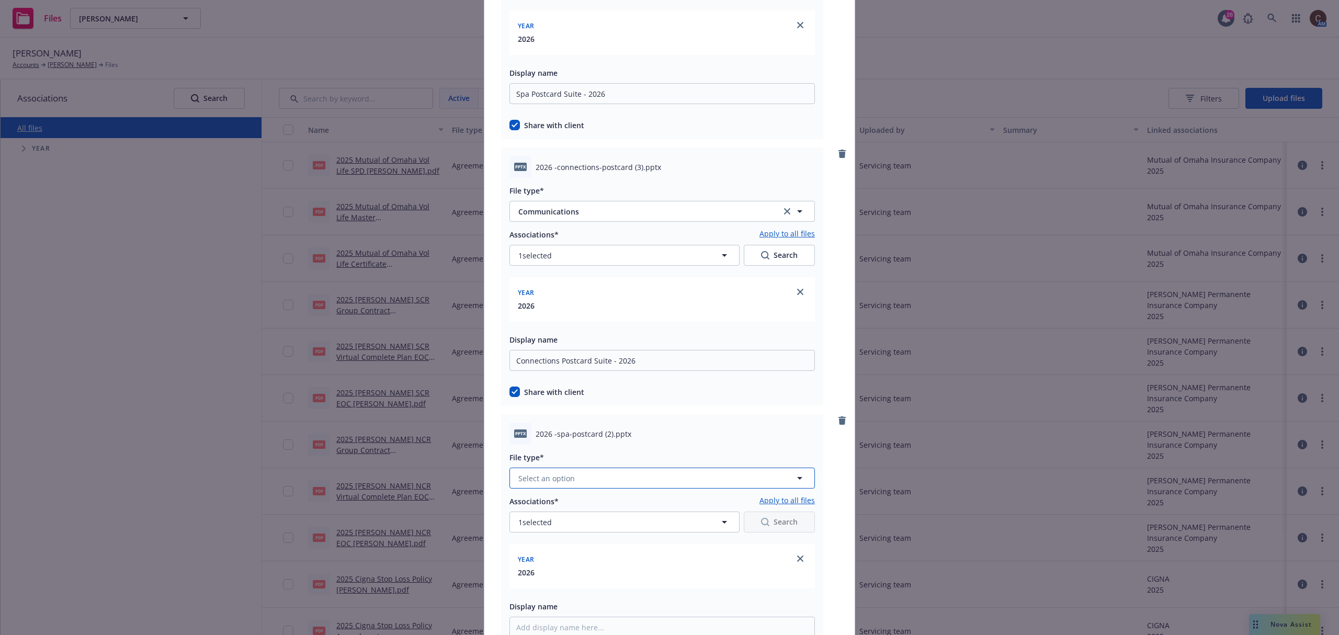
click at [625, 482] on button "Select an option" at bounding box center [661, 477] width 305 height 21
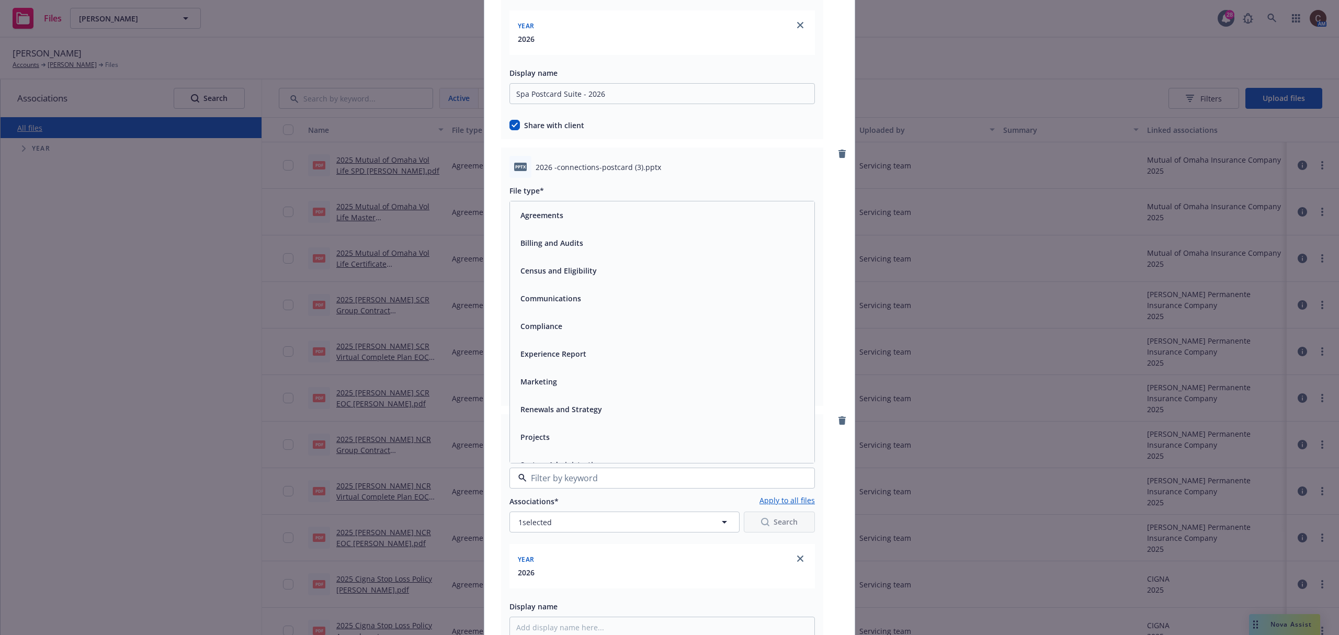
click at [572, 300] on span "Communications" at bounding box center [550, 298] width 61 height 11
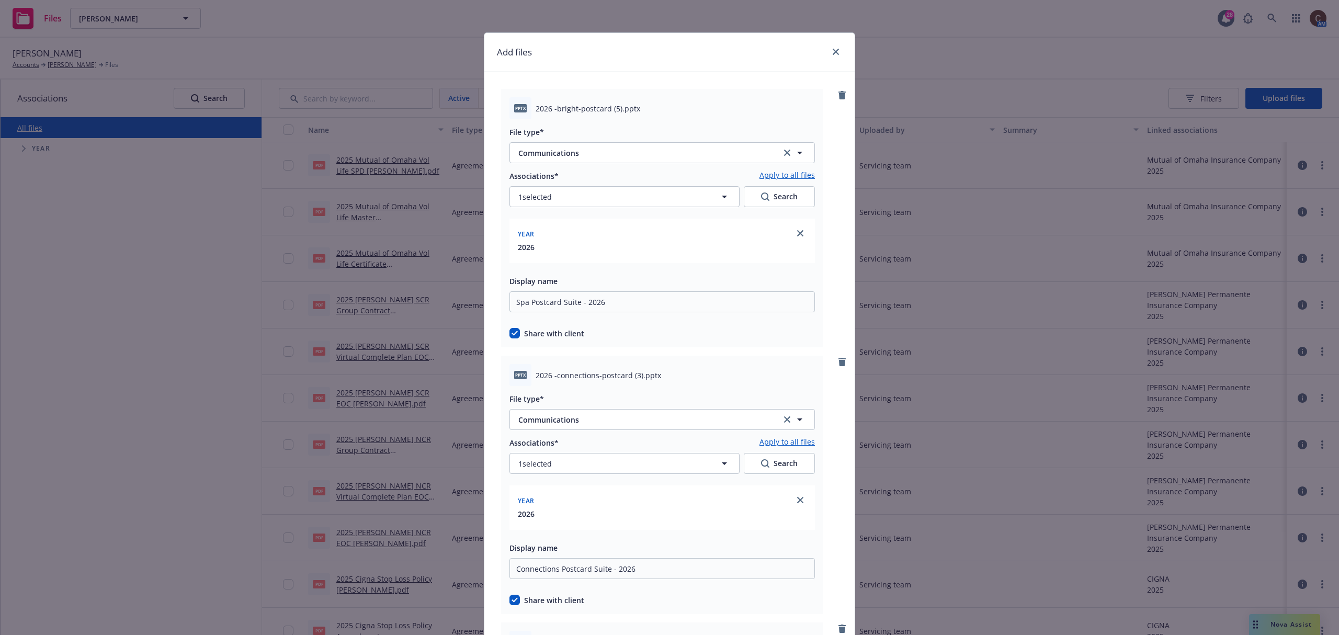
scroll to position [0, 0]
drag, startPoint x: 519, startPoint y: 302, endPoint x: 505, endPoint y: 303, distance: 14.2
click at [509, 303] on input "Spa Postcard Suite - 2026" at bounding box center [661, 302] width 305 height 21
drag, startPoint x: 525, startPoint y: 301, endPoint x: 505, endPoint y: 305, distance: 20.8
click at [509, 305] on input "Spa Postcard Suite - 2026" at bounding box center [661, 302] width 305 height 21
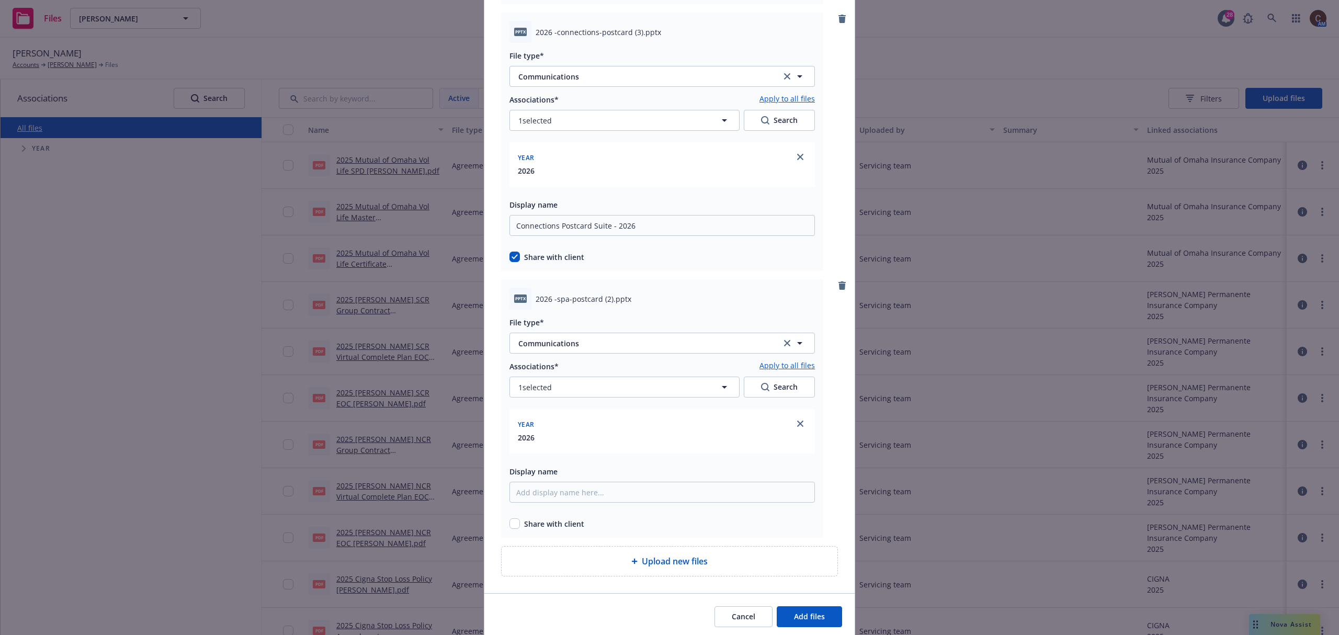
scroll to position [348, 0]
type input "Bright Postcard Suite - 2026"
click at [578, 494] on input "Display name" at bounding box center [661, 487] width 305 height 21
type input "Spa Postcard Suite - 2026"
click at [512, 521] on input "checkbox" at bounding box center [514, 519] width 10 height 10
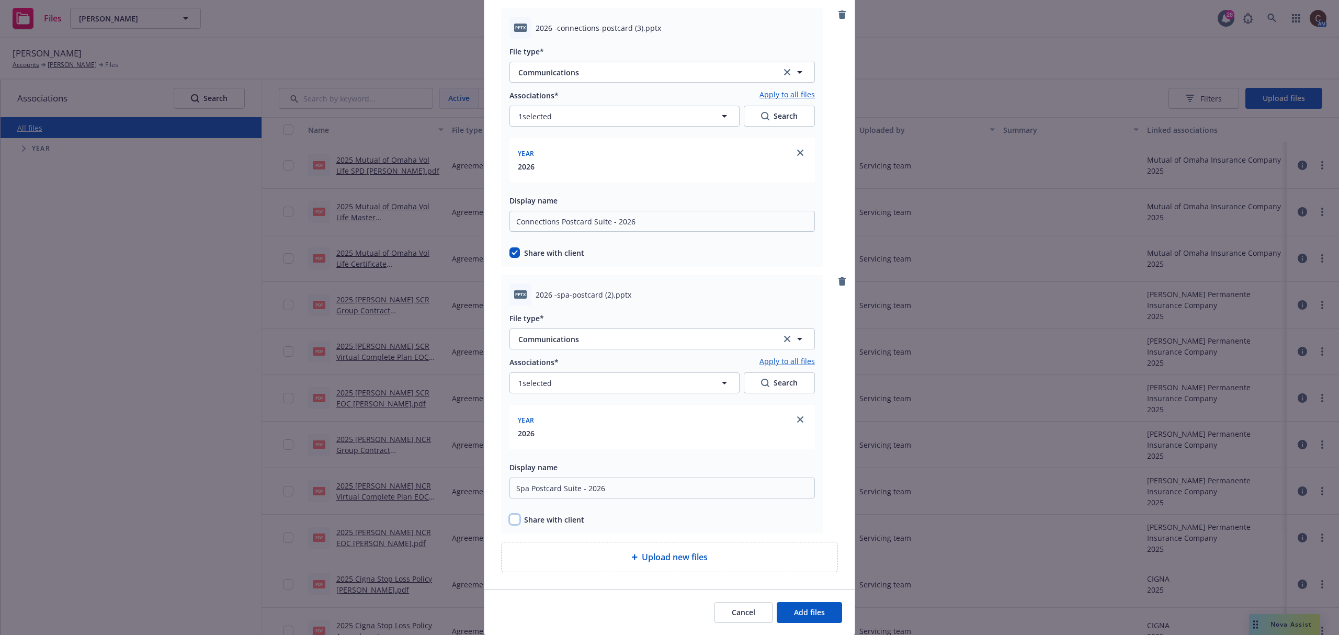
checkbox input "true"
click at [818, 619] on button "Add files" at bounding box center [809, 612] width 65 height 21
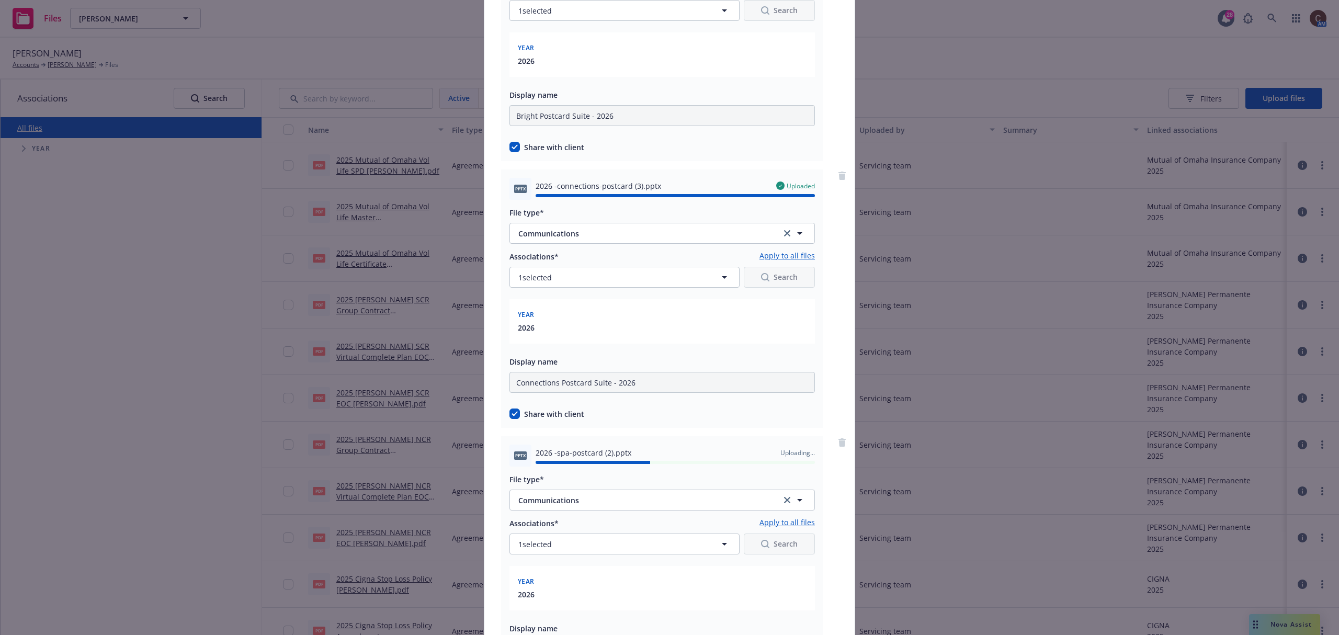
scroll to position [0, 0]
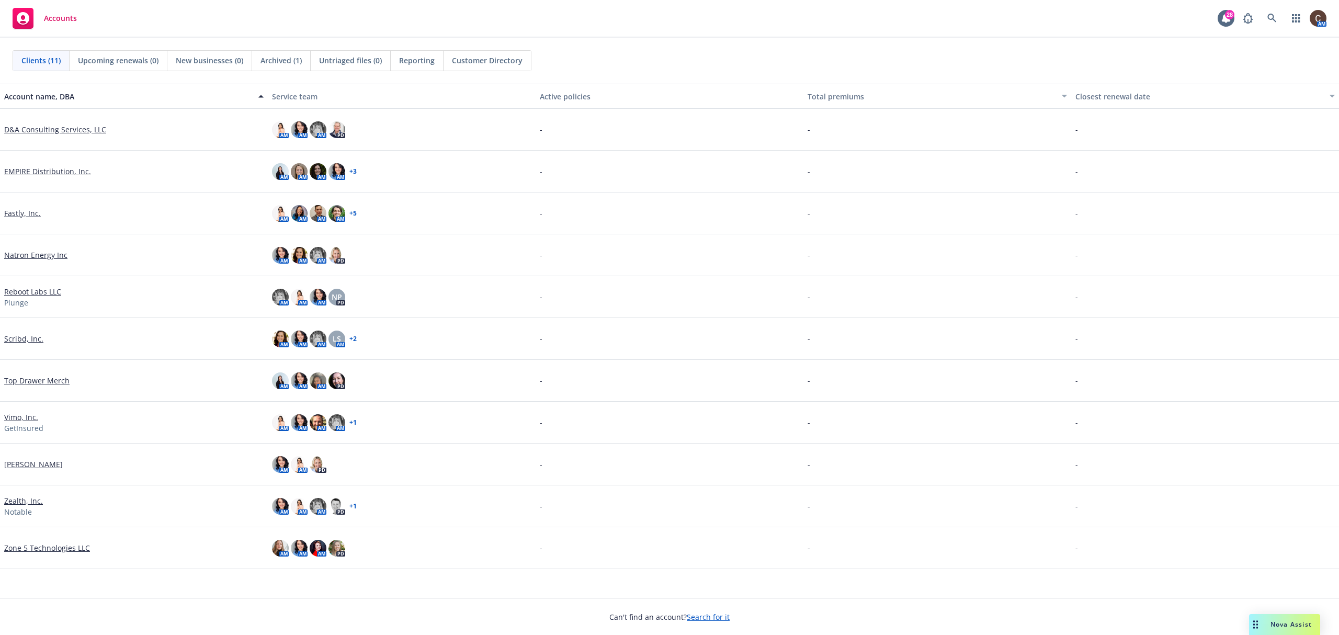
click at [38, 463] on link "[PERSON_NAME]" at bounding box center [33, 464] width 59 height 11
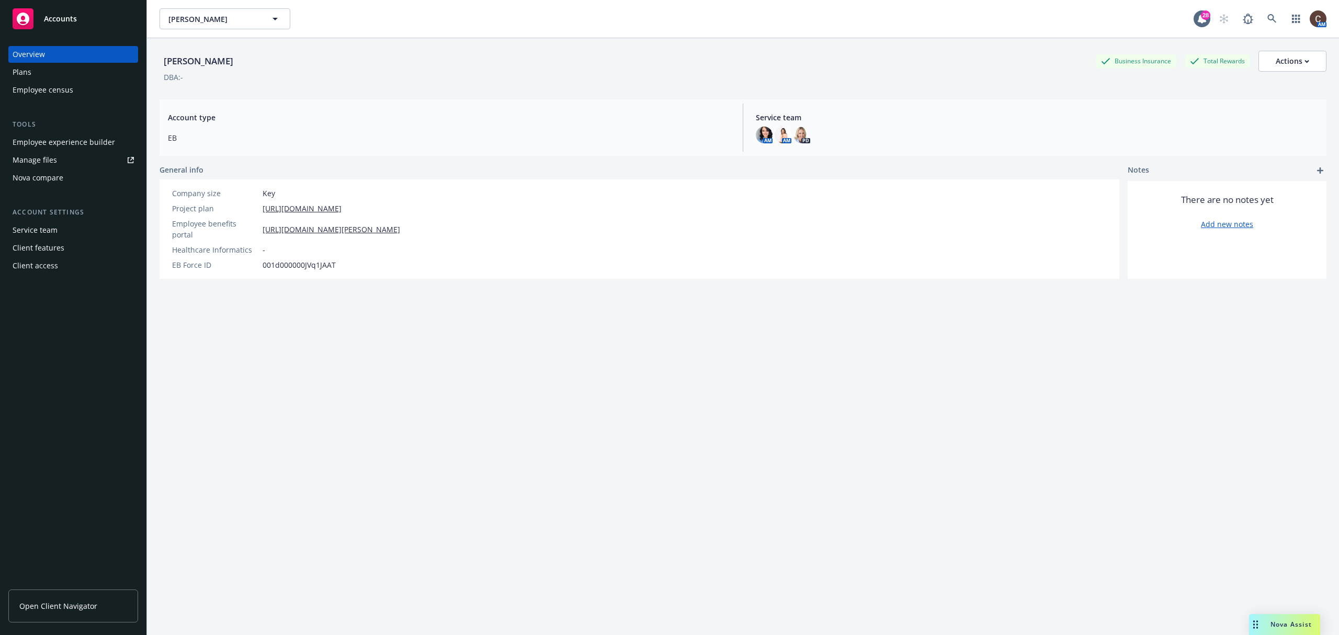
click at [67, 142] on div "Employee experience builder" at bounding box center [64, 142] width 102 height 17
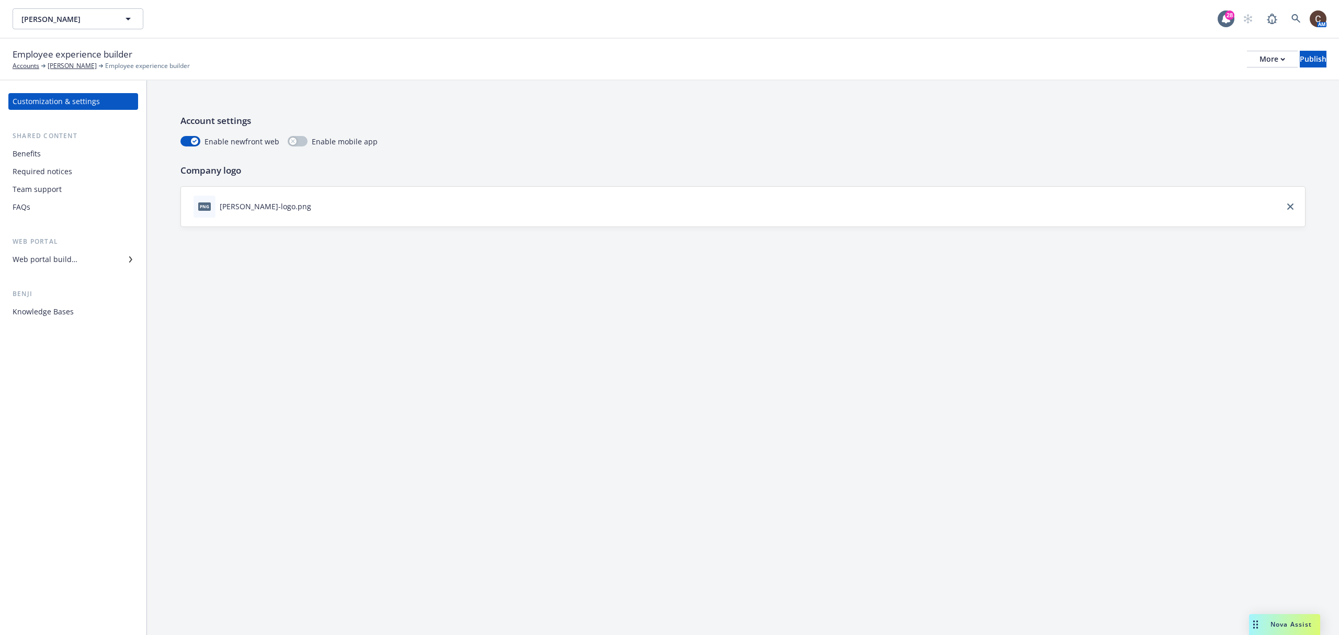
click at [40, 151] on div "Benefits" at bounding box center [73, 153] width 121 height 17
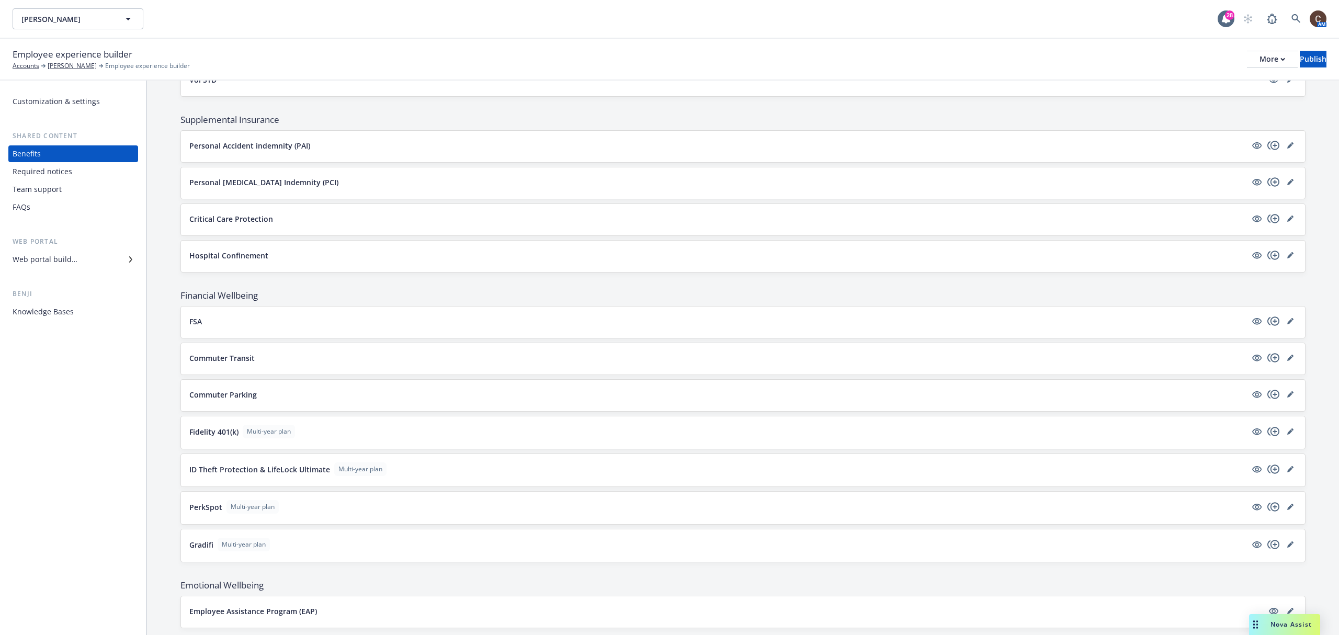
scroll to position [658, 0]
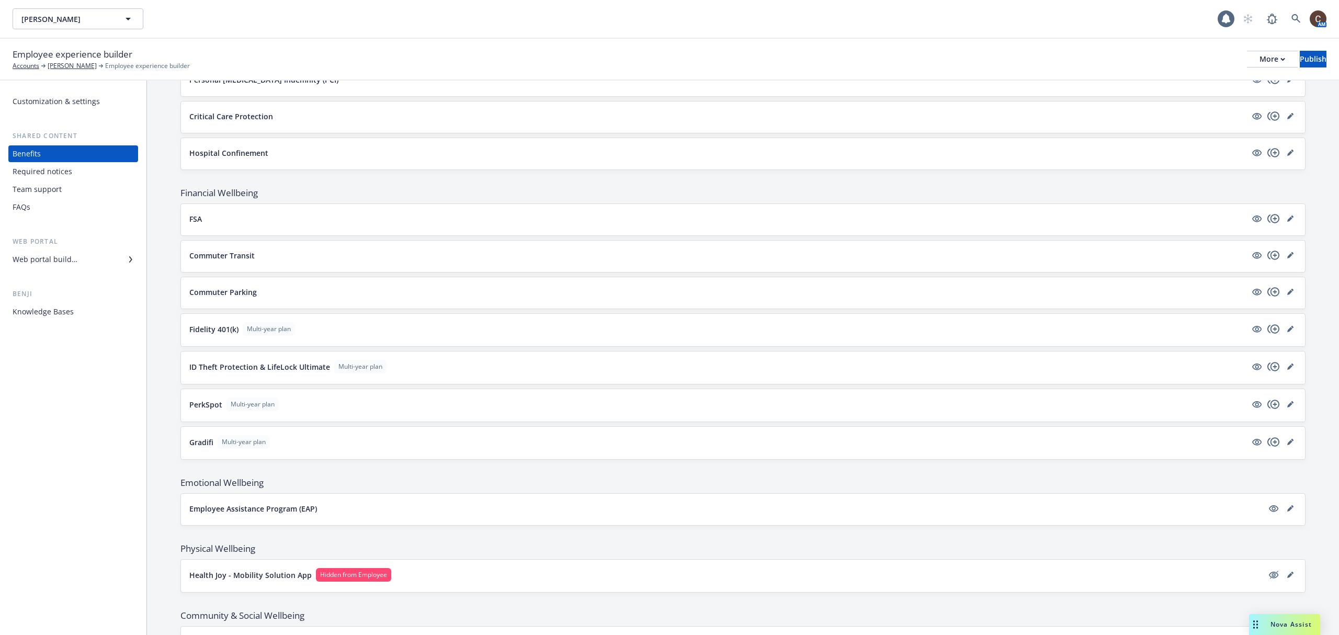
scroll to position [767, 0]
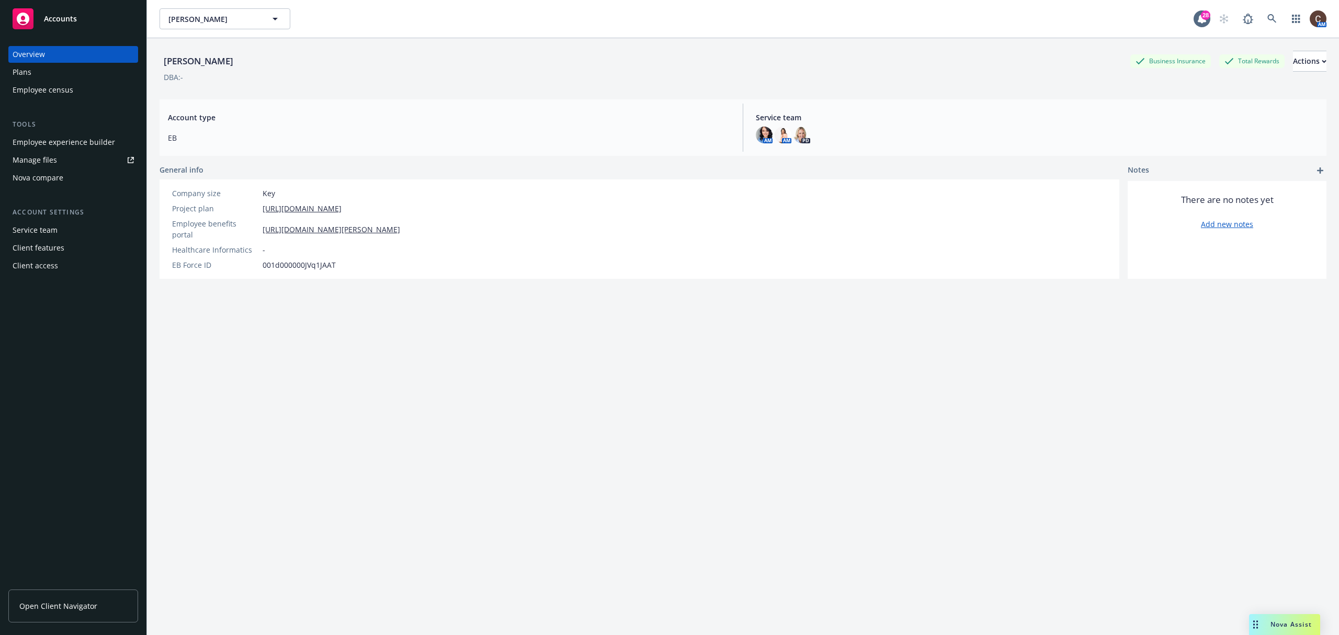
click at [344, 70] on div "[PERSON_NAME] Business Insurance Total Rewards Actions" at bounding box center [742, 61] width 1167 height 21
click at [89, 143] on div "Employee experience builder" at bounding box center [64, 142] width 102 height 17
